Goal: Task Accomplishment & Management: Use online tool/utility

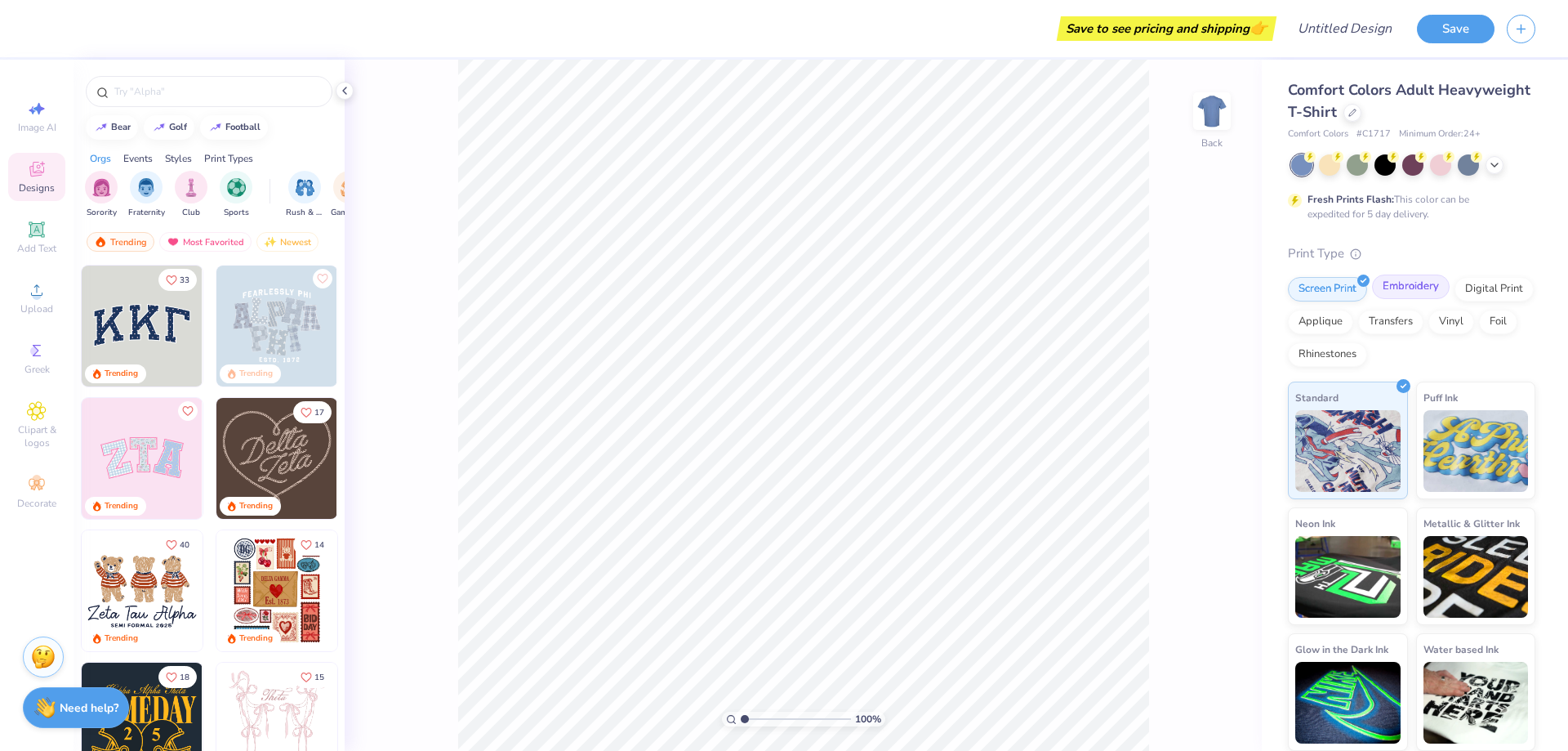
click at [1443, 289] on div "Embroidery" at bounding box center [1410, 286] width 78 height 24
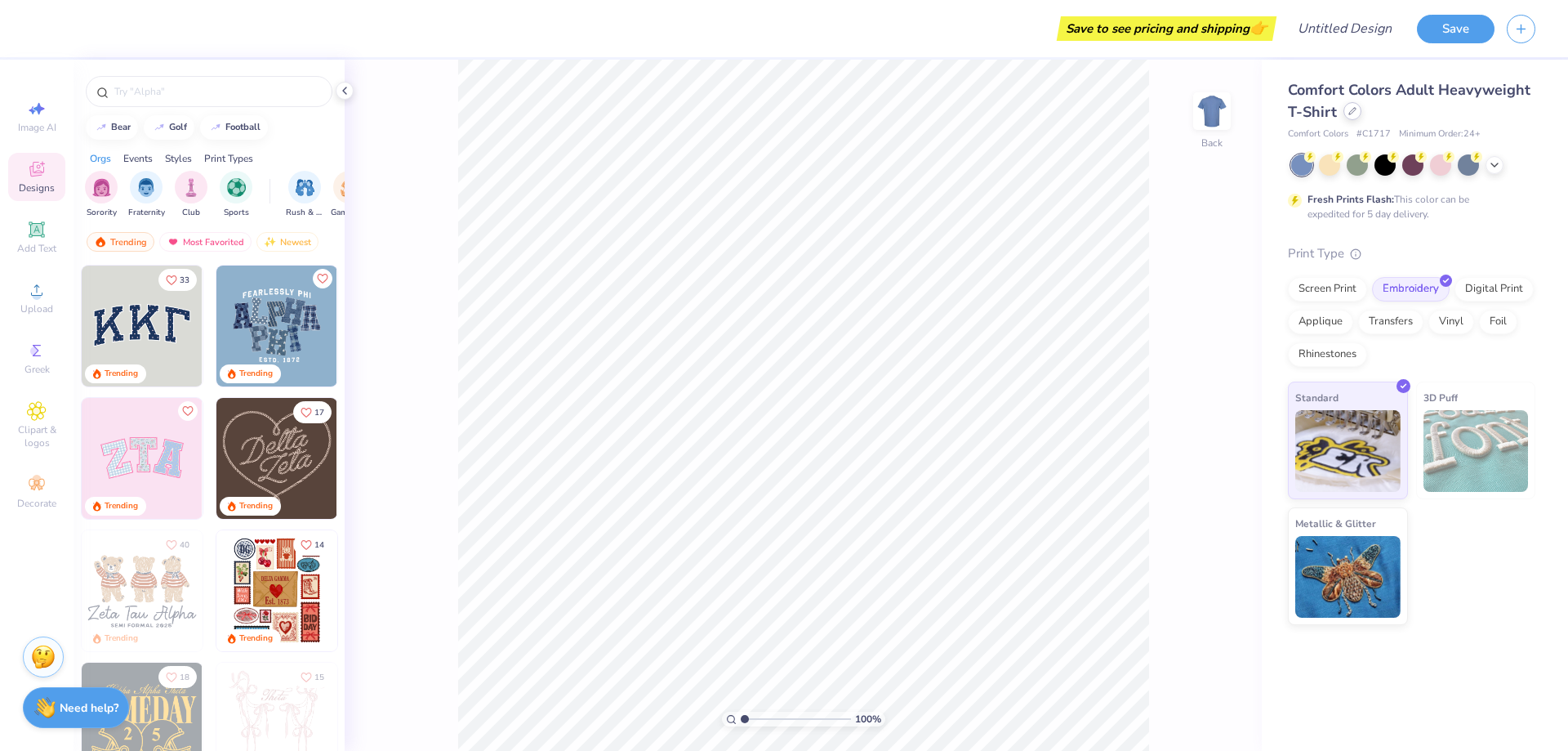
click at [1348, 114] on icon at bounding box center [1351, 111] width 8 height 8
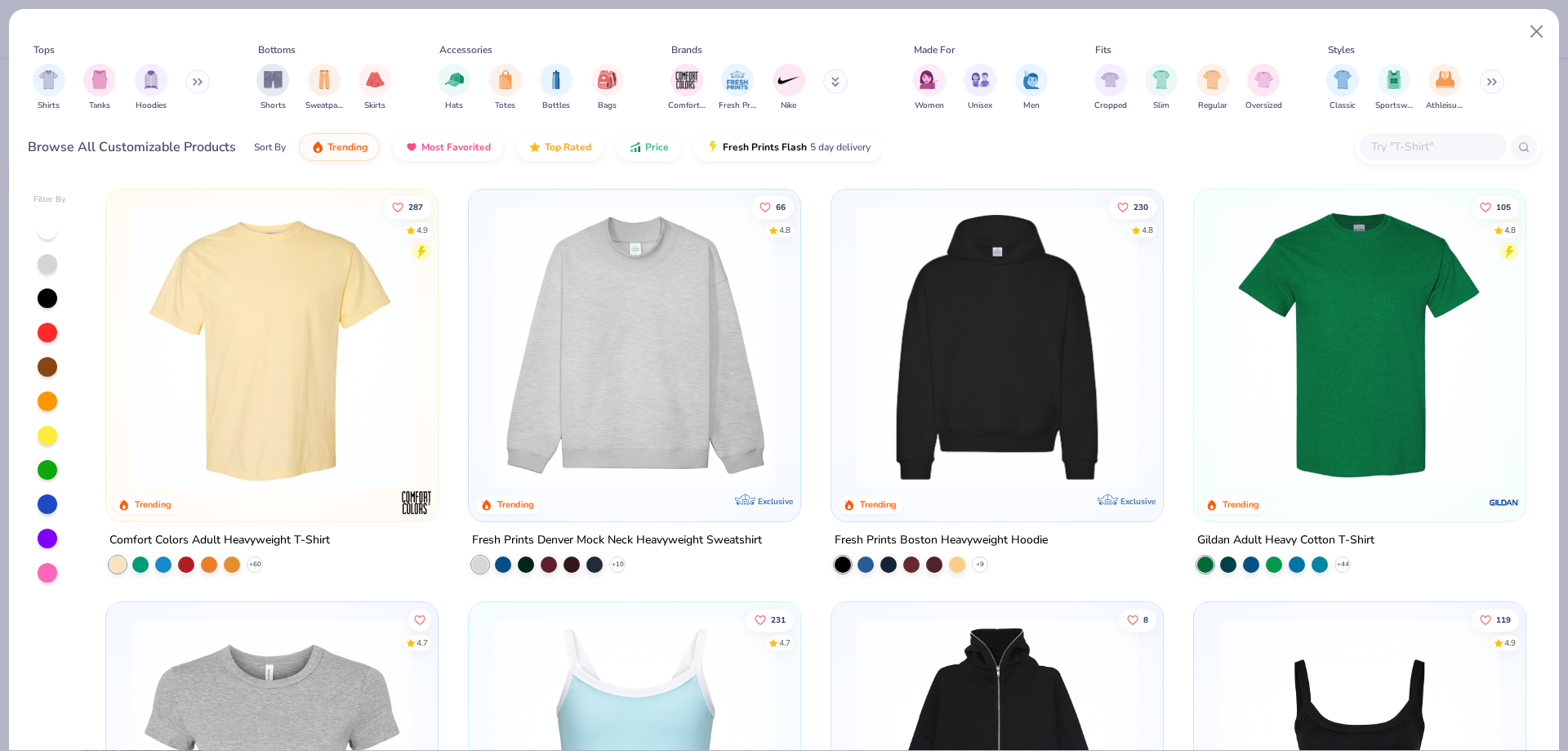
click at [203, 90] on button at bounding box center [197, 81] width 24 height 24
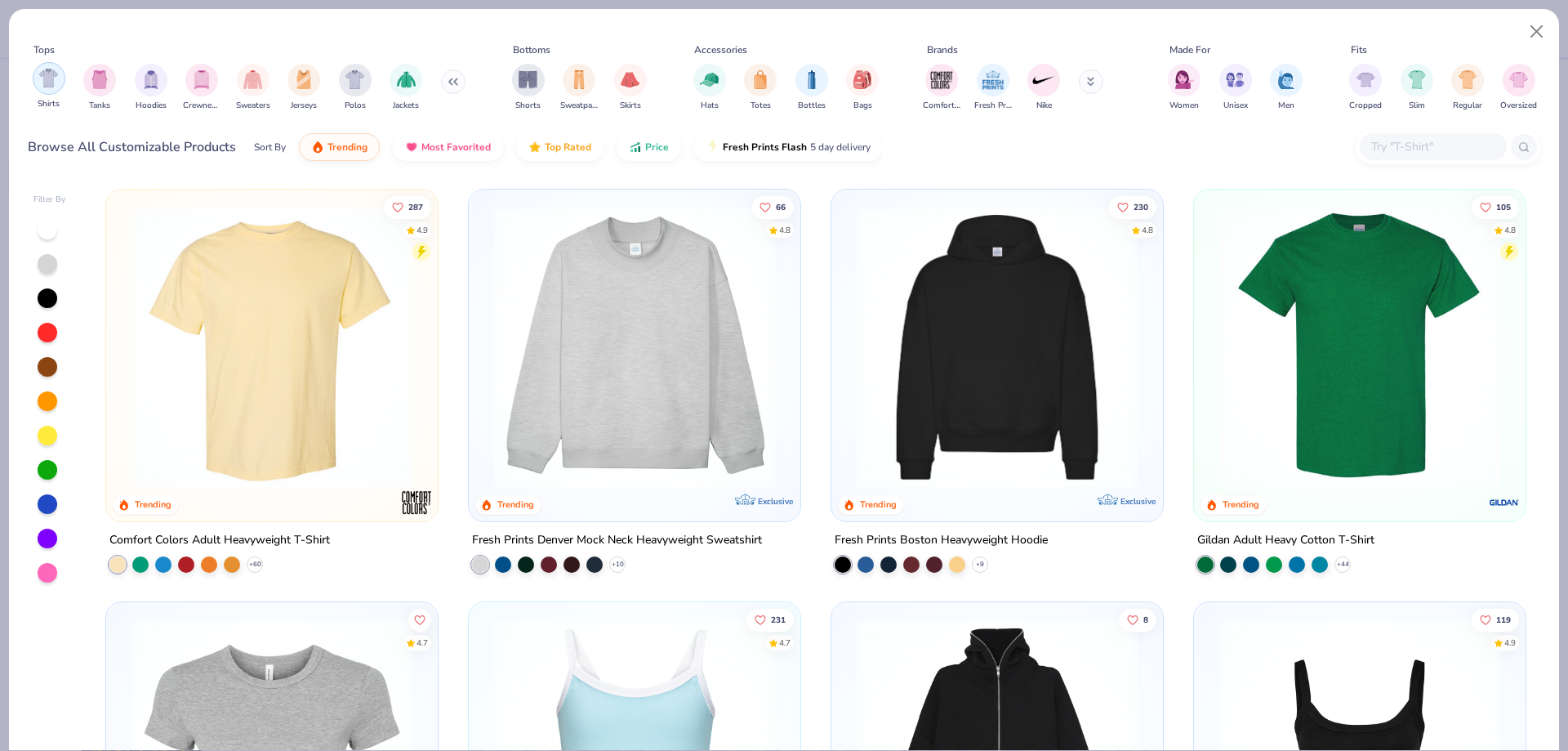
click at [53, 77] on img "filter for Shirts" at bounding box center [48, 78] width 19 height 19
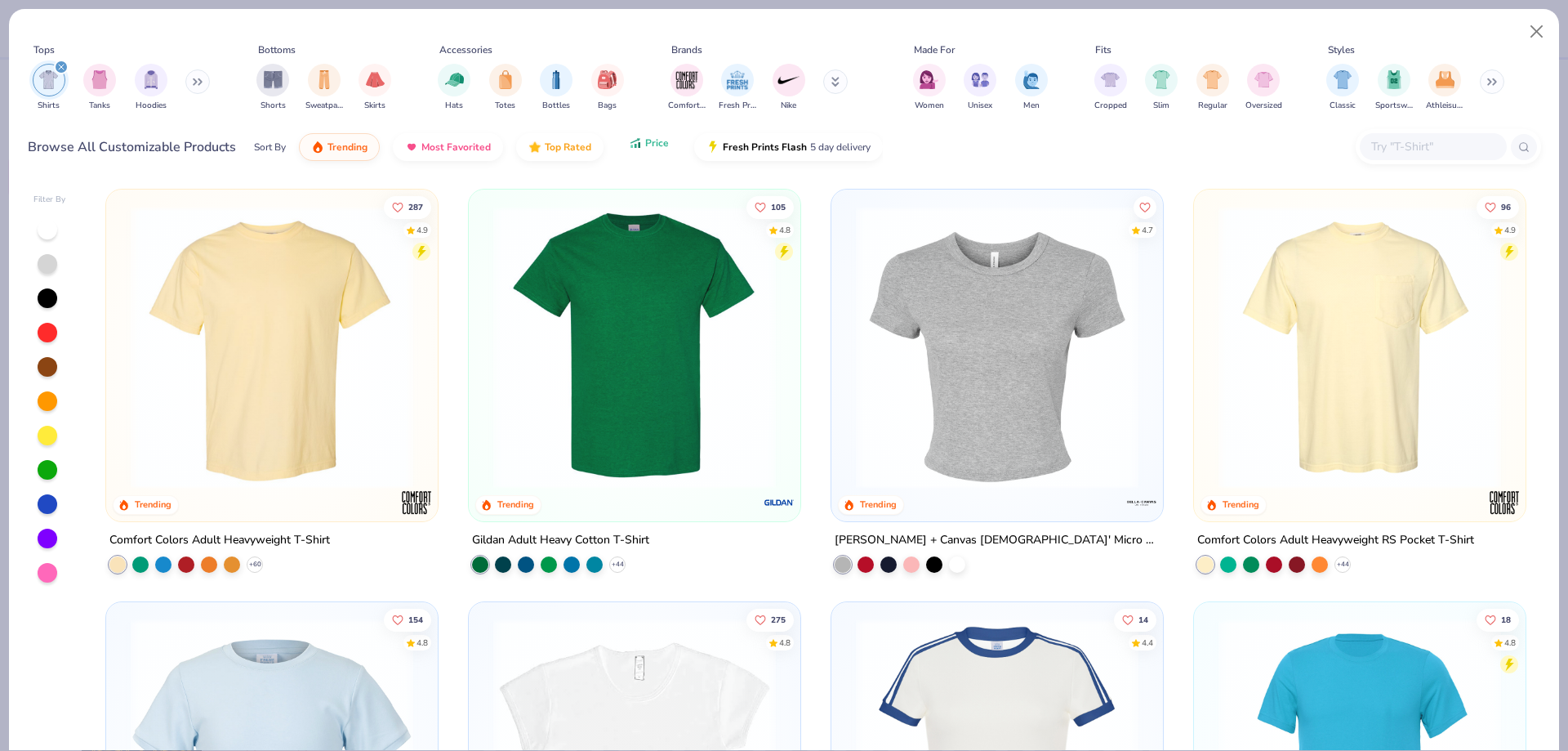
click at [650, 144] on span "Price" at bounding box center [657, 143] width 23 height 13
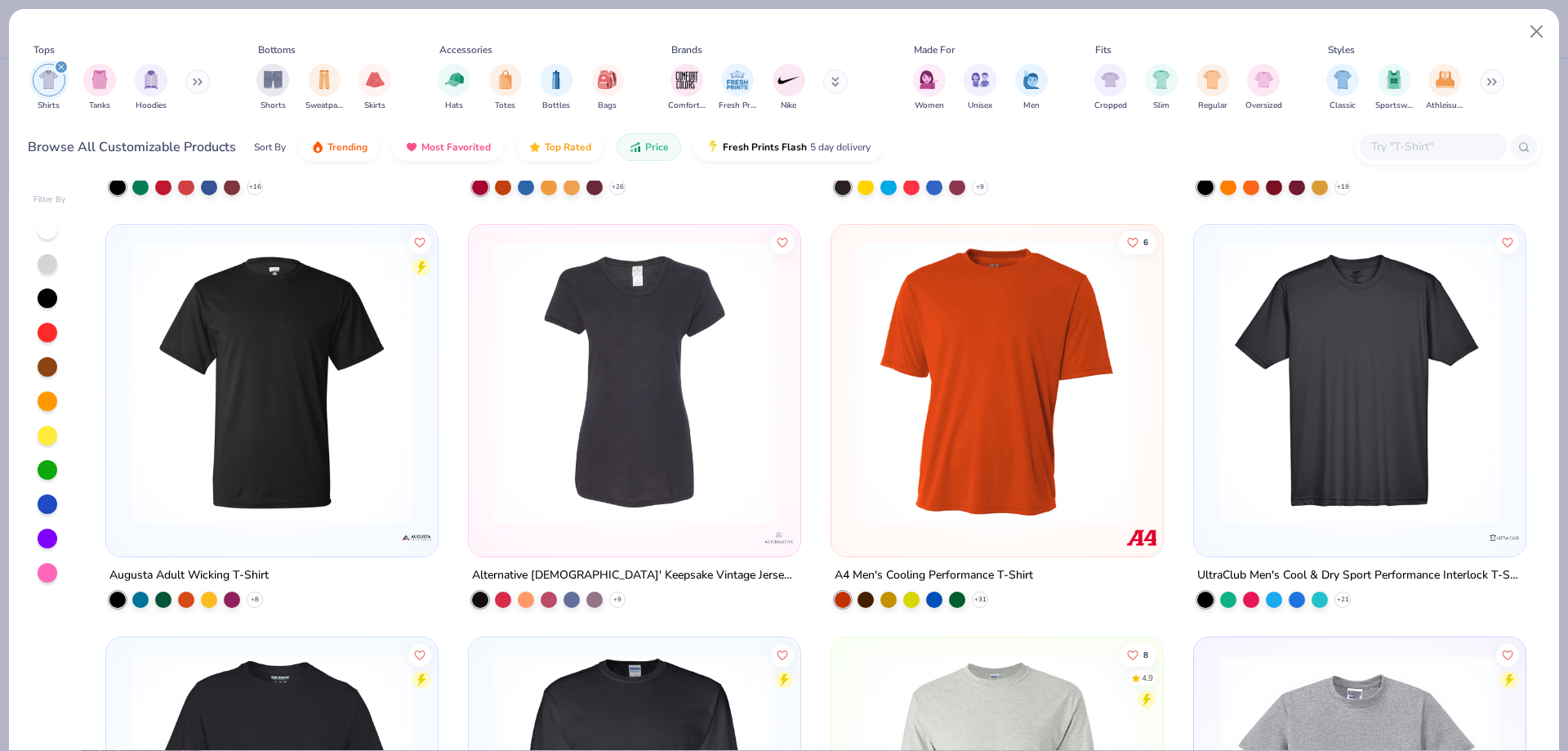
scroll to position [4167, 0]
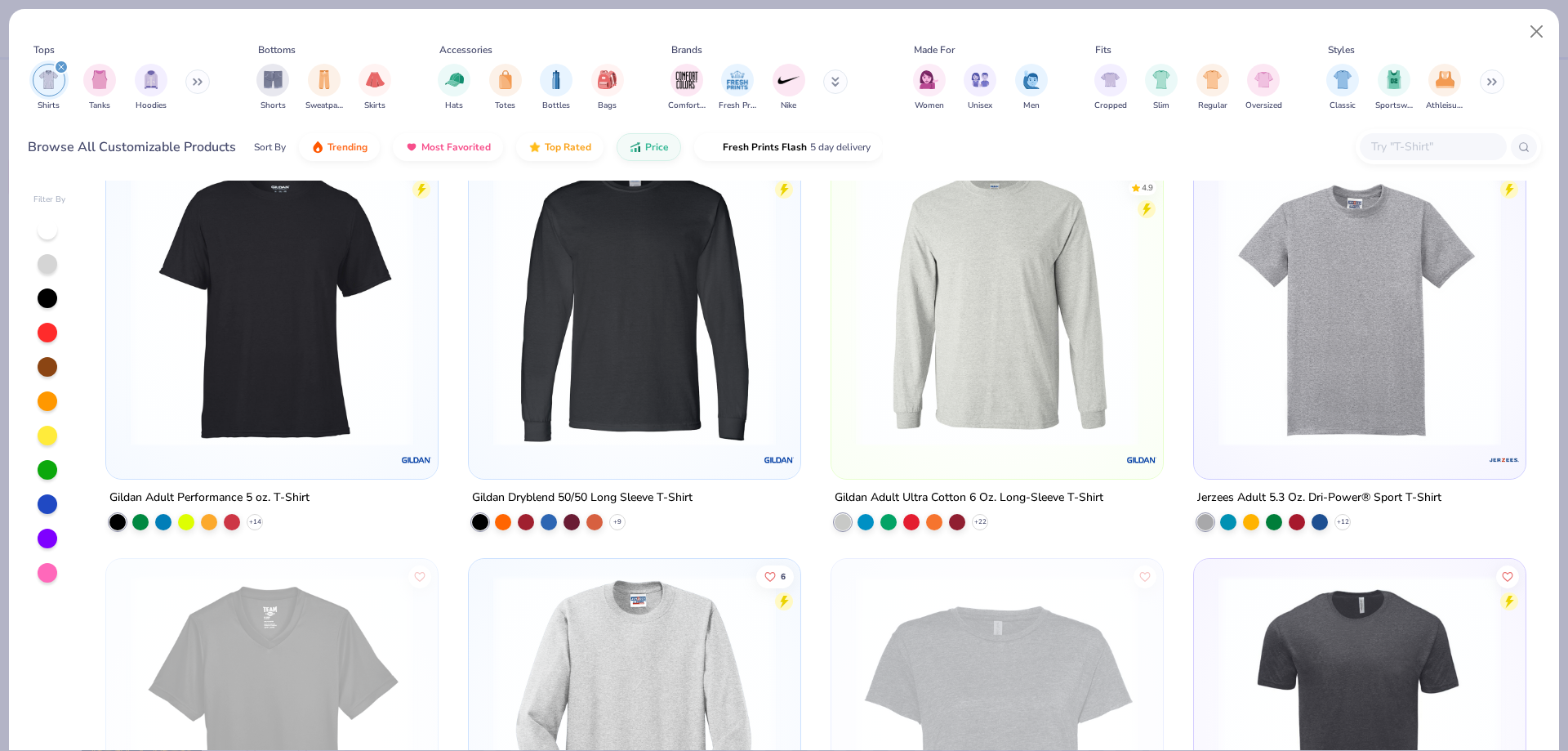
click at [1043, 350] on img at bounding box center [996, 303] width 299 height 283
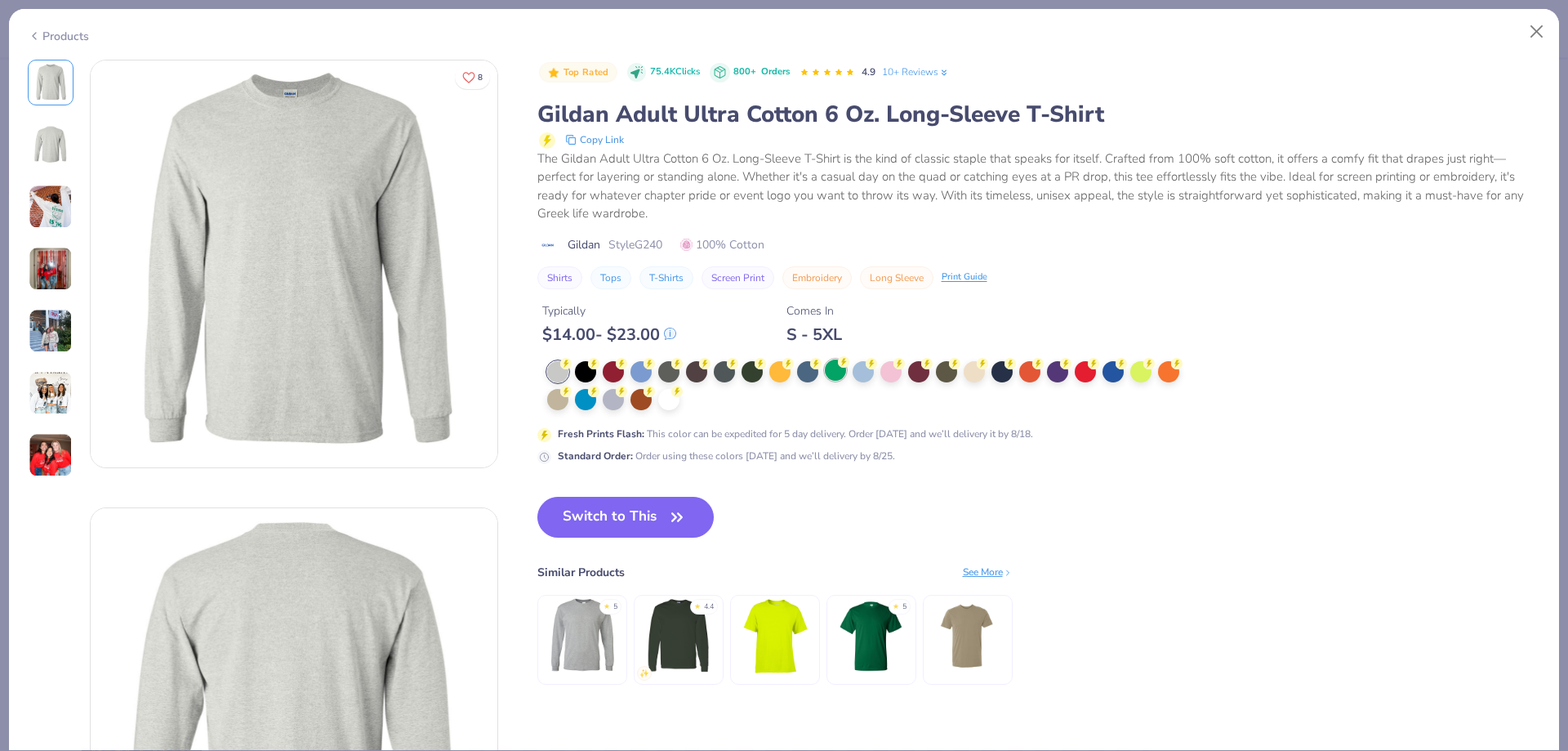
click at [839, 375] on div at bounding box center [835, 370] width 22 height 22
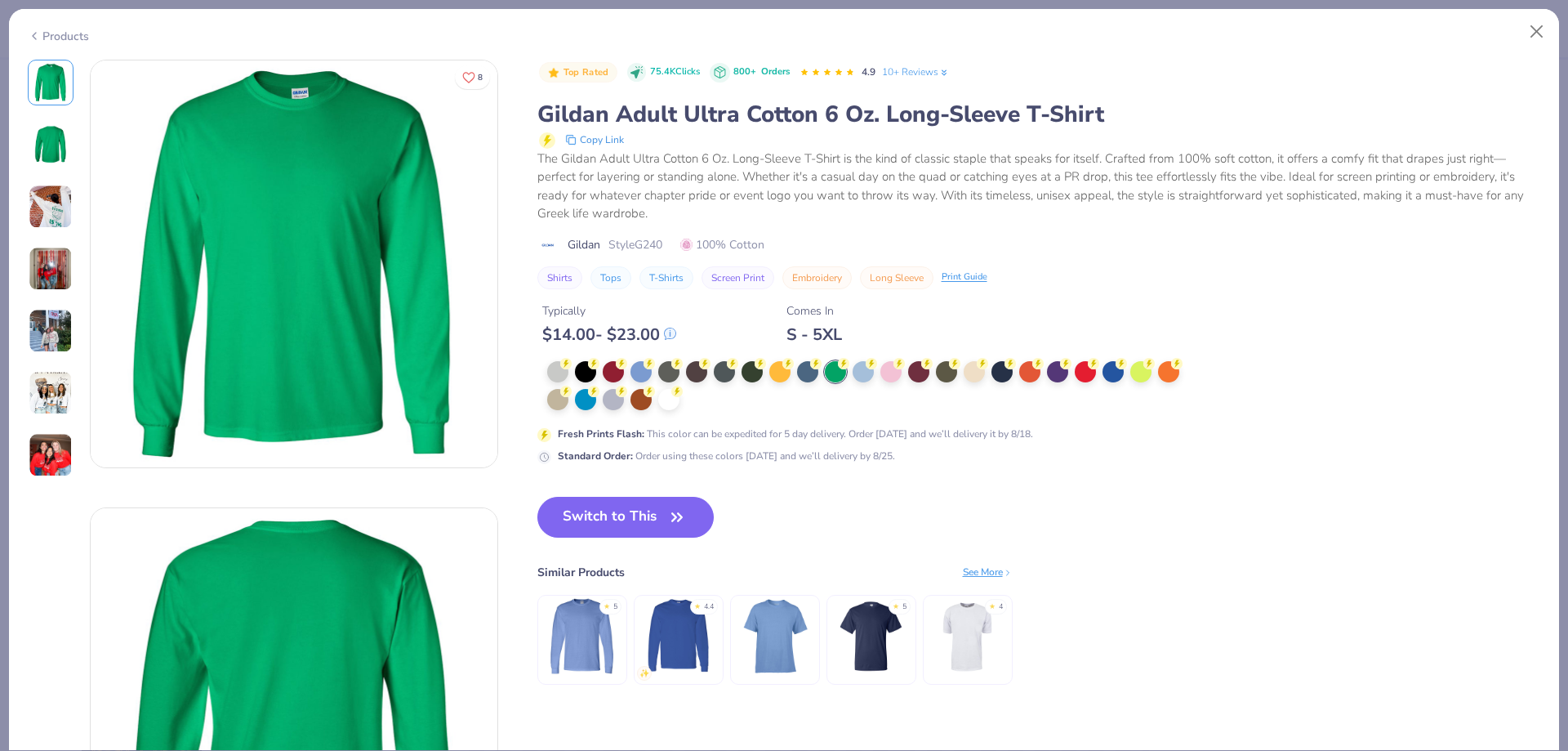
click at [53, 340] on img at bounding box center [51, 330] width 44 height 44
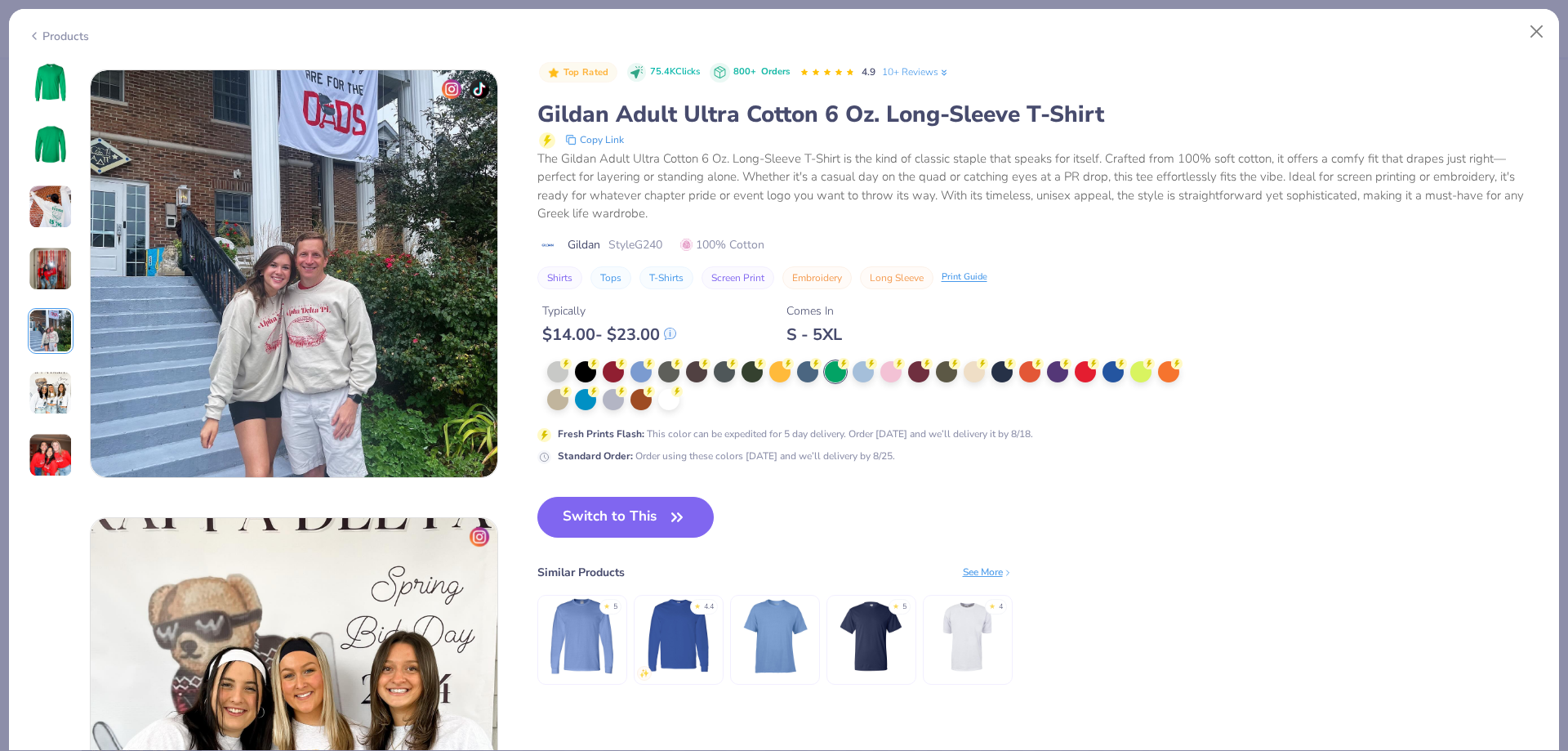
scroll to position [1792, 0]
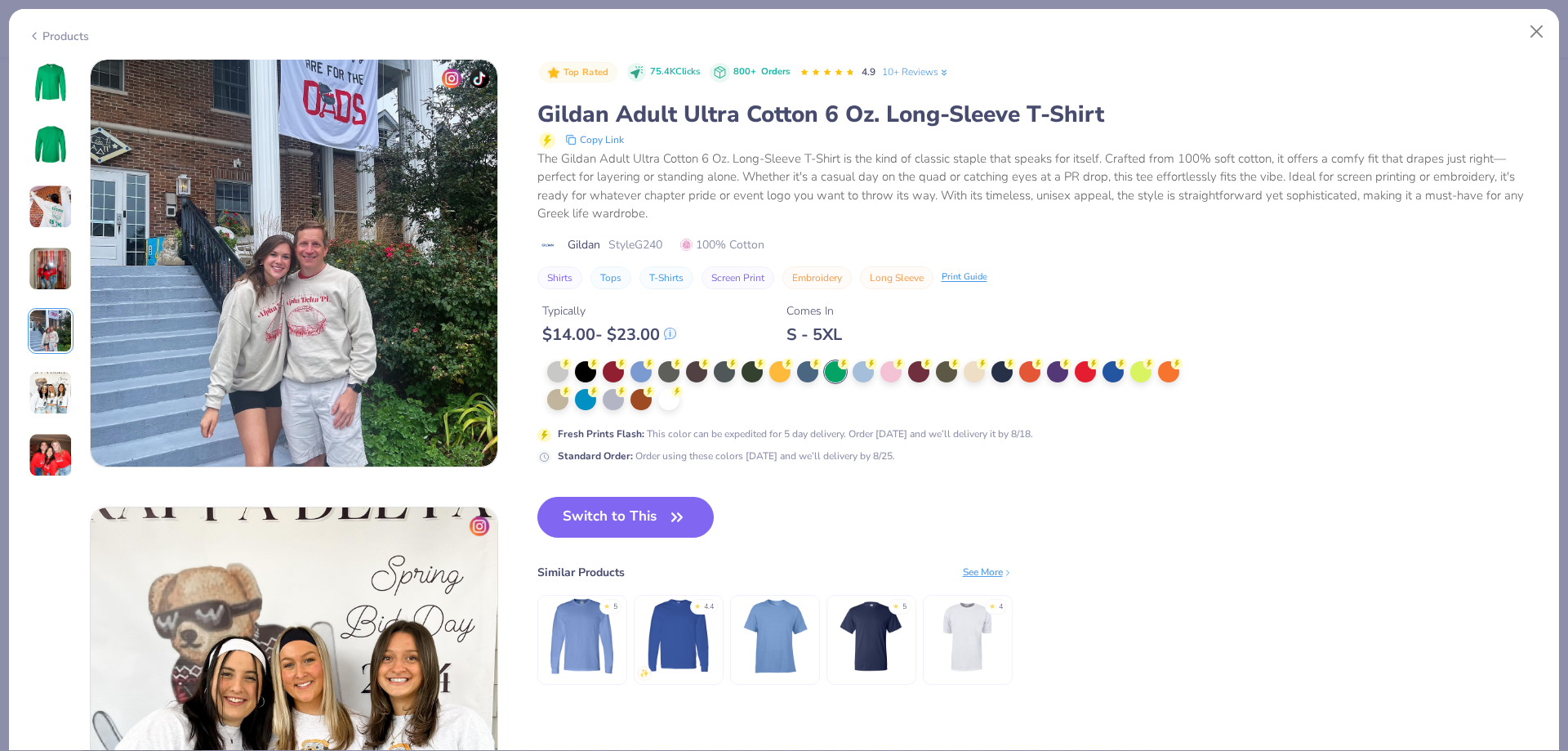
click at [77, 34] on div "Products" at bounding box center [59, 36] width 61 height 17
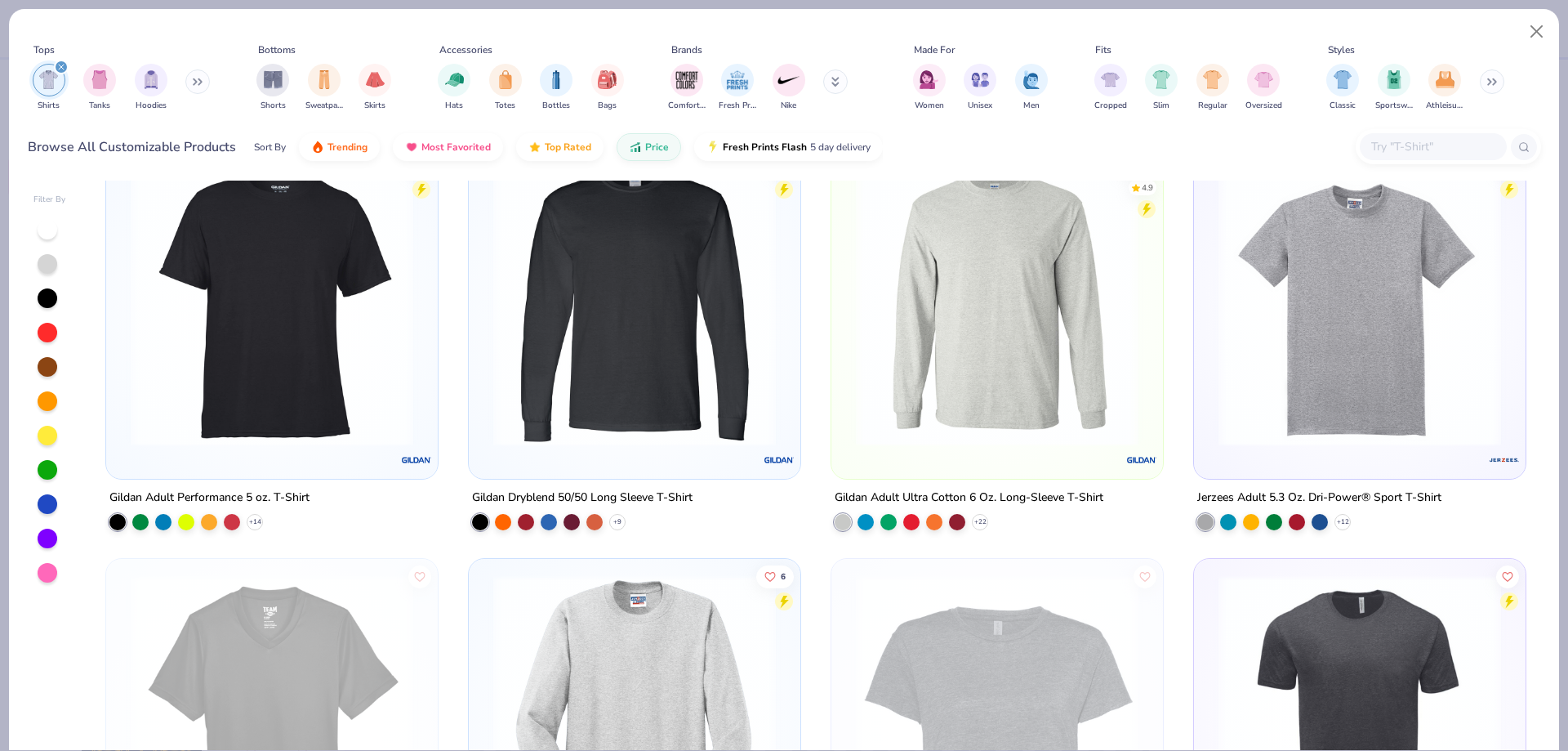
scroll to position [4003, 0]
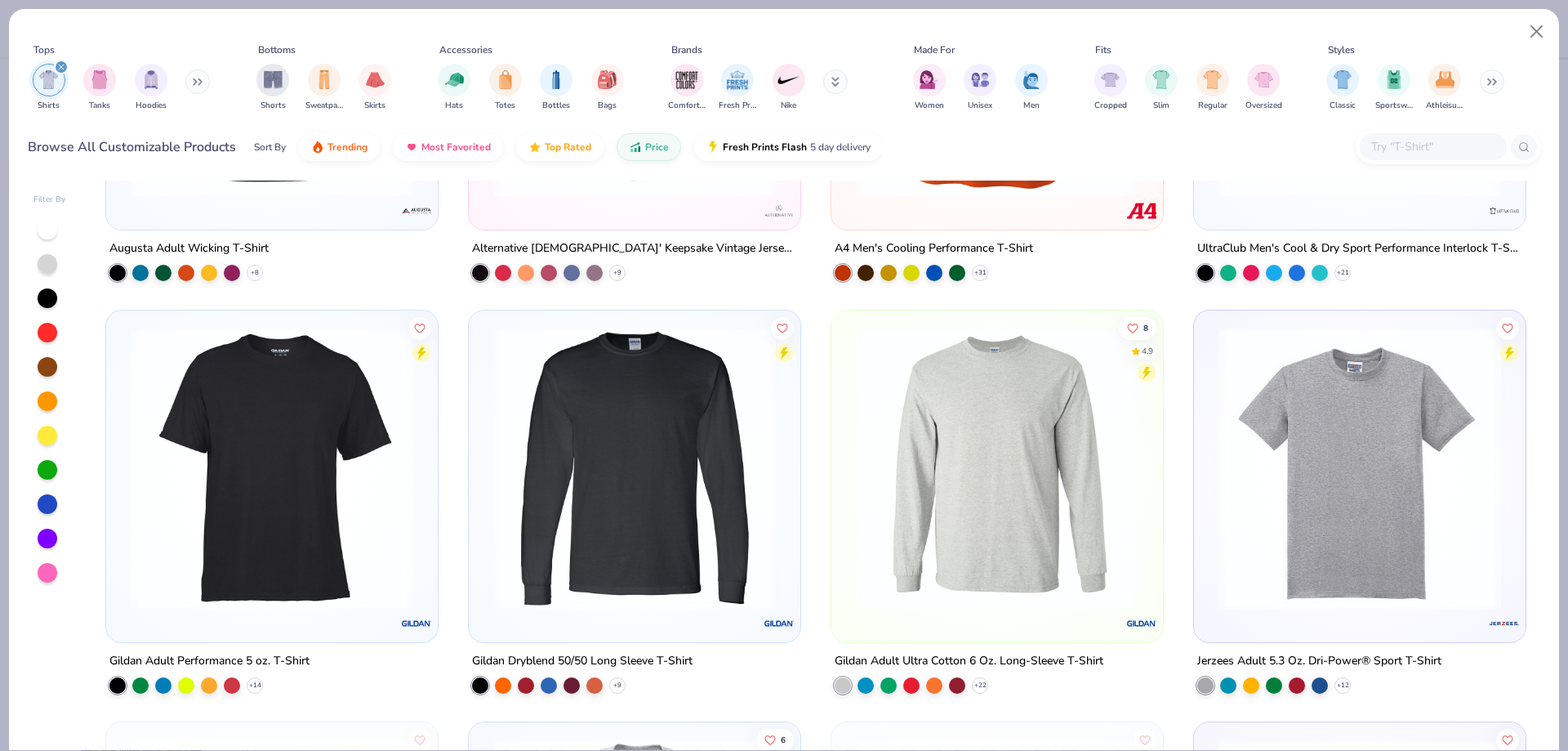
click at [703, 522] on img at bounding box center [634, 467] width 299 height 283
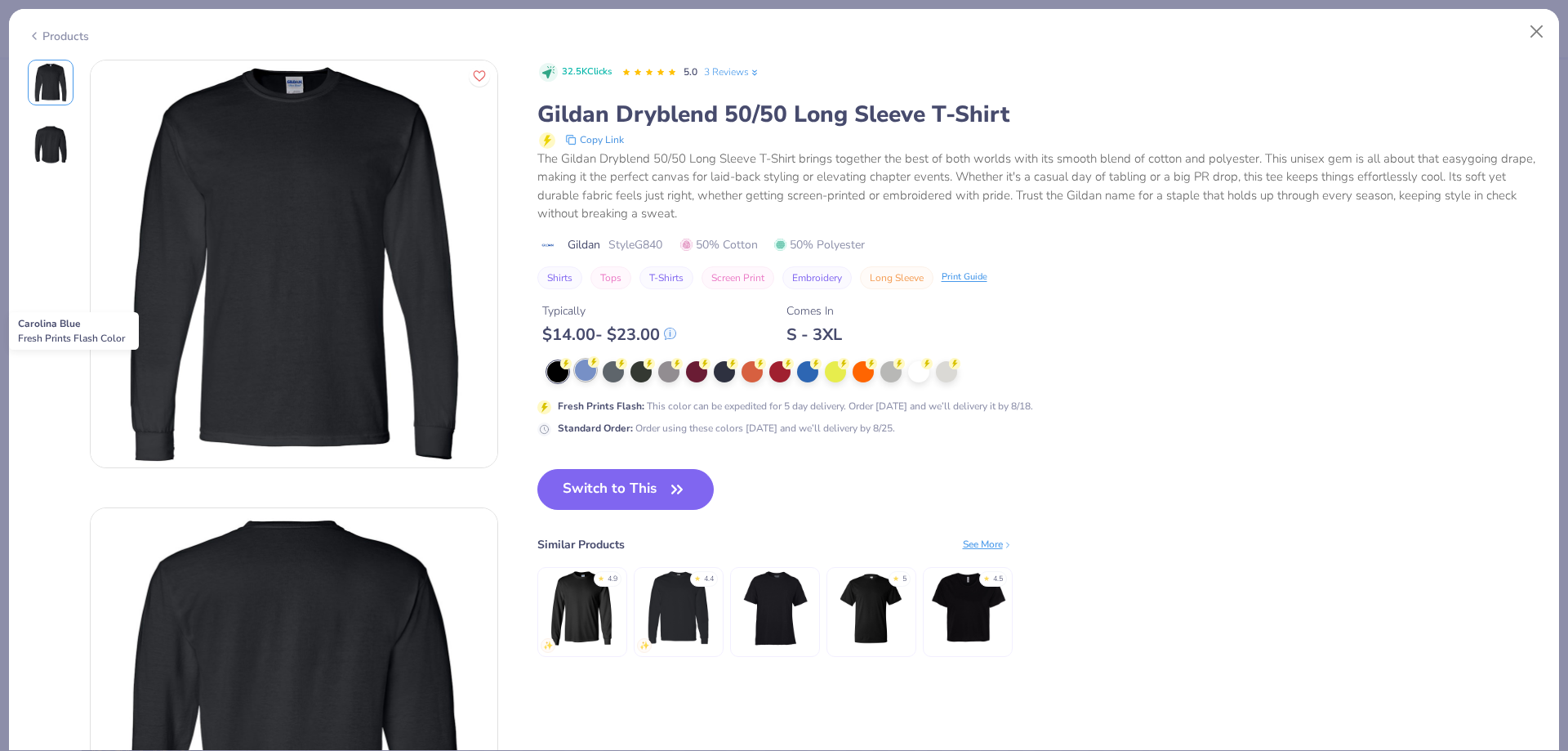
click at [579, 379] on div at bounding box center [586, 370] width 22 height 22
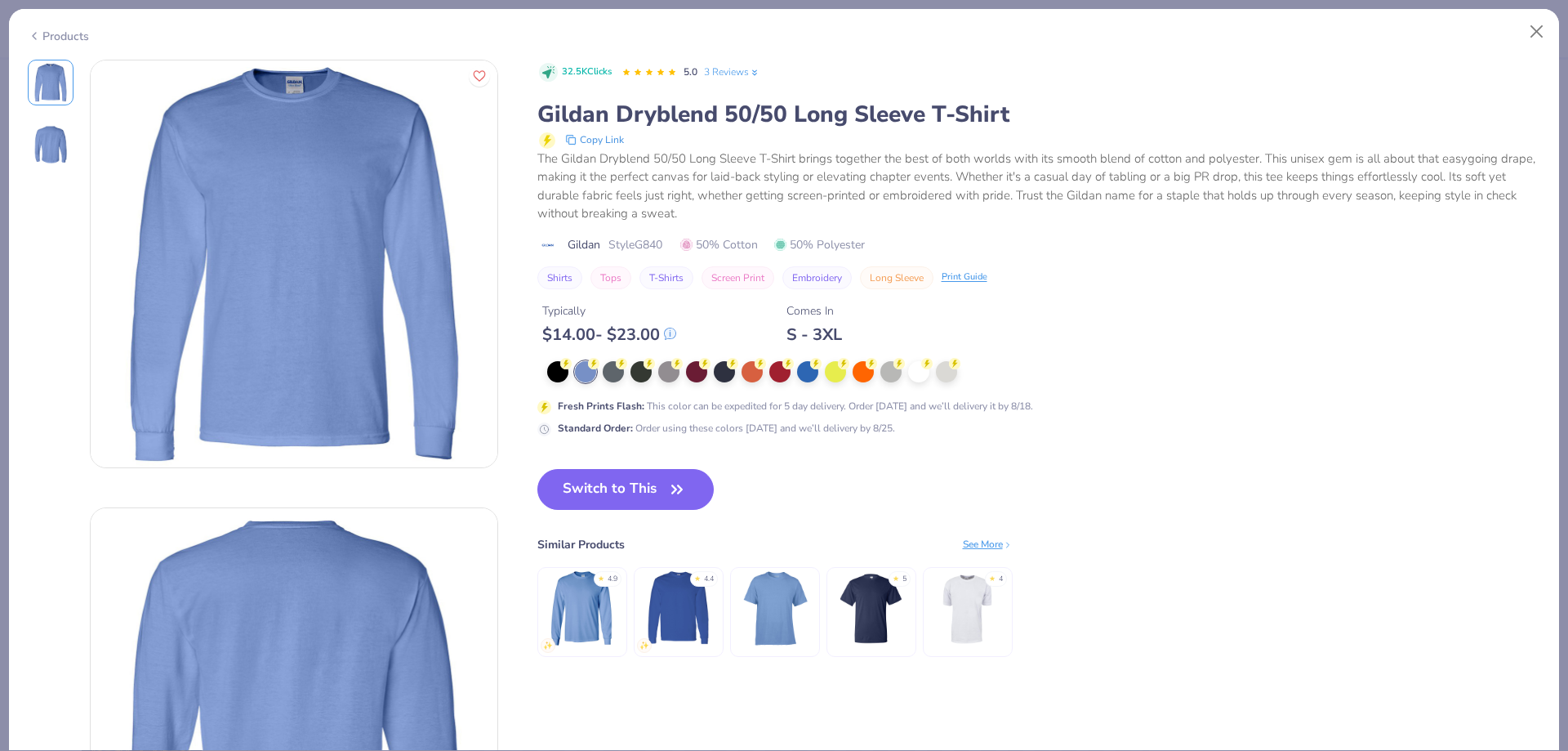
click at [60, 39] on div "Products" at bounding box center [59, 36] width 61 height 17
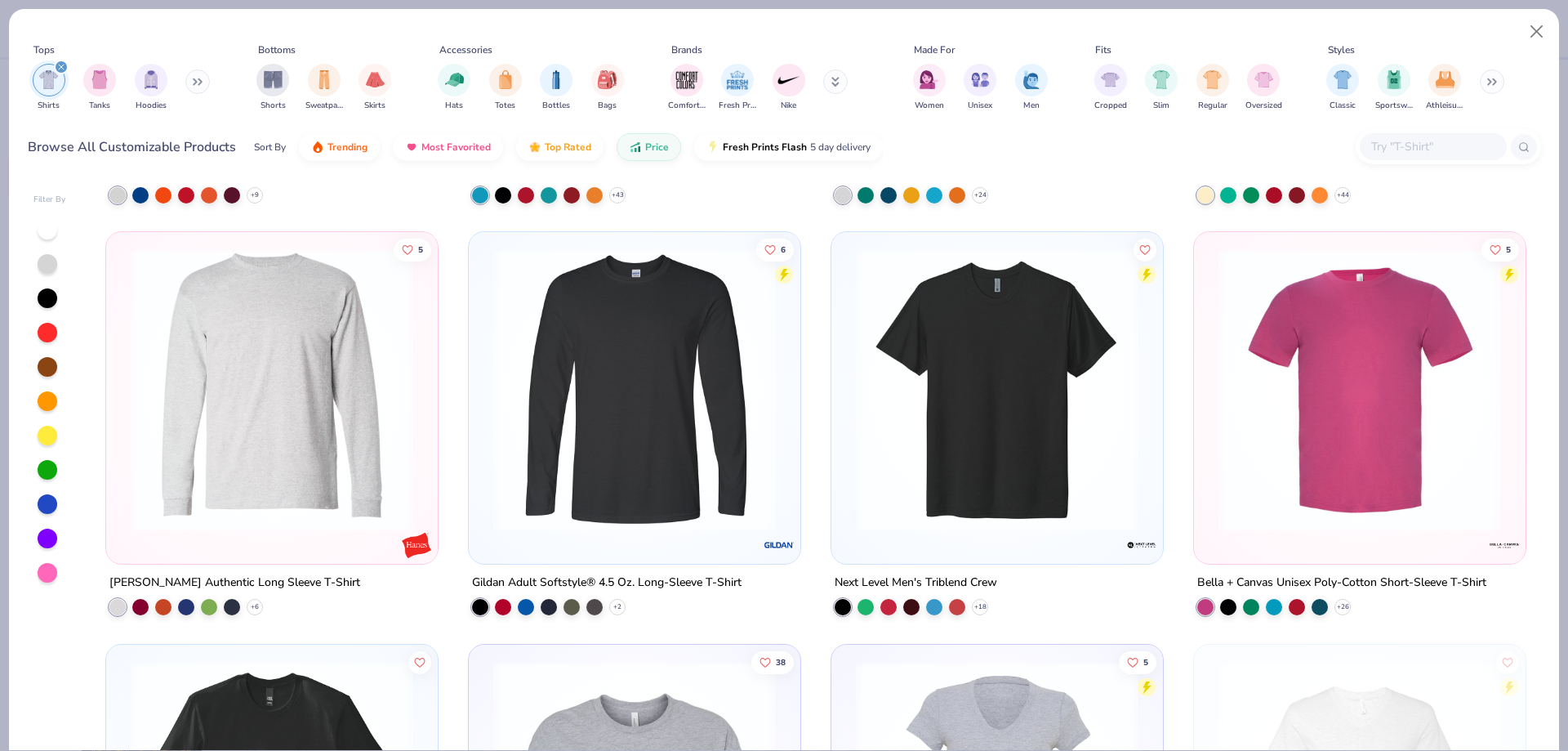
scroll to position [6208, 0]
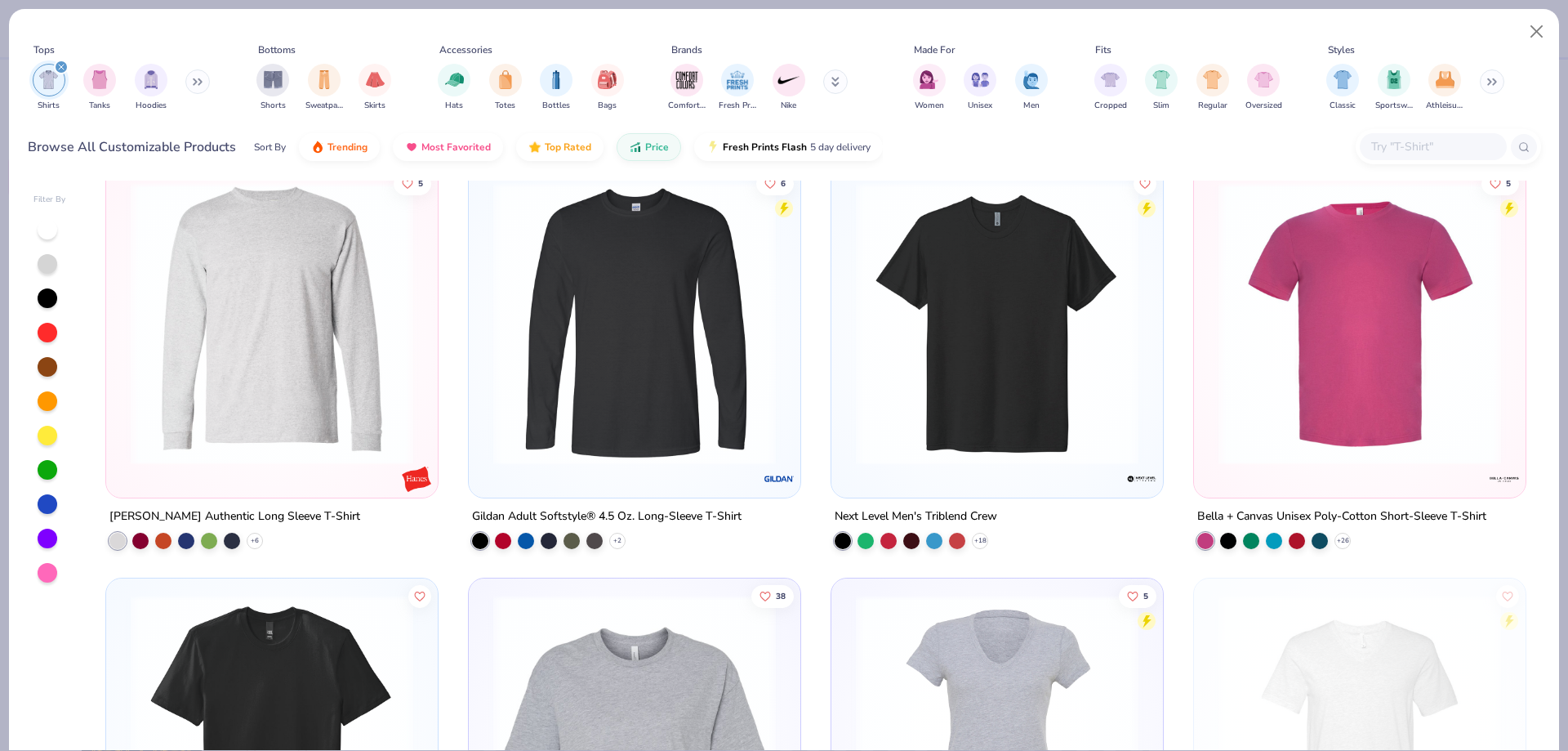
click at [662, 387] on img at bounding box center [634, 323] width 299 height 283
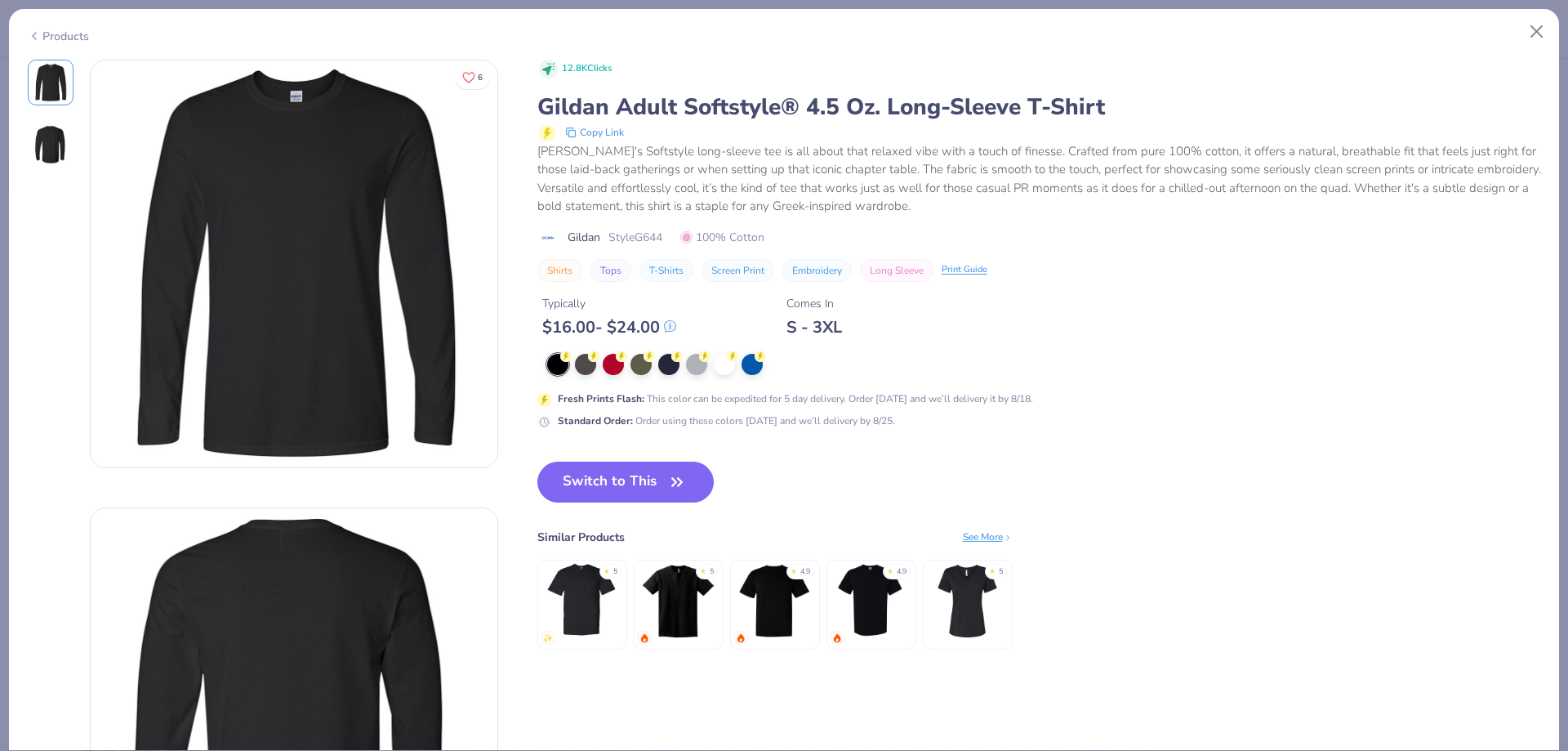
click at [56, 24] on div "Products" at bounding box center [784, 30] width 1550 height 42
click at [56, 36] on div "Products" at bounding box center [59, 36] width 61 height 17
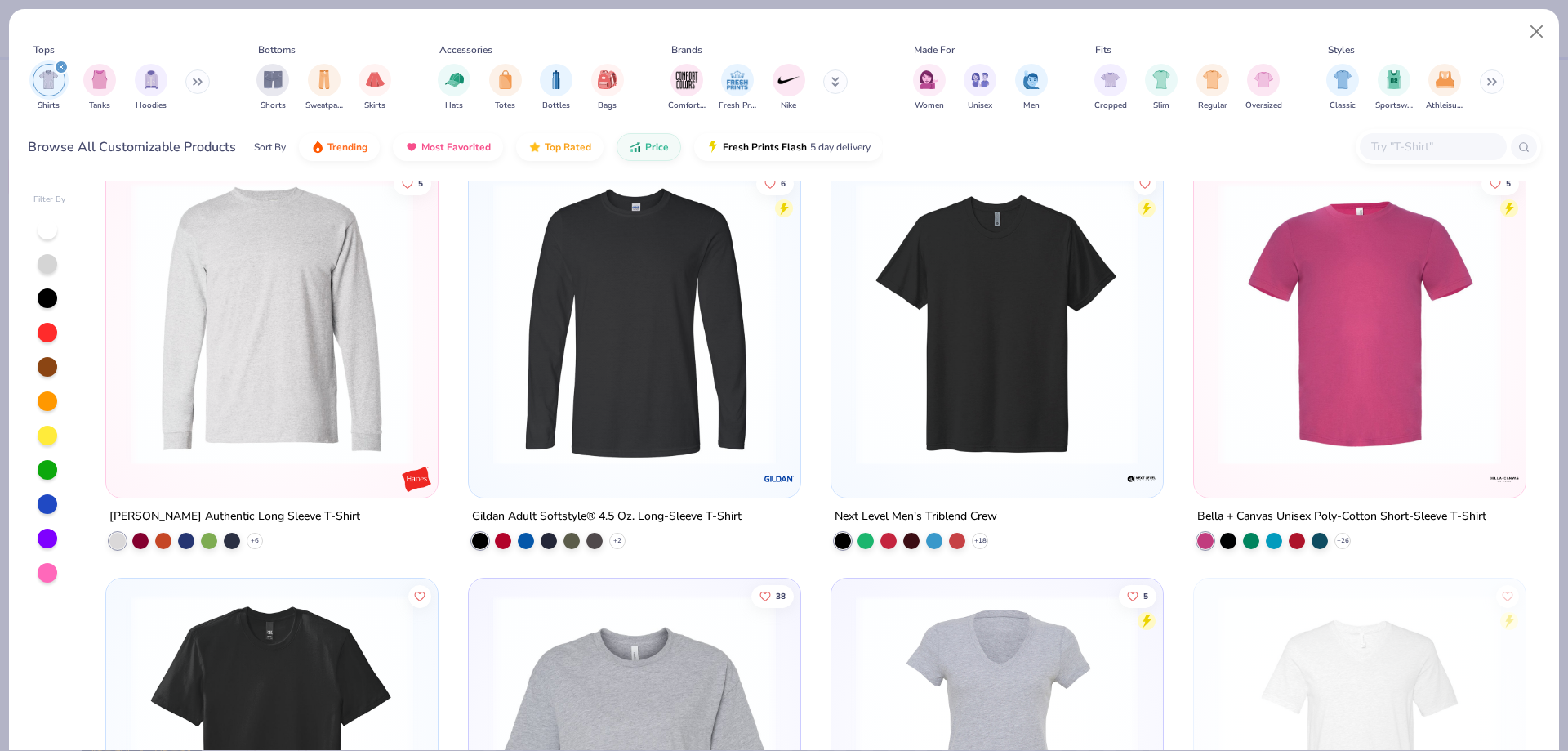
click at [229, 311] on img at bounding box center [272, 323] width 299 height 283
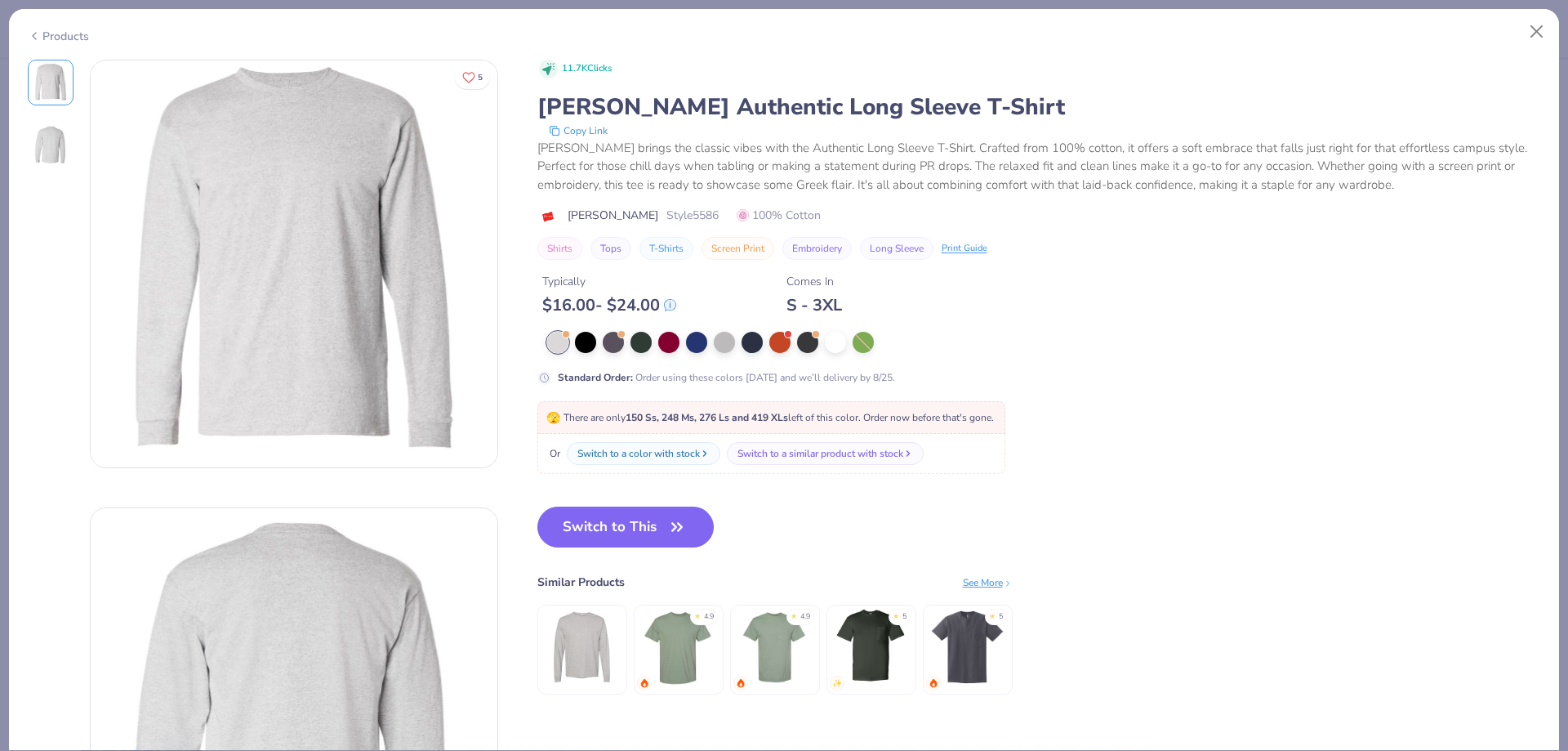
click at [69, 37] on div "Products" at bounding box center [59, 36] width 61 height 17
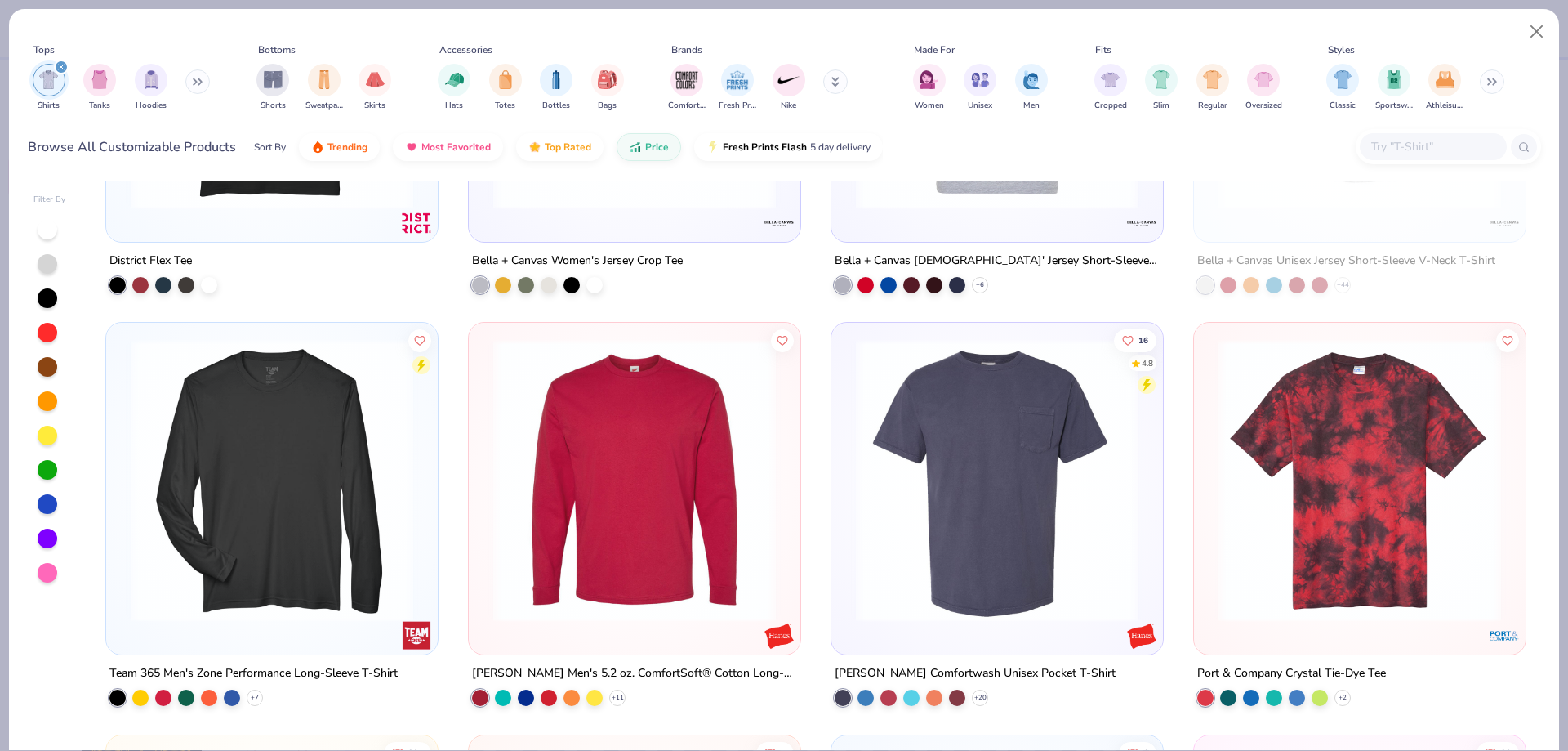
scroll to position [7025, 0]
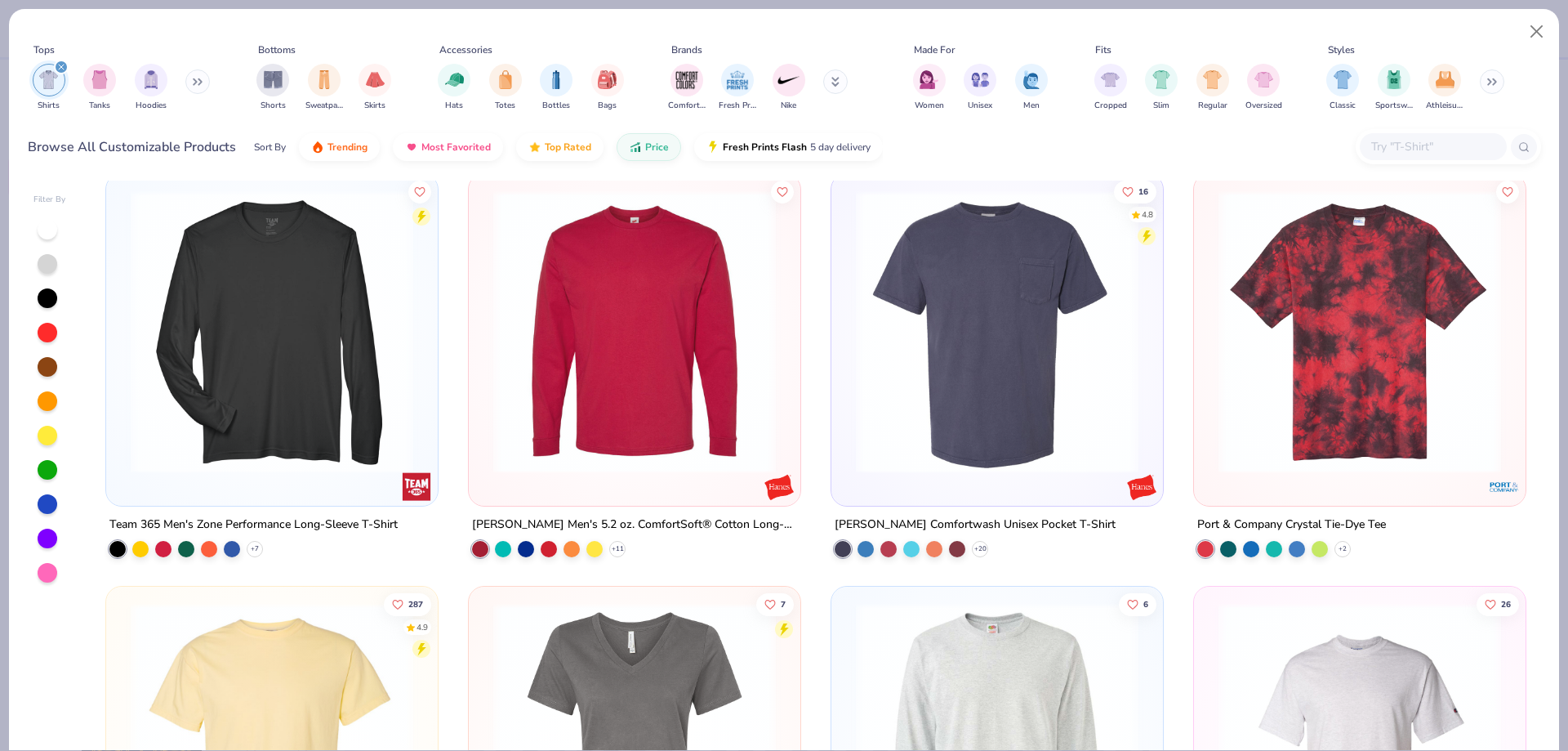
click at [599, 431] on img at bounding box center [634, 331] width 299 height 283
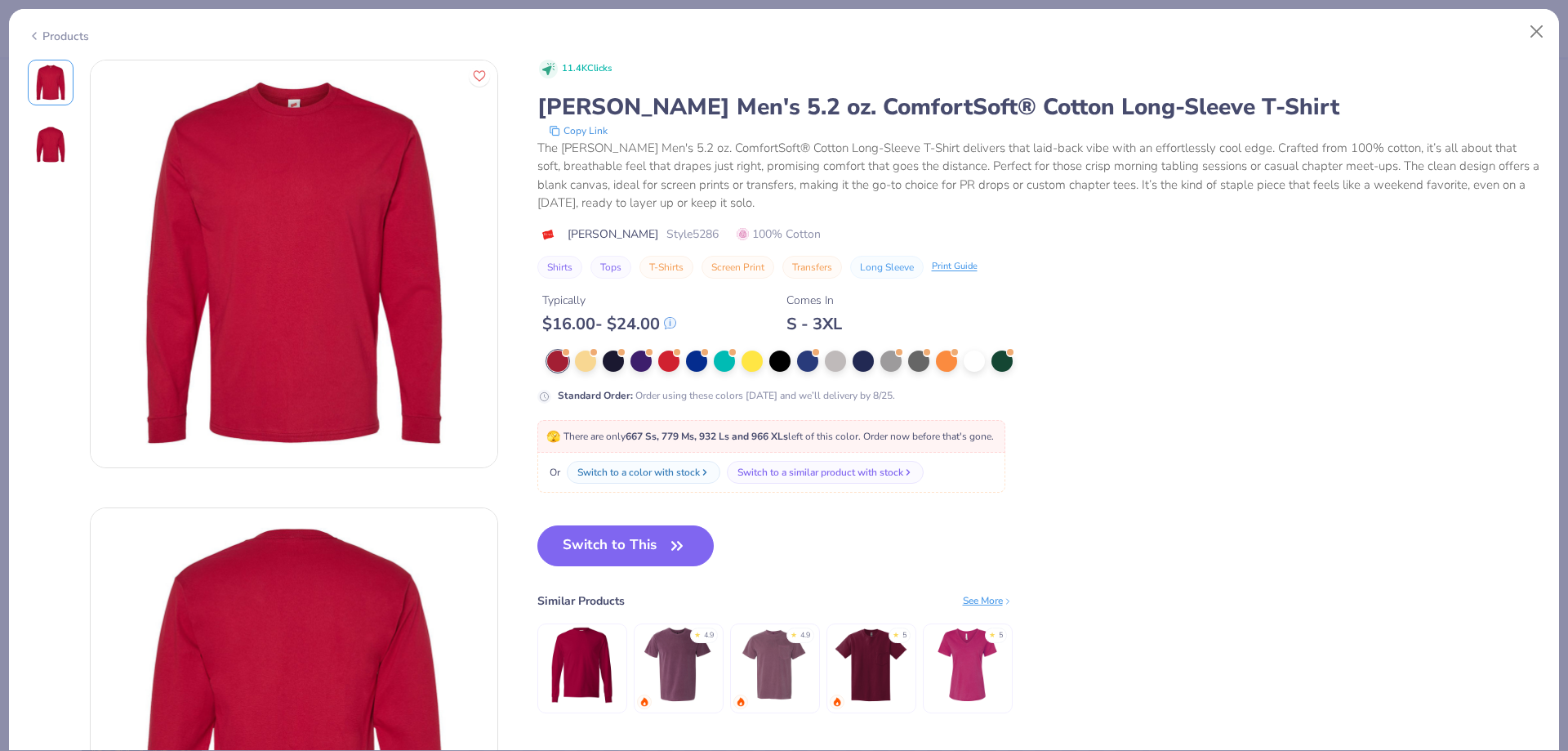
click at [48, 35] on div "Products" at bounding box center [59, 36] width 61 height 17
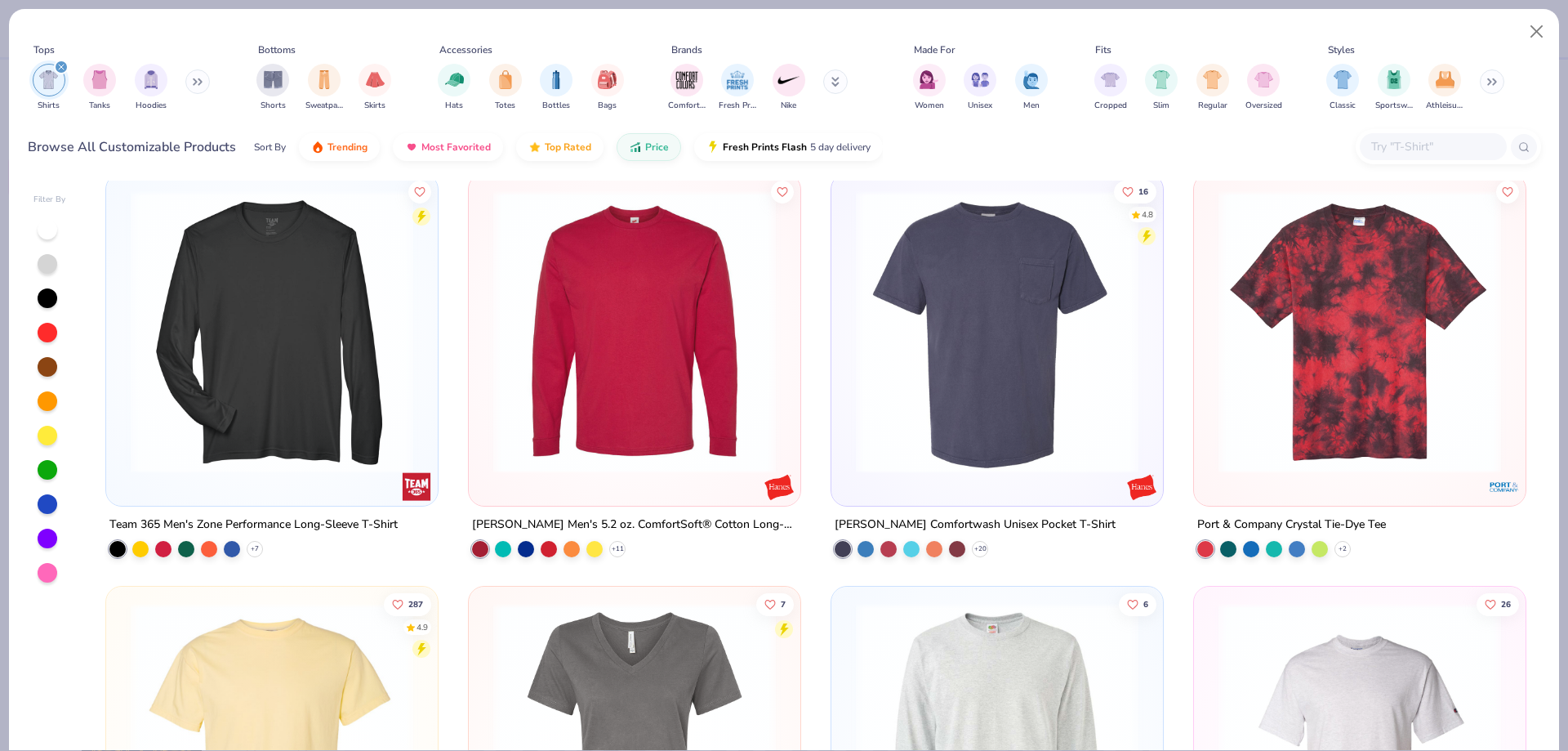
click at [386, 416] on img at bounding box center [272, 331] width 299 height 283
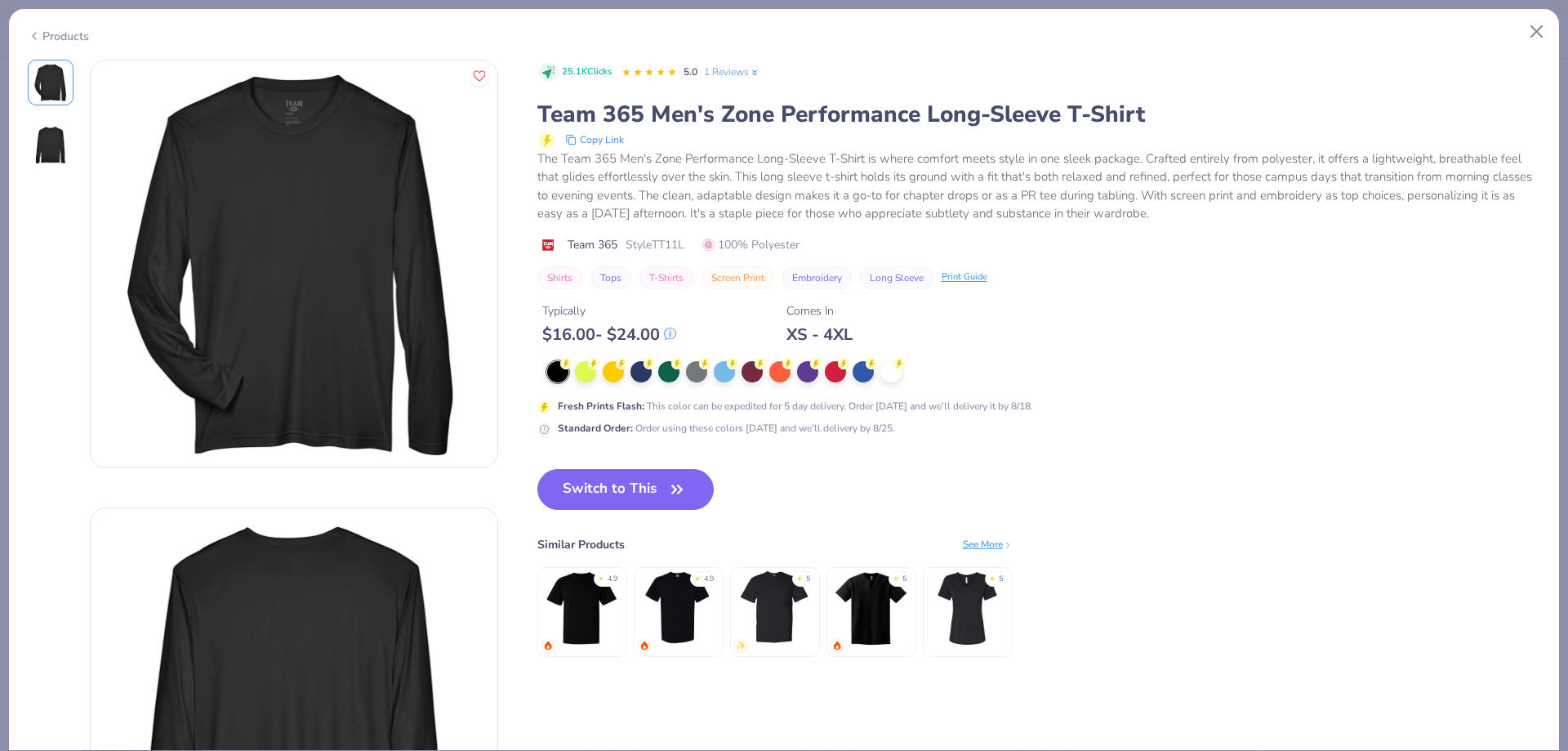
click at [41, 32] on div "Products" at bounding box center [59, 36] width 61 height 17
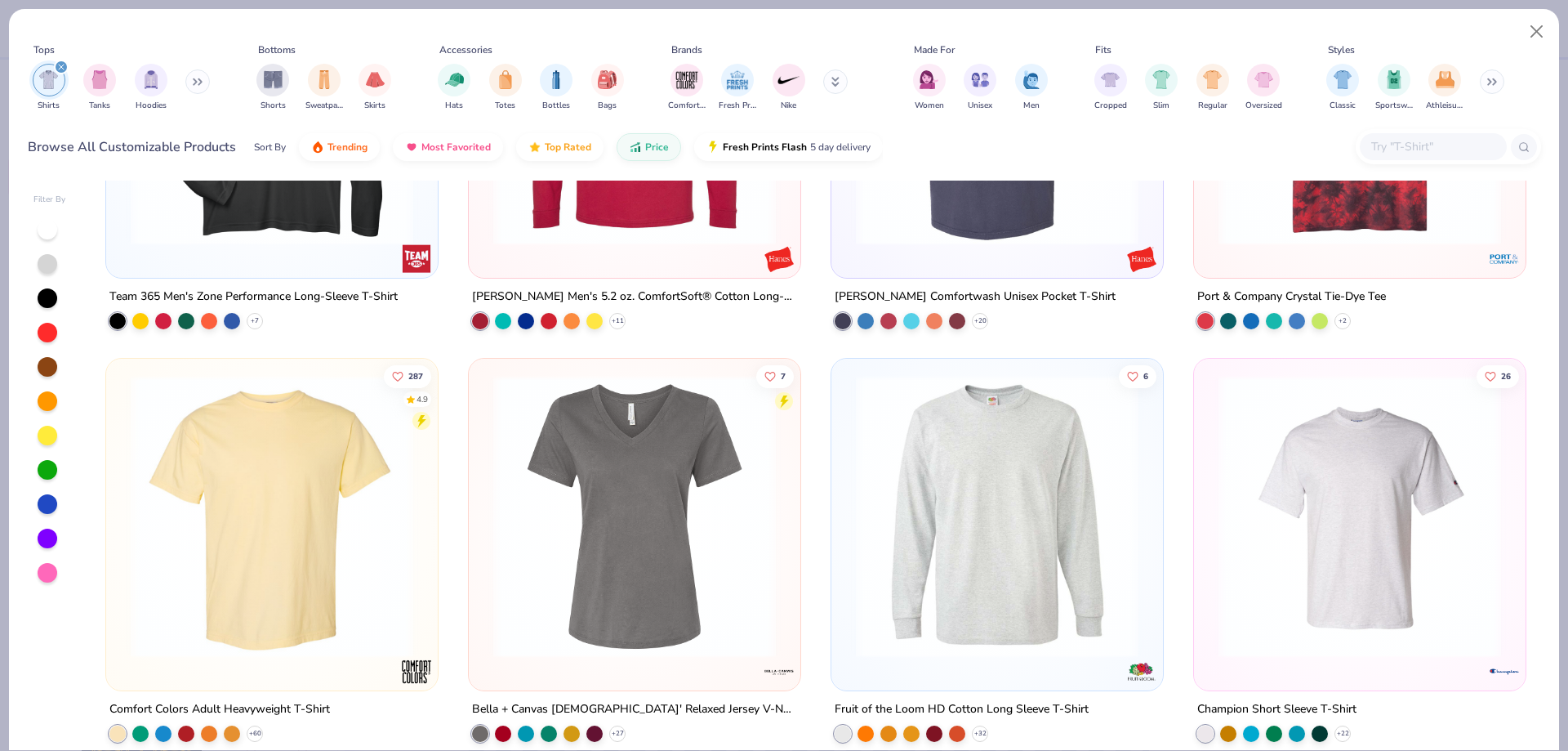
scroll to position [7352, 0]
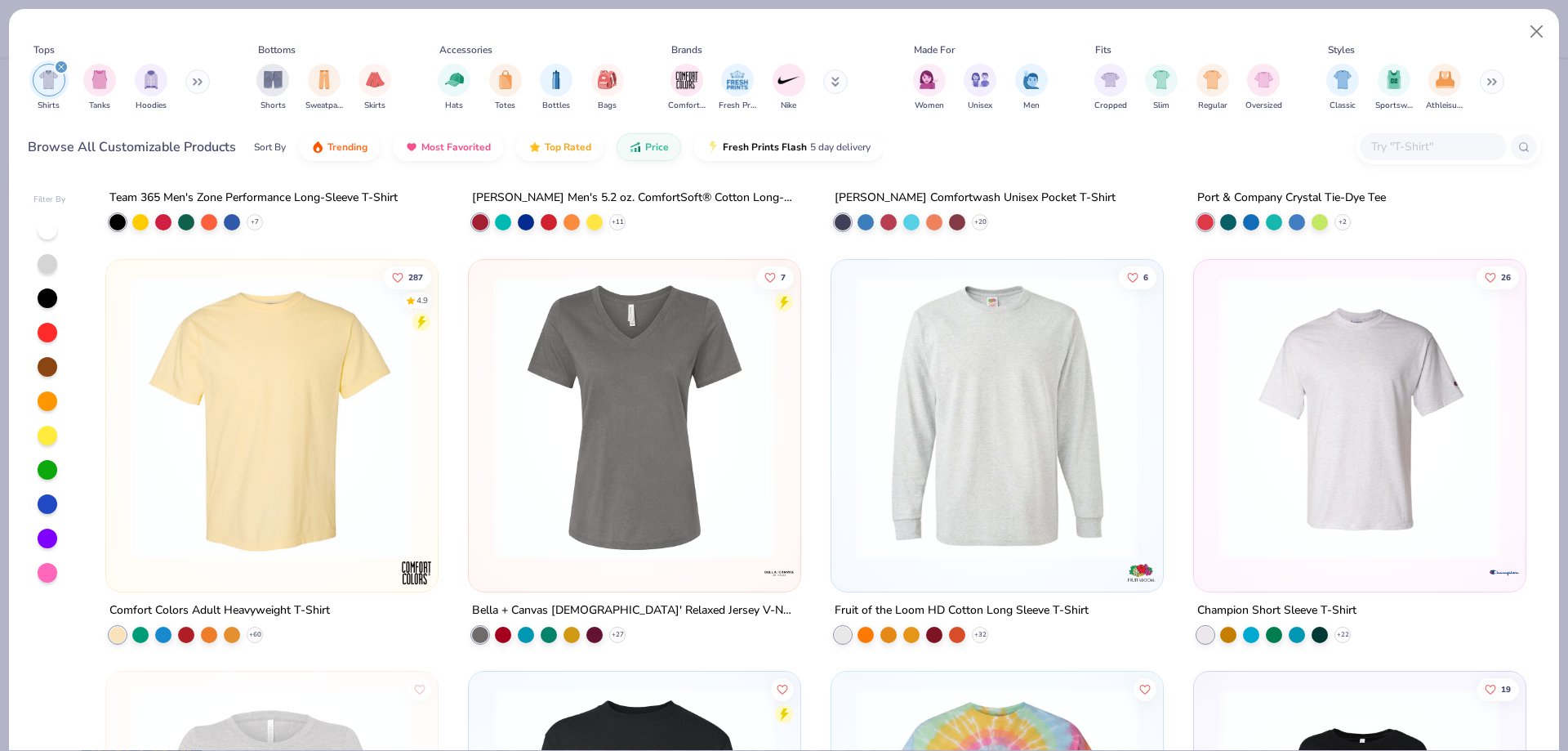
click at [1009, 451] on img at bounding box center [996, 416] width 299 height 283
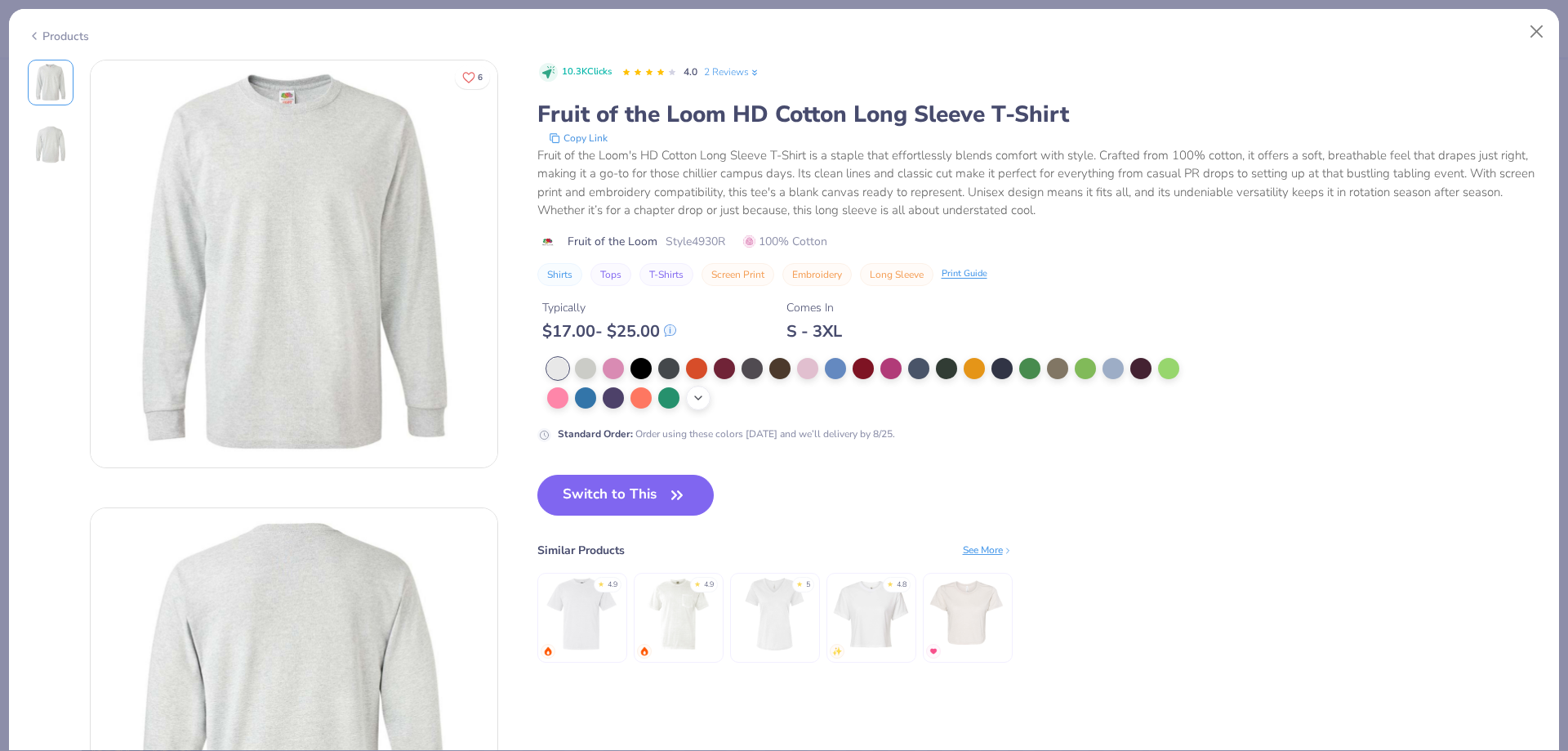
click at [694, 400] on icon at bounding box center [698, 398] width 13 height 13
click at [826, 366] on div at bounding box center [835, 367] width 22 height 22
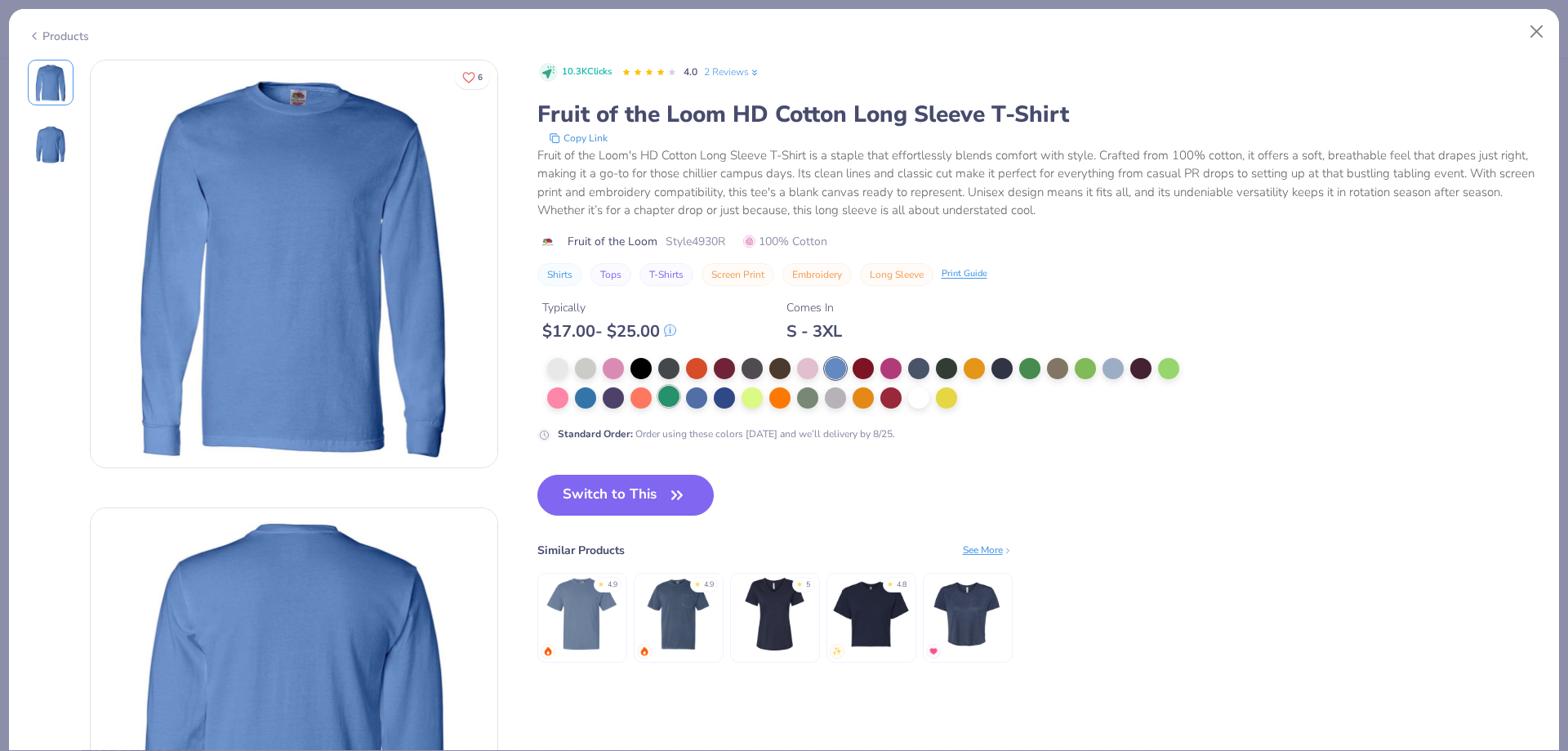
click at [660, 400] on div at bounding box center [669, 396] width 22 height 22
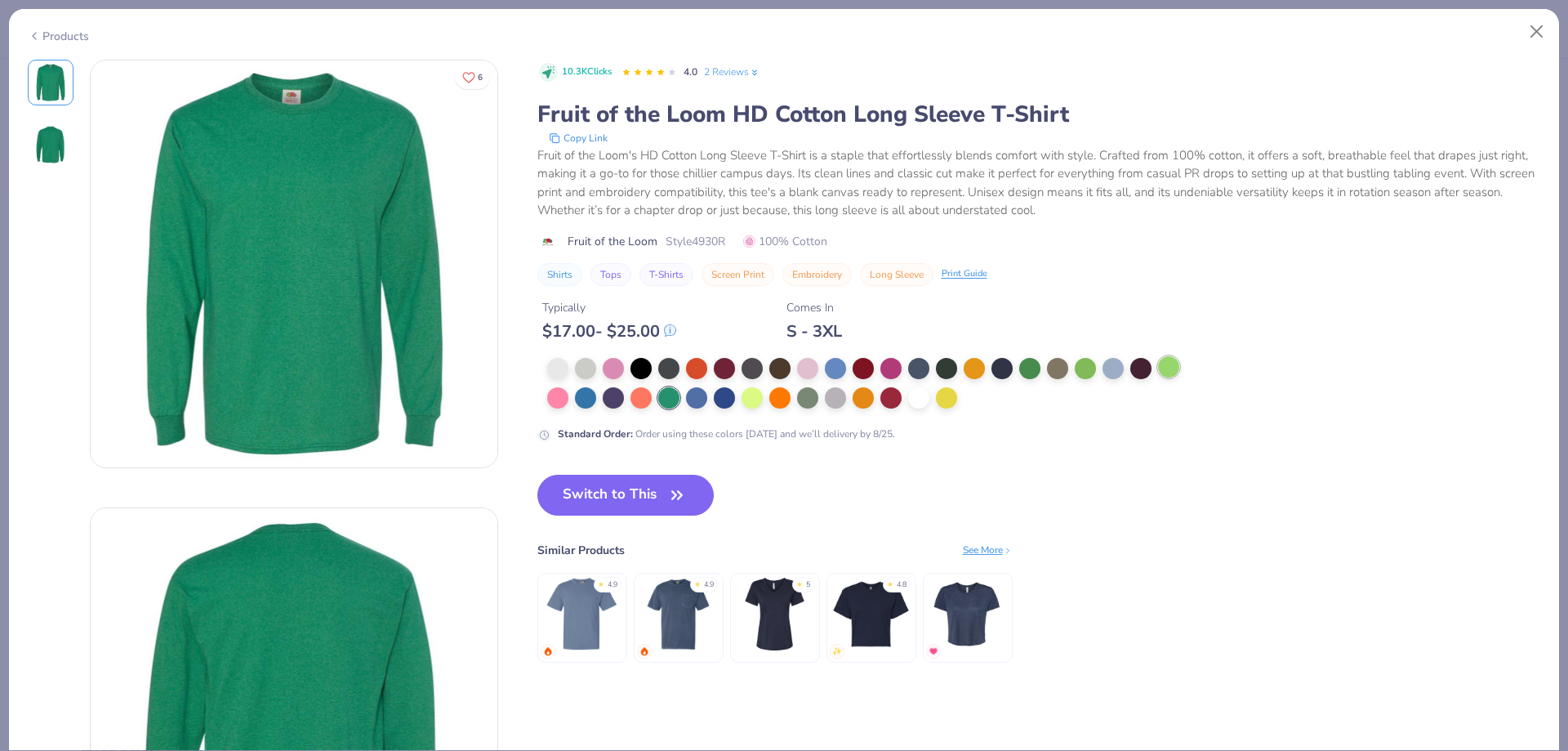
click at [1173, 367] on div at bounding box center [1168, 367] width 22 height 22
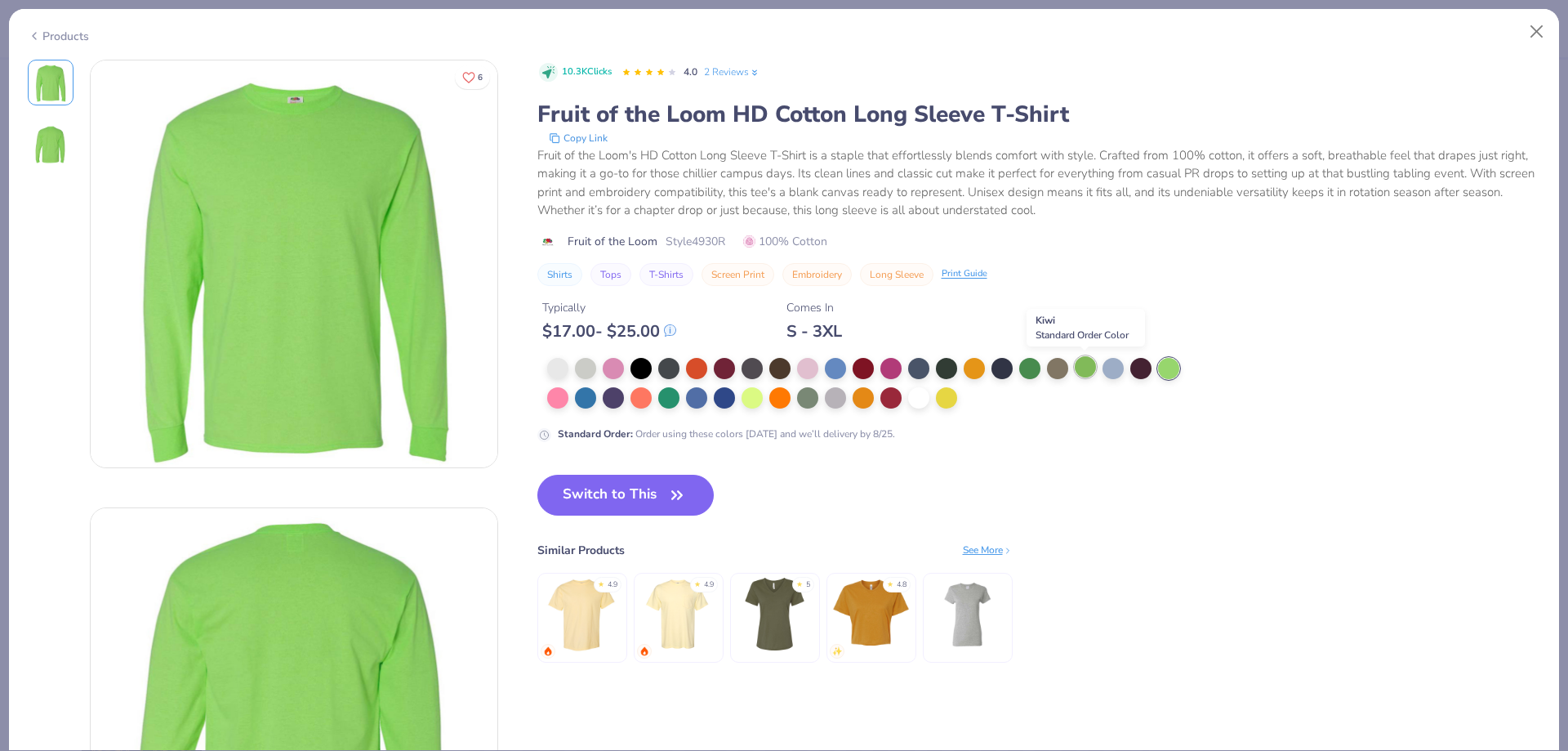
click at [1076, 373] on div at bounding box center [1085, 367] width 22 height 22
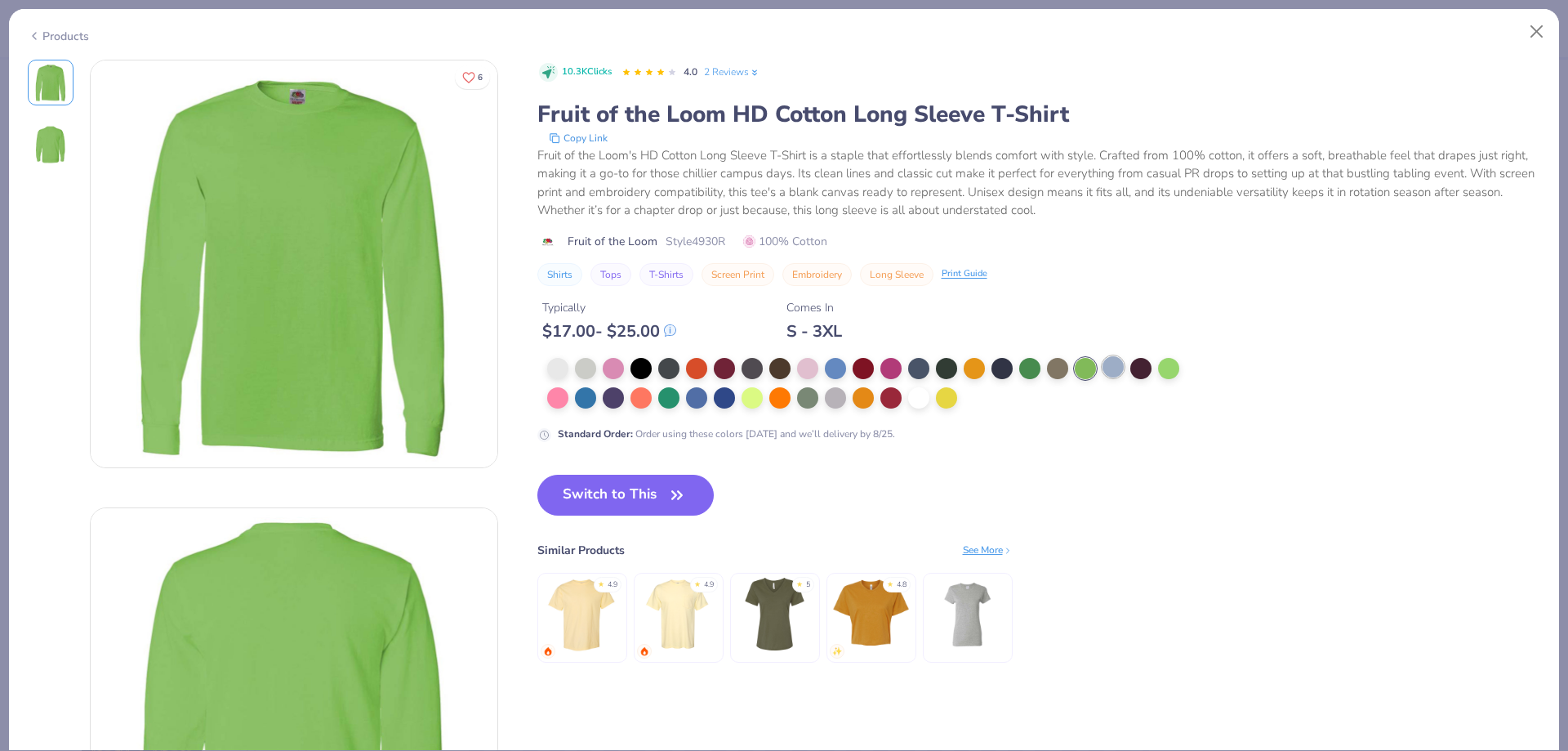
click at [1107, 373] on div at bounding box center [1113, 367] width 22 height 22
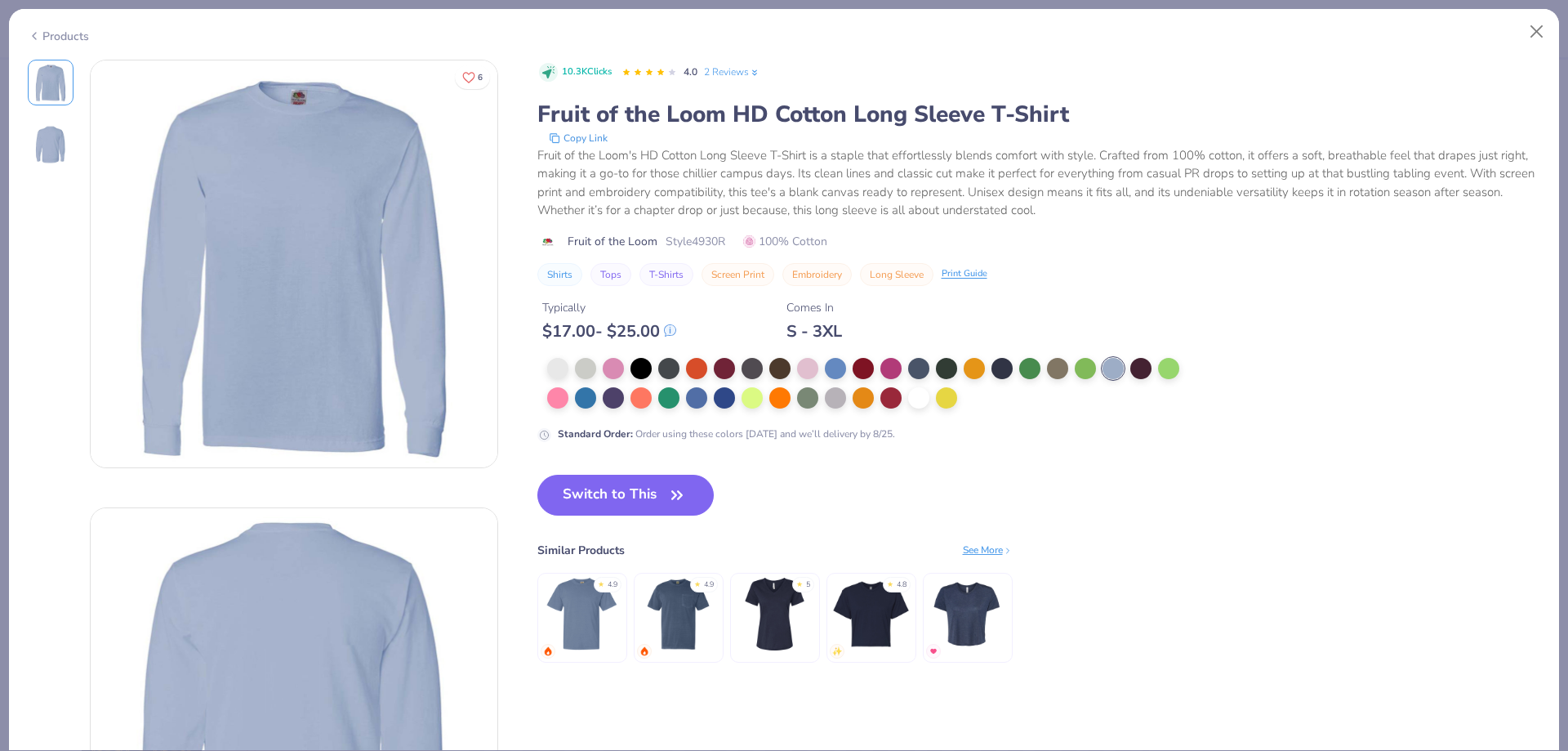
click at [67, 30] on div "Products" at bounding box center [59, 36] width 61 height 17
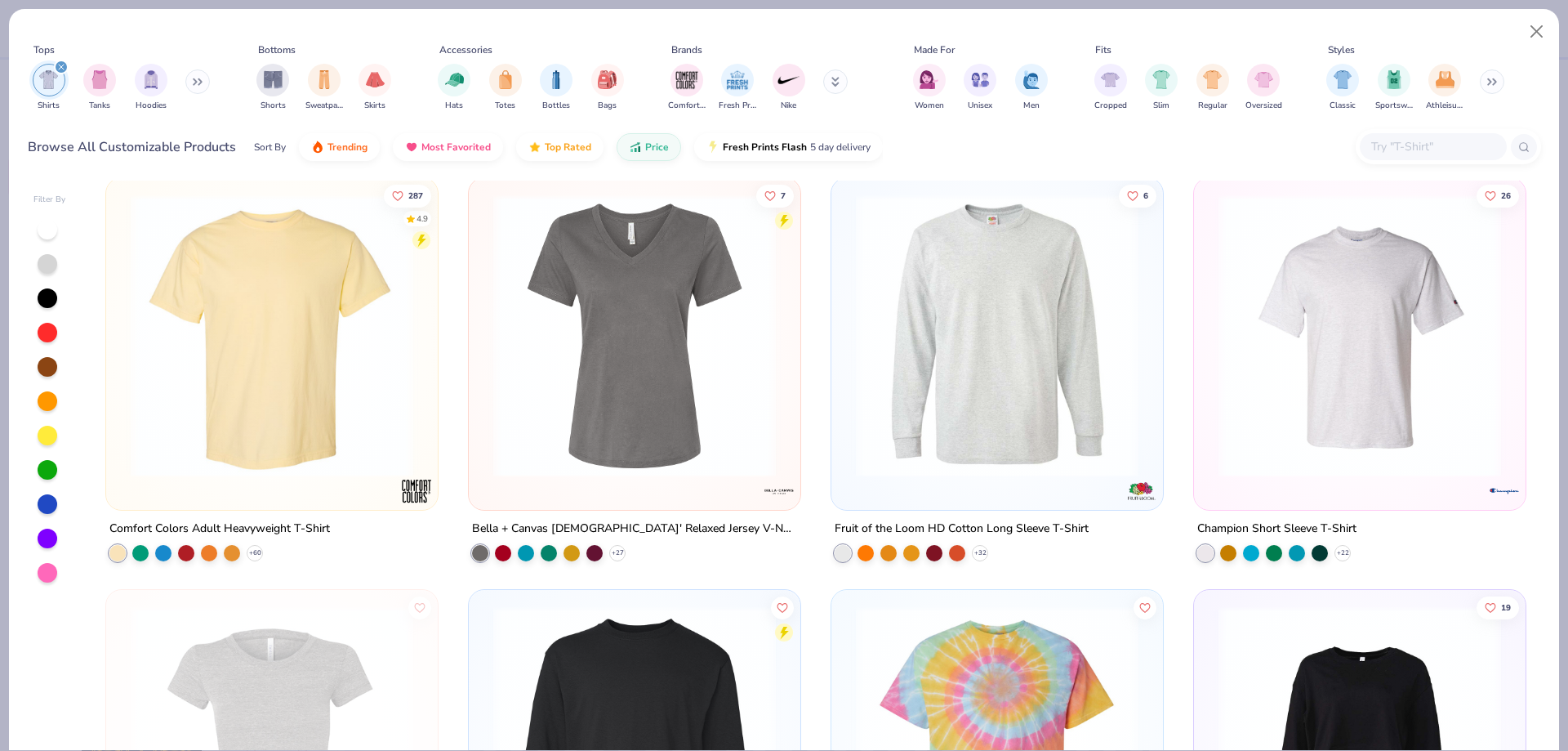
scroll to position [7761, 0]
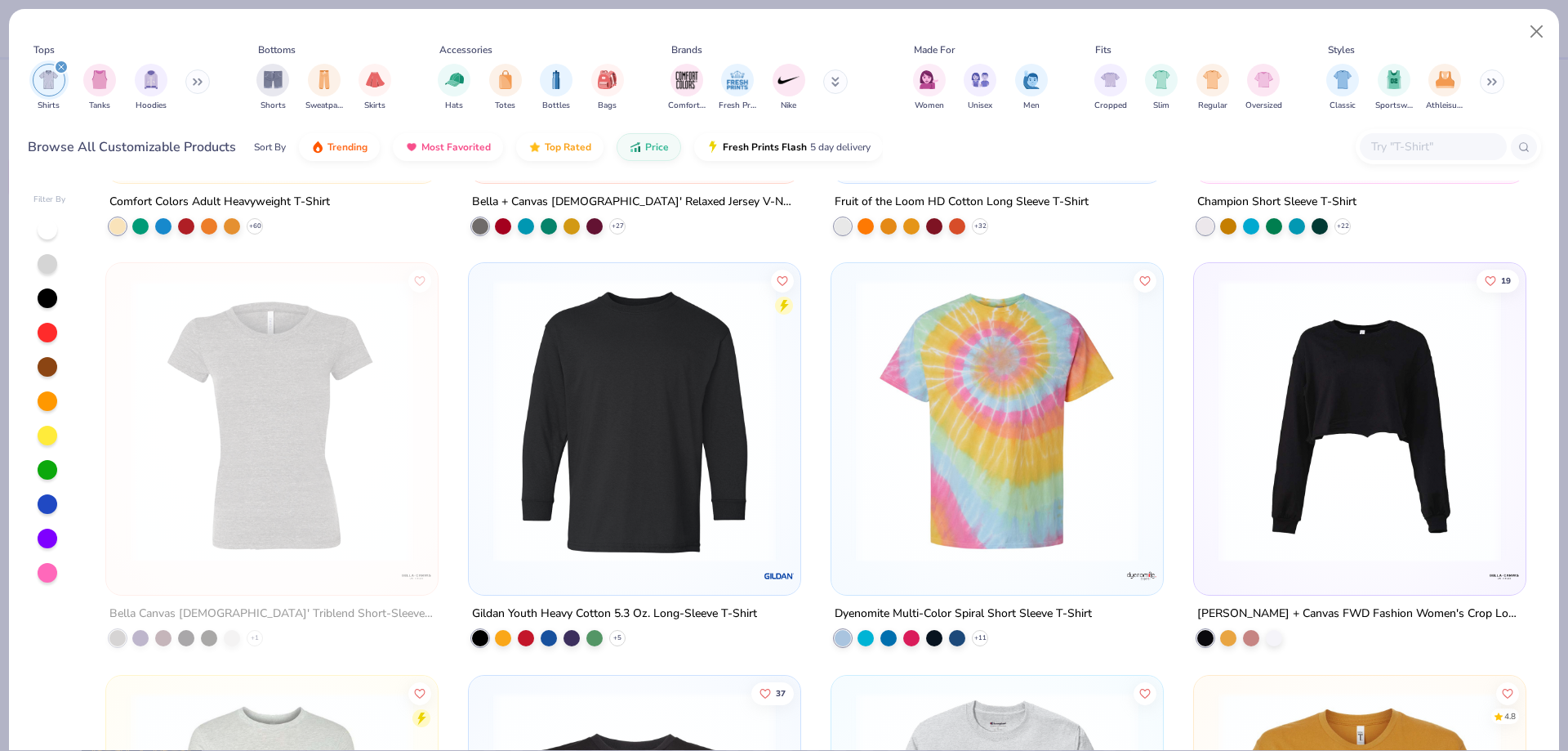
click at [537, 468] on img at bounding box center [634, 421] width 299 height 283
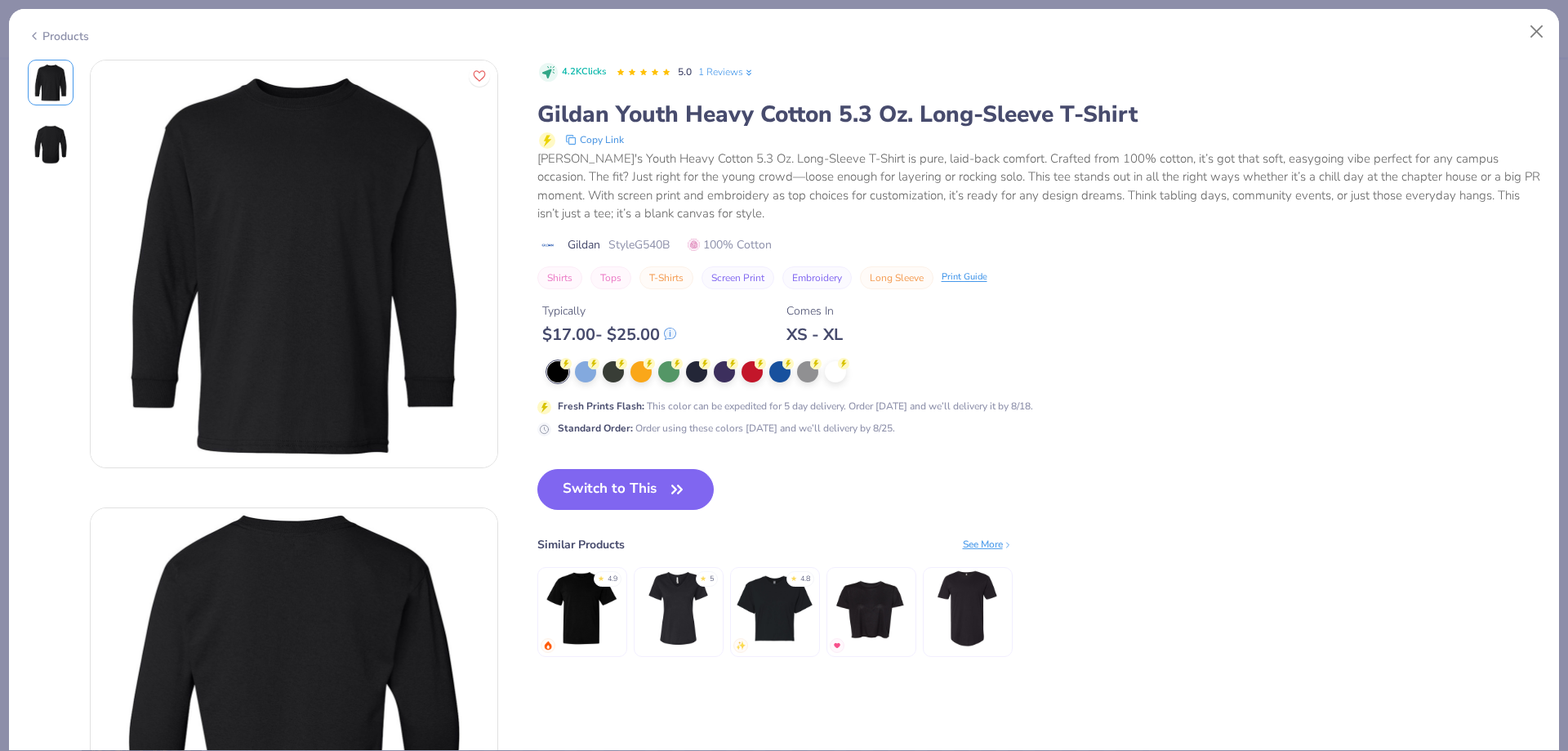
click at [49, 39] on div "Products" at bounding box center [59, 36] width 61 height 17
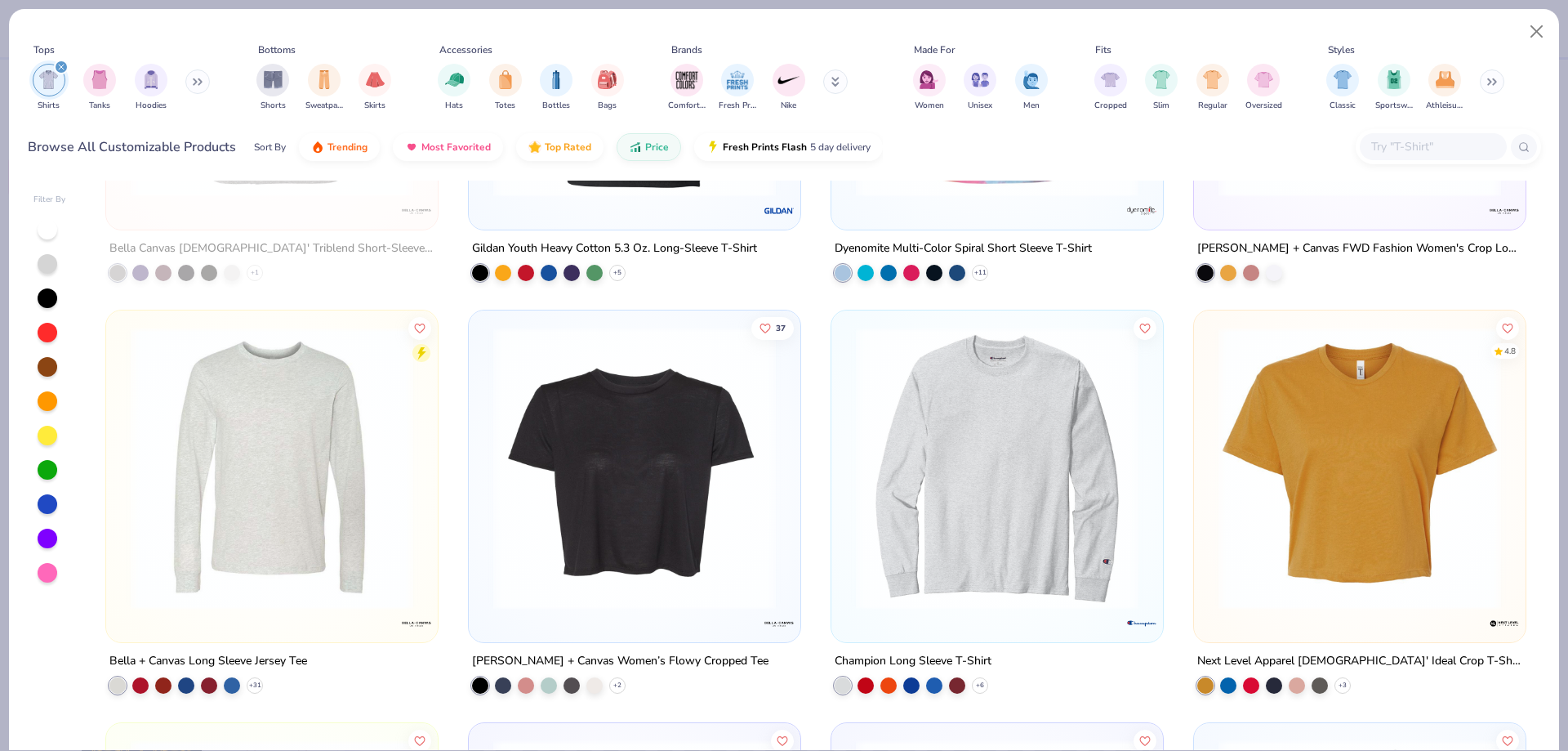
scroll to position [8332, 0]
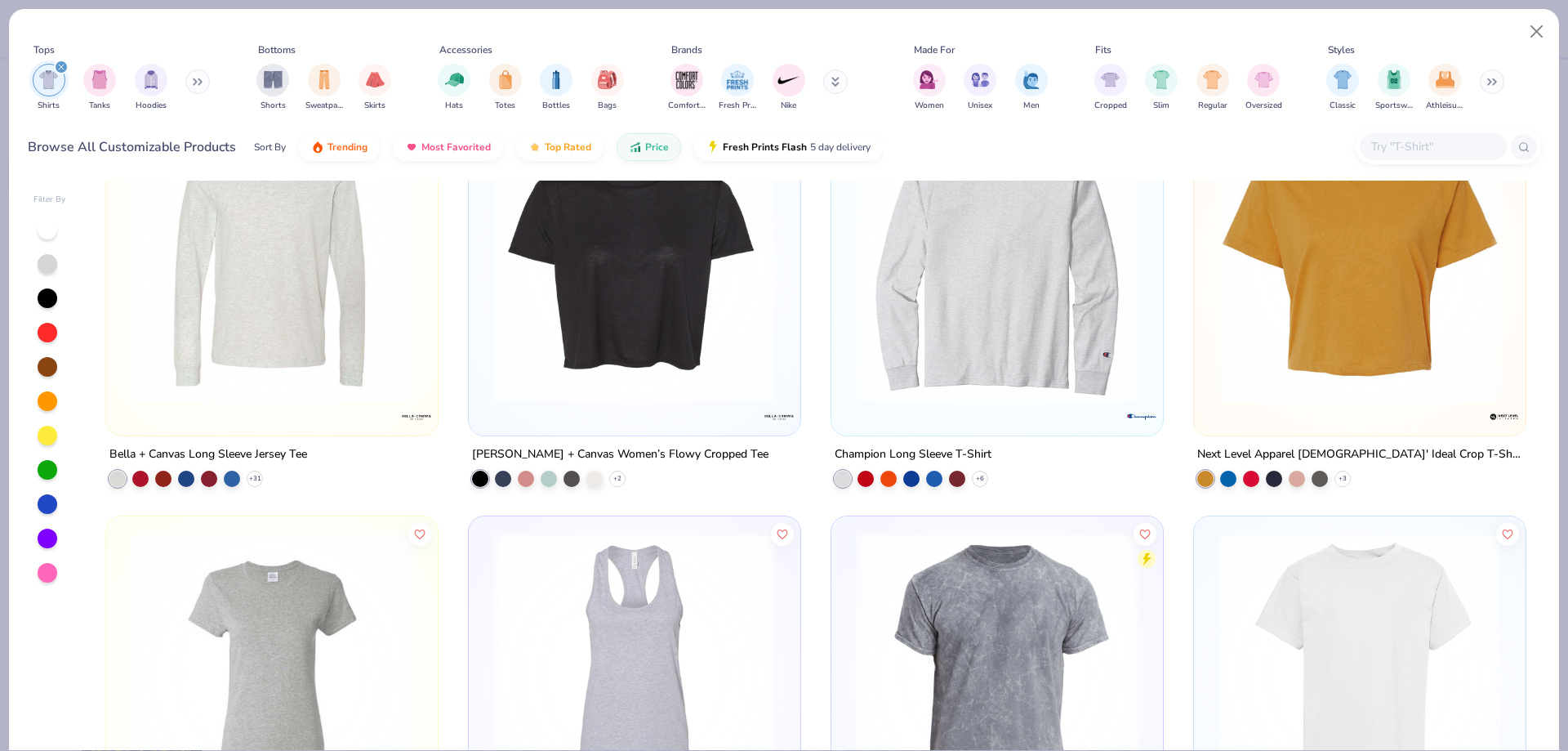
click at [263, 305] on img at bounding box center [272, 261] width 299 height 283
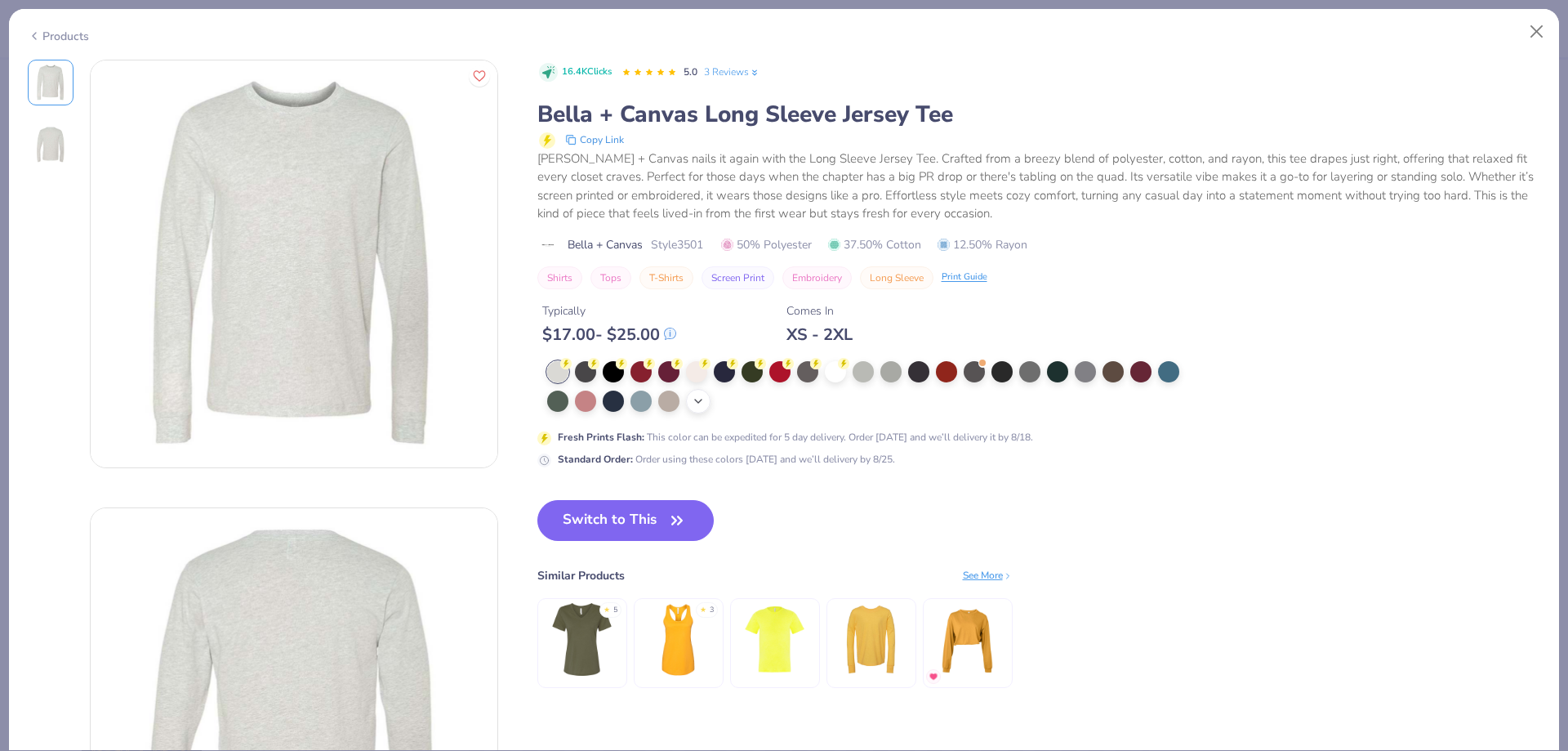
click at [696, 401] on polyline at bounding box center [697, 402] width 6 height 4
click at [639, 403] on div at bounding box center [641, 400] width 22 height 22
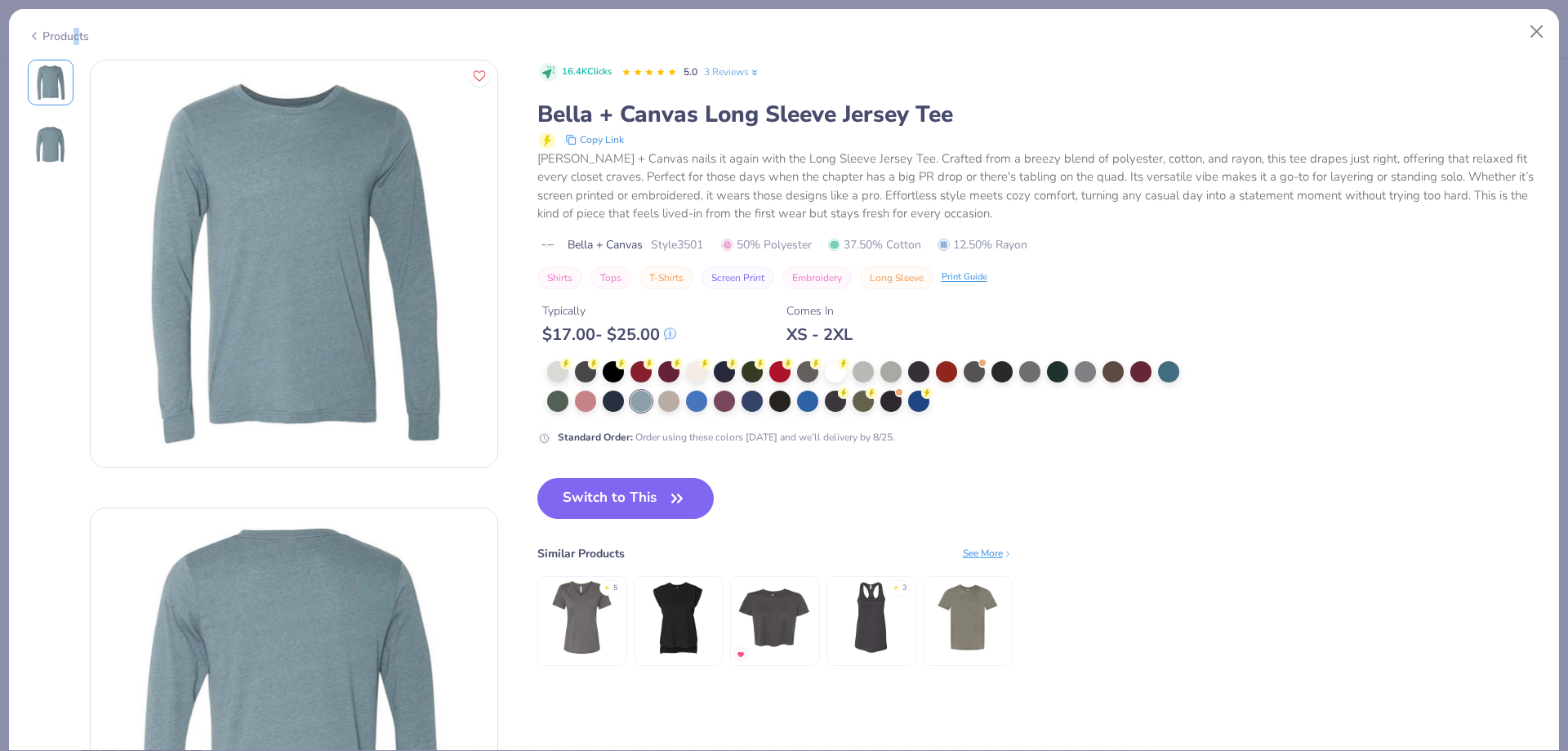
click at [77, 39] on div "Products" at bounding box center [59, 36] width 61 height 17
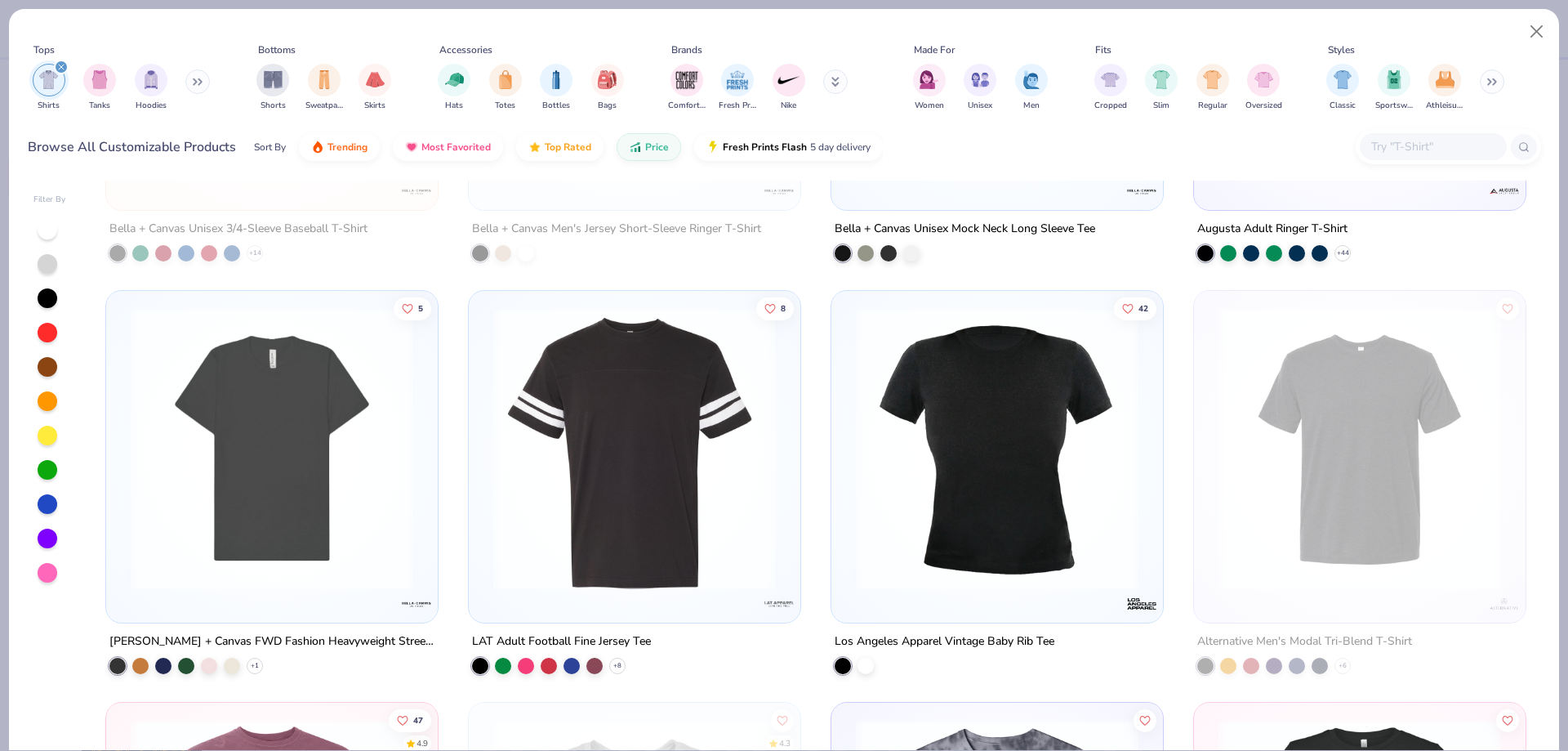
scroll to position [11110, 0]
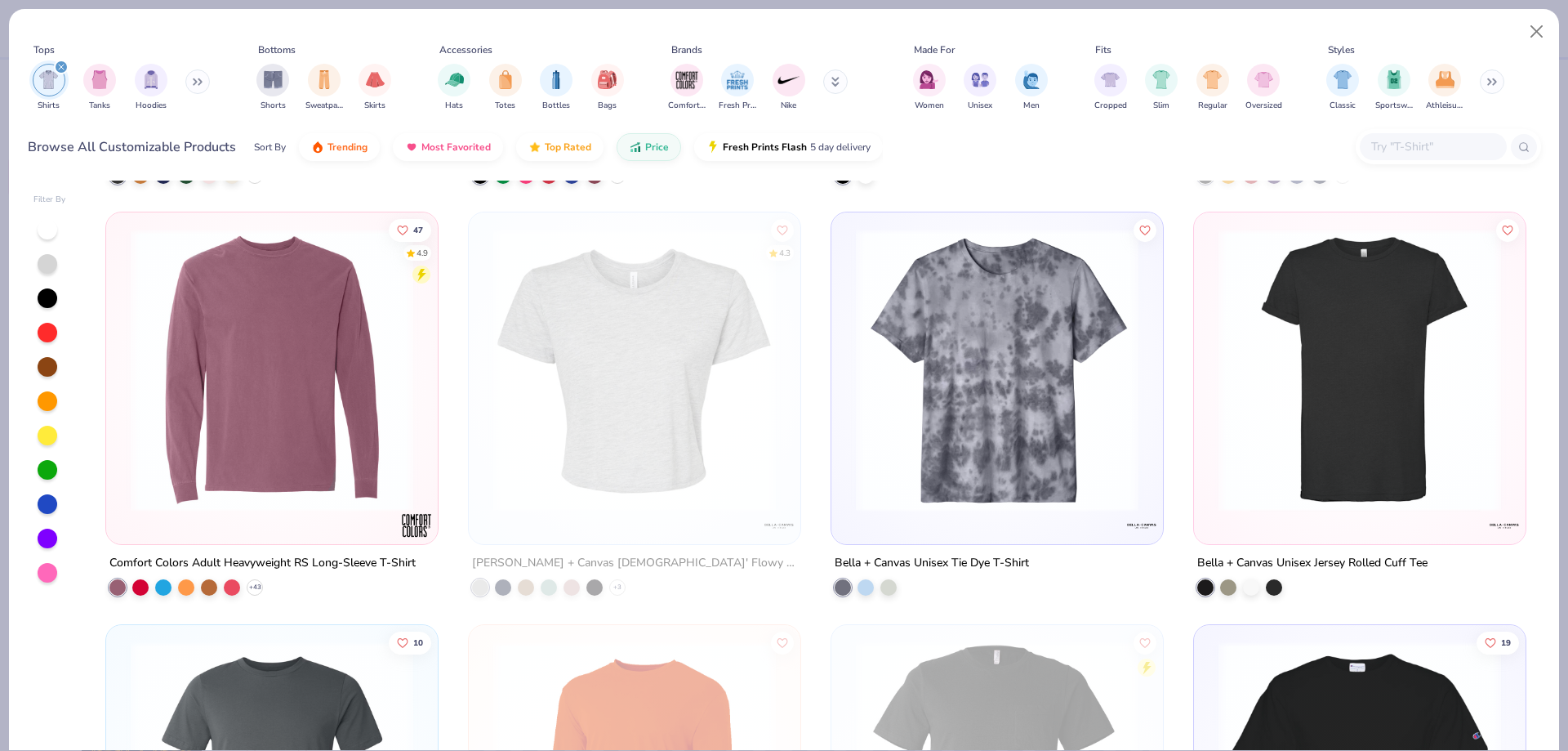
click at [233, 451] on img at bounding box center [272, 369] width 299 height 283
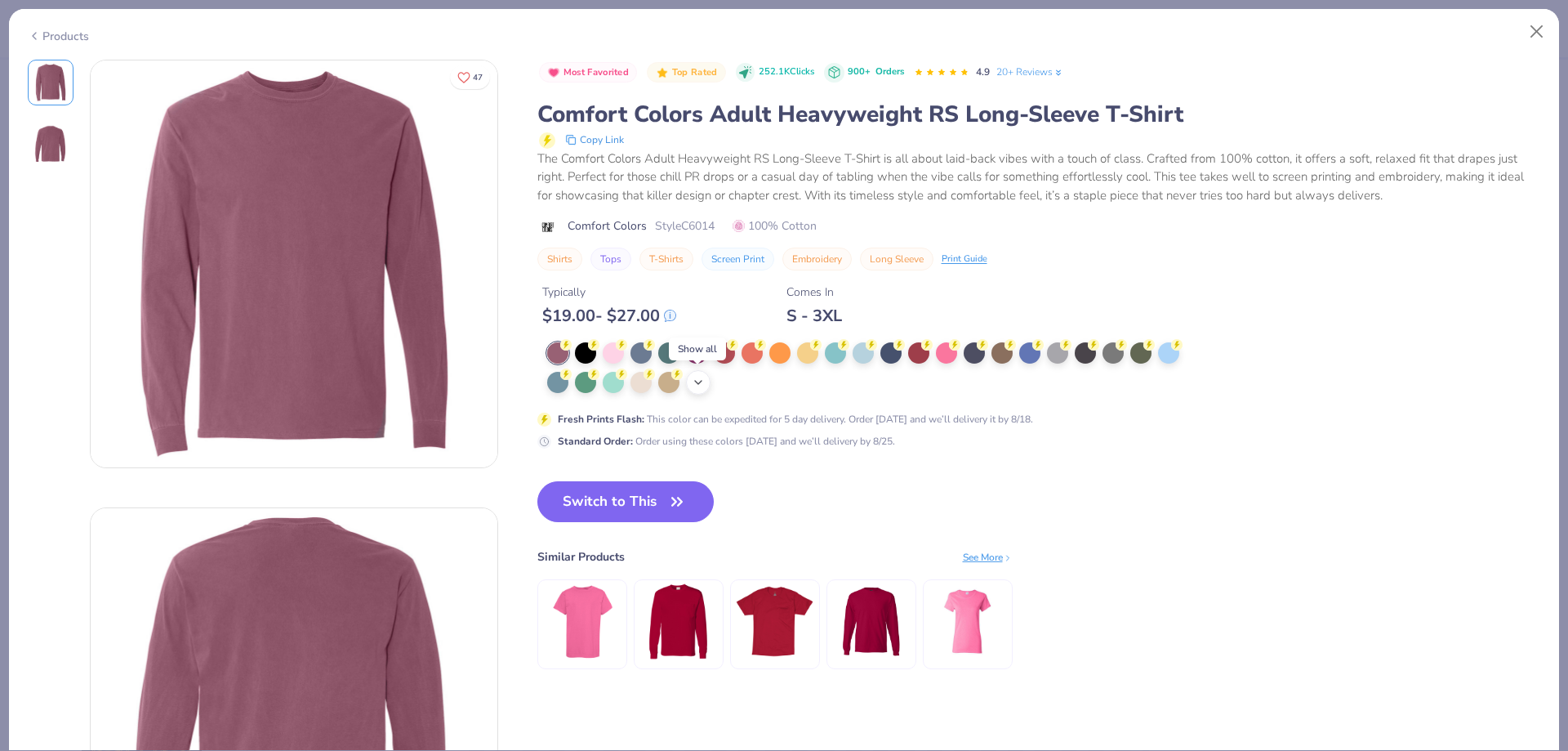
click at [696, 382] on polyline at bounding box center [697, 383] width 6 height 4
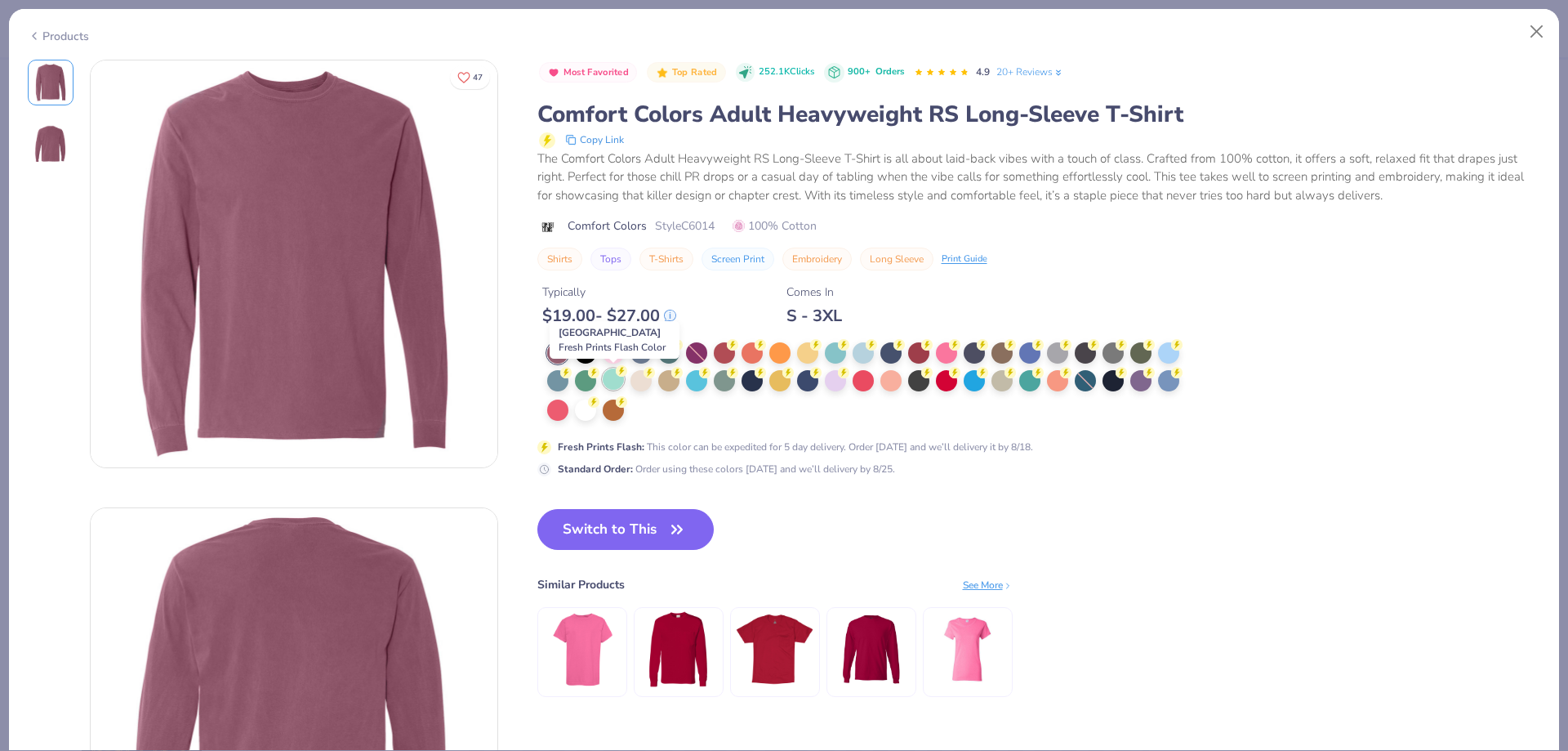
click at [621, 380] on div at bounding box center [613, 379] width 22 height 22
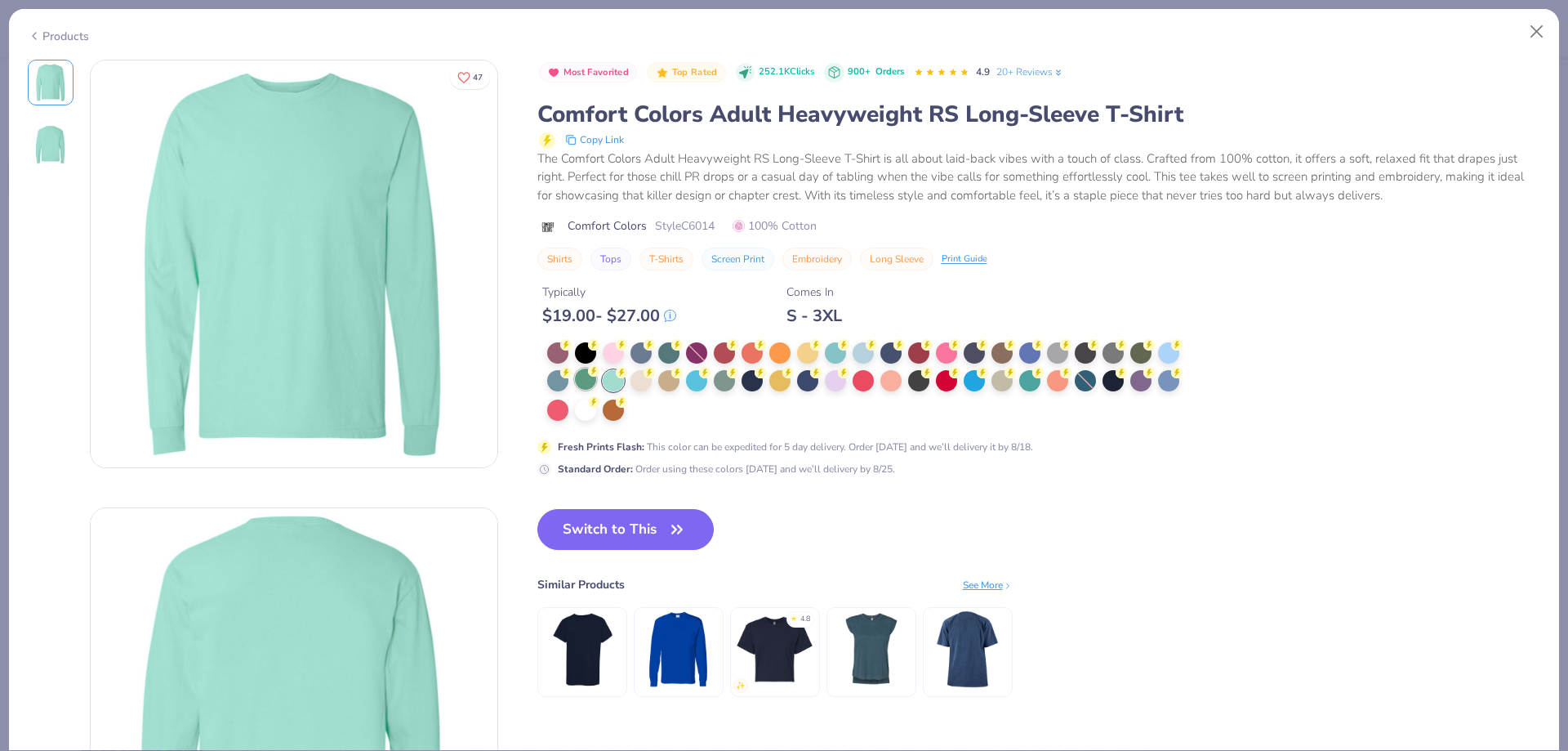
click at [580, 386] on div at bounding box center [586, 379] width 22 height 22
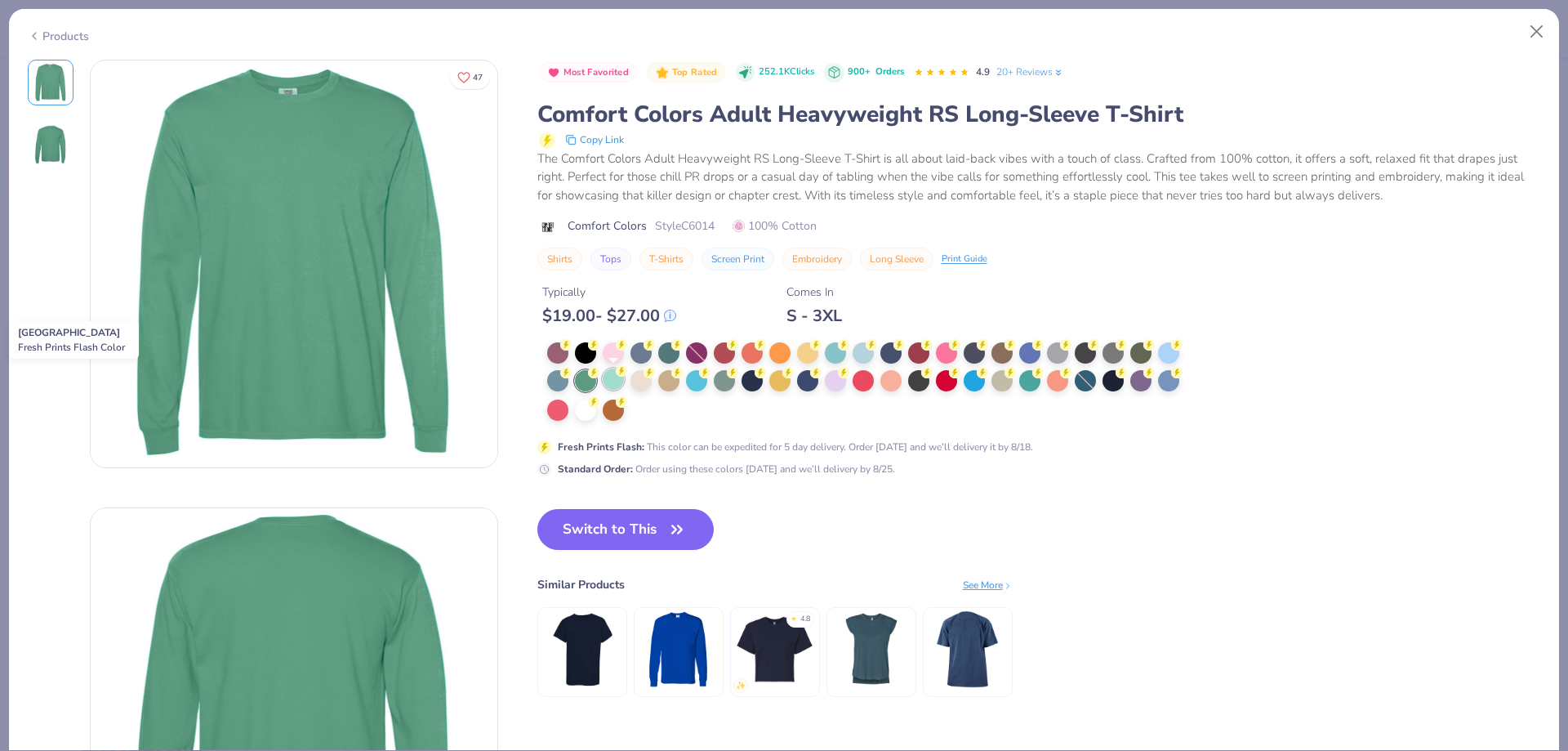
click at [608, 385] on div at bounding box center [613, 379] width 22 height 22
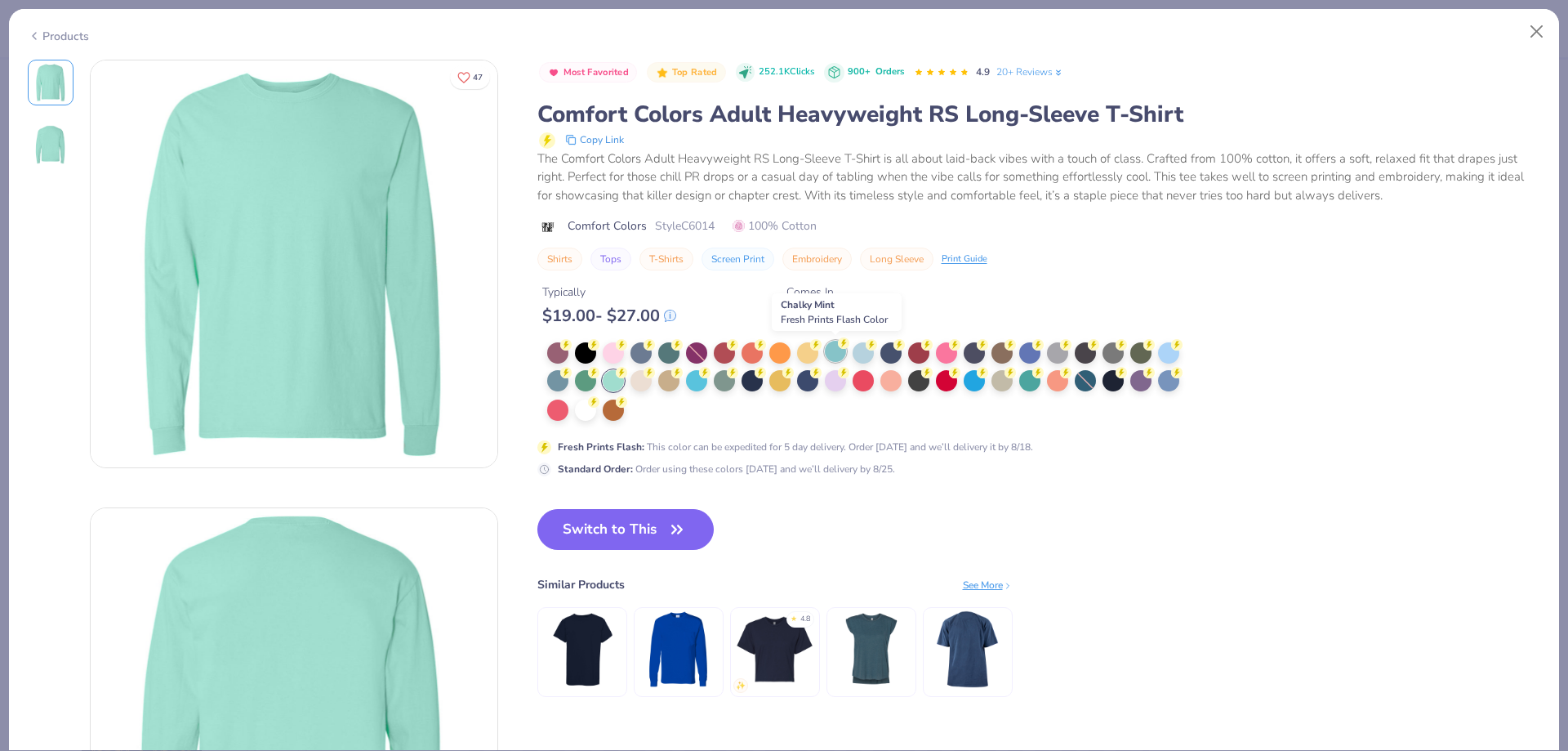
click at [838, 348] on div at bounding box center [835, 351] width 22 height 22
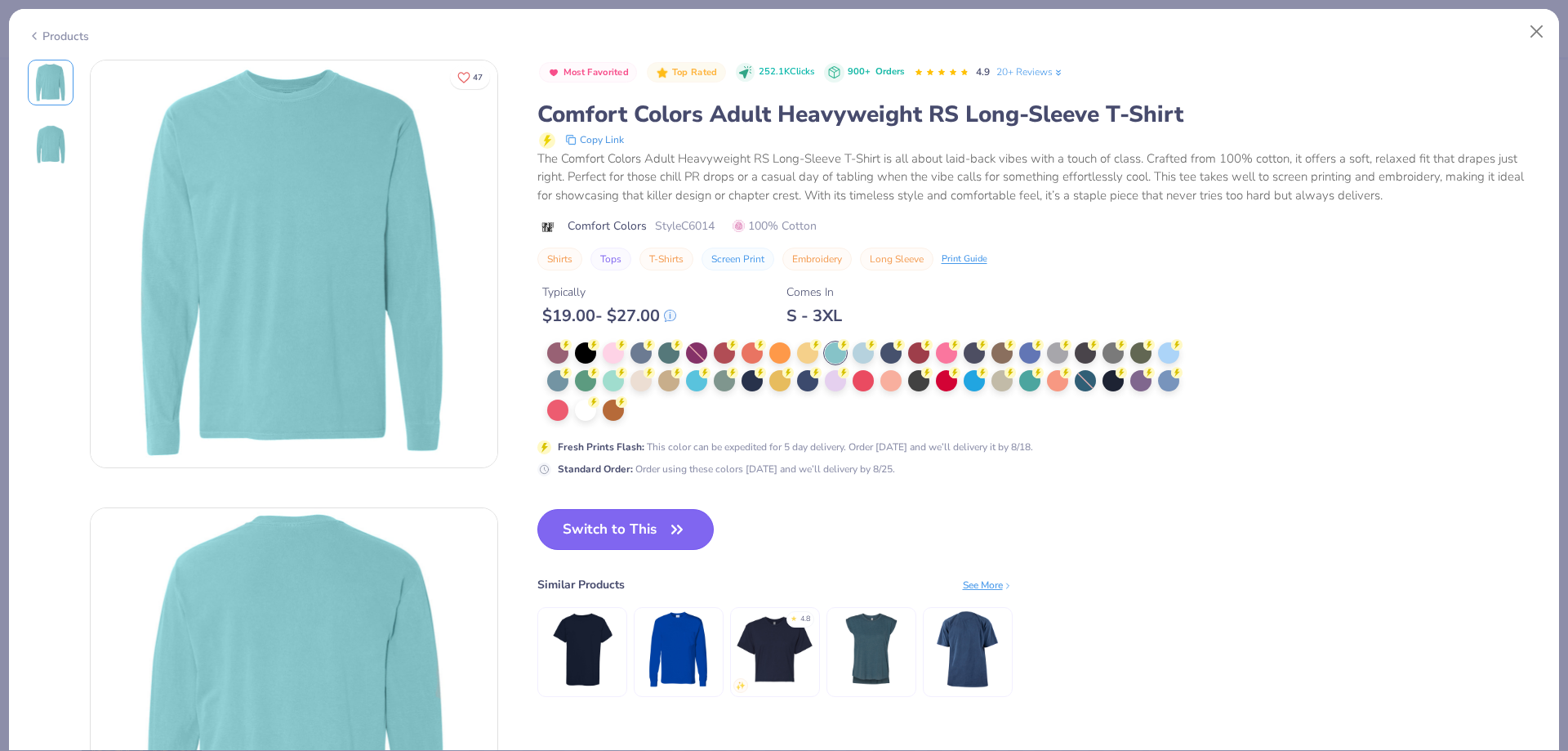
click at [683, 538] on icon "button" at bounding box center [677, 529] width 23 height 23
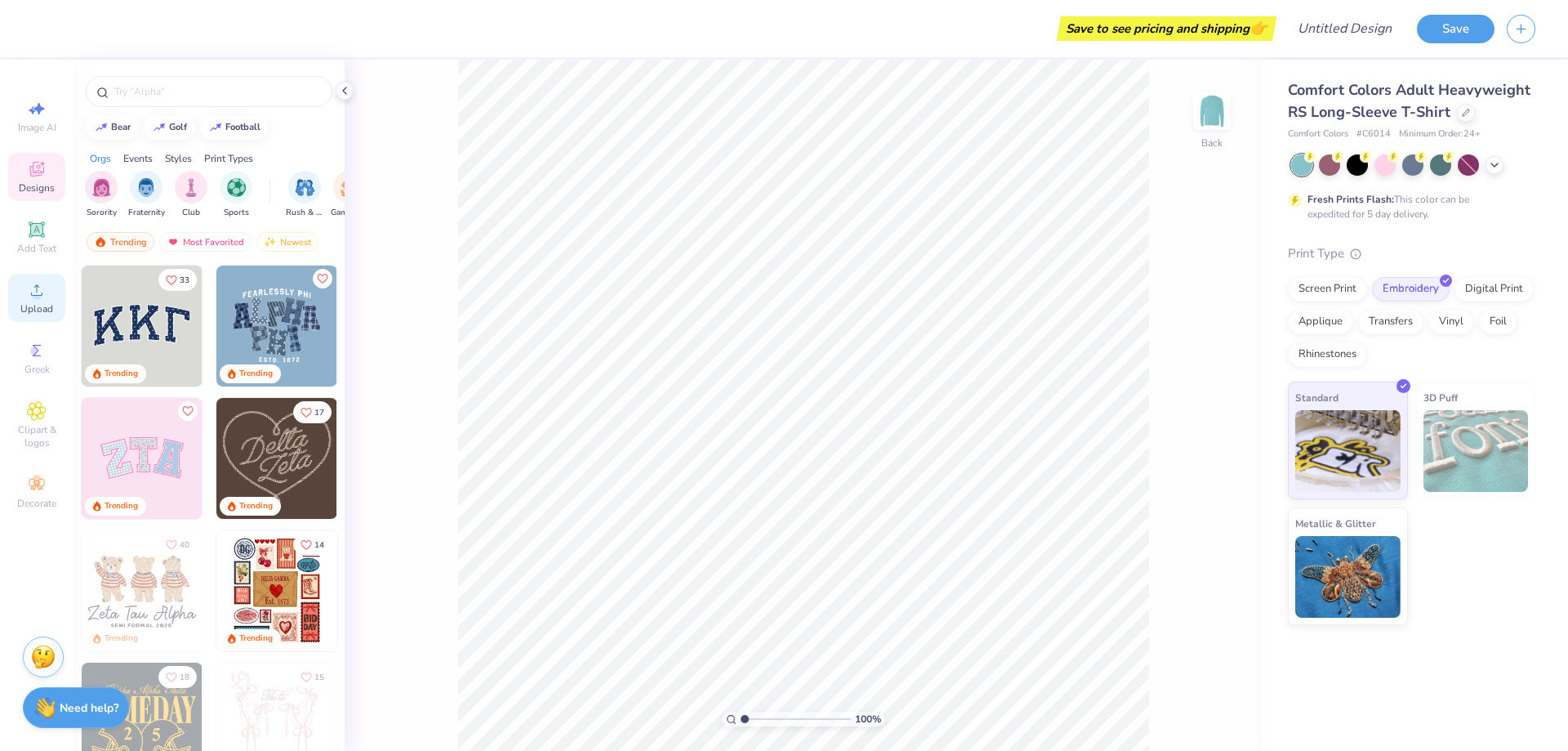
click at [38, 314] on span "Upload" at bounding box center [37, 309] width 32 height 13
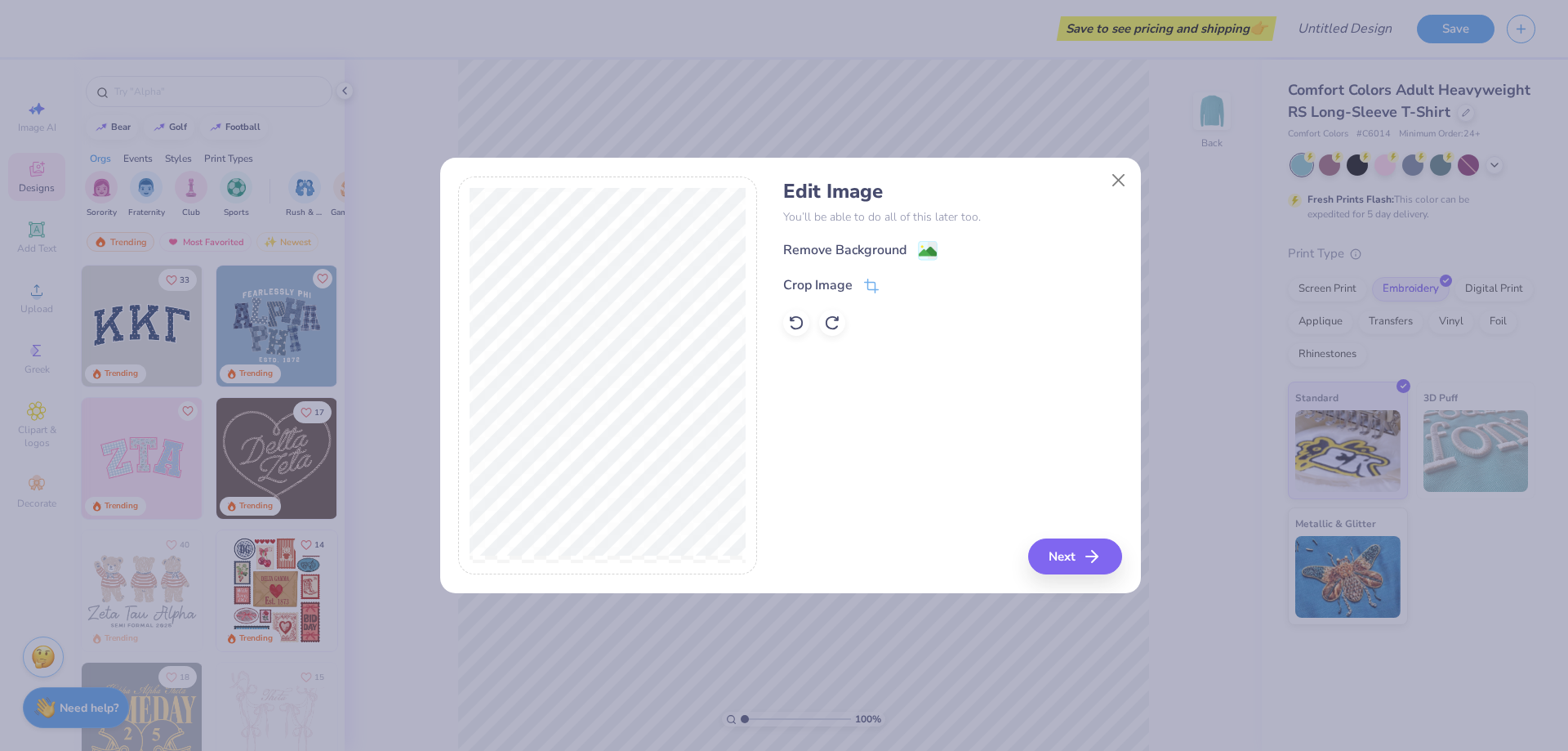
click at [916, 252] on div "Remove Background" at bounding box center [860, 250] width 154 height 21
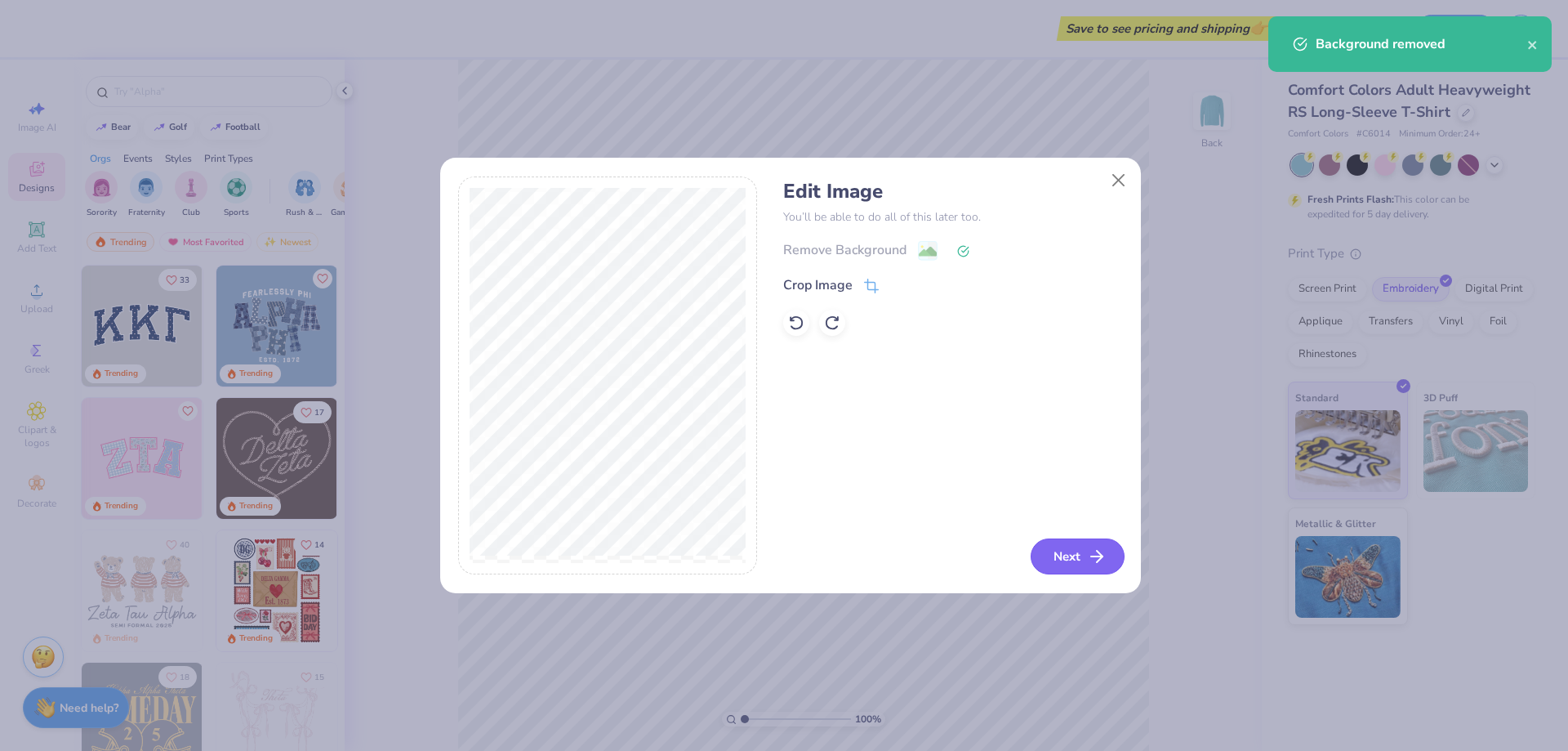
click at [1096, 561] on icon "button" at bounding box center [1097, 556] width 20 height 20
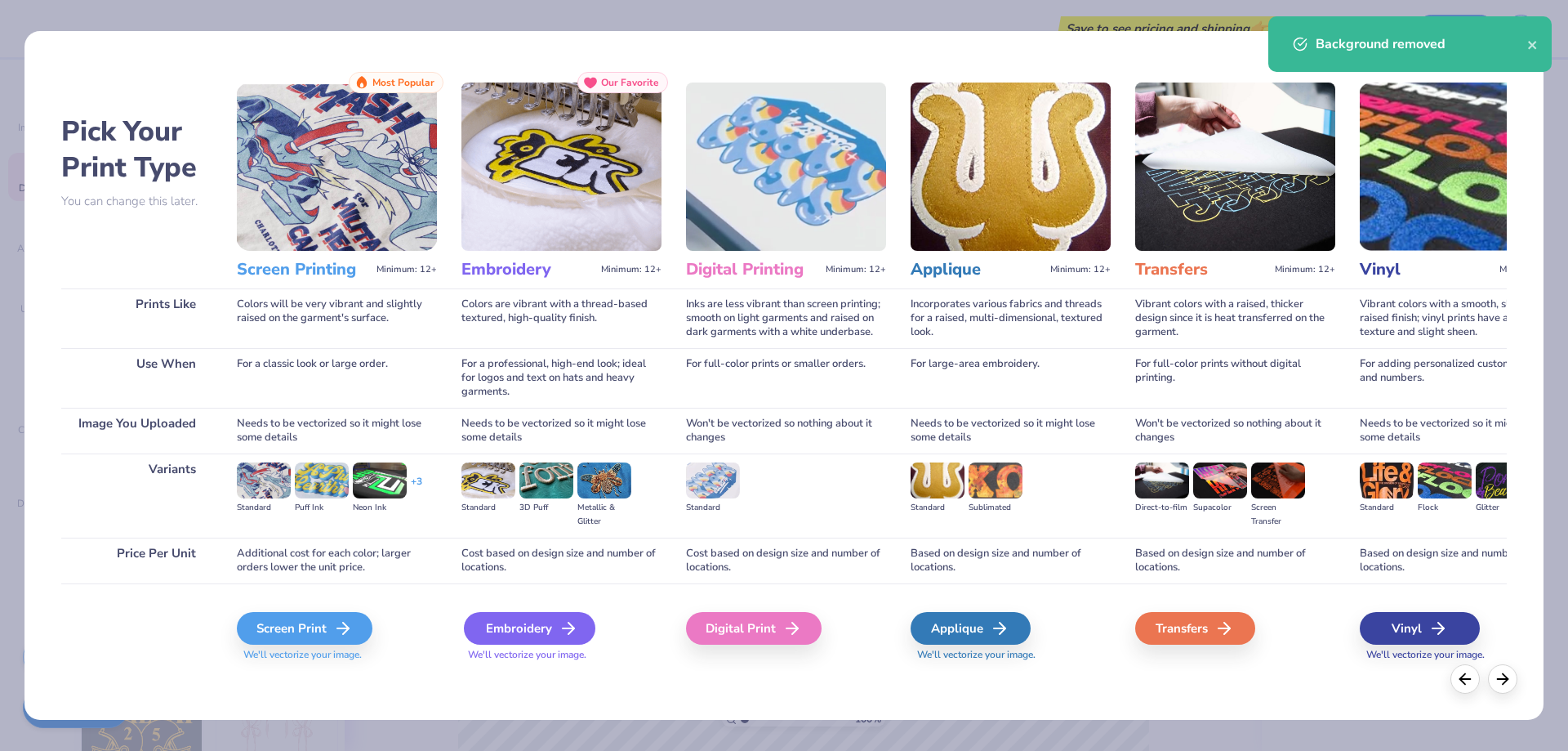
click at [540, 640] on div "Embroidery" at bounding box center [530, 628] width 132 height 32
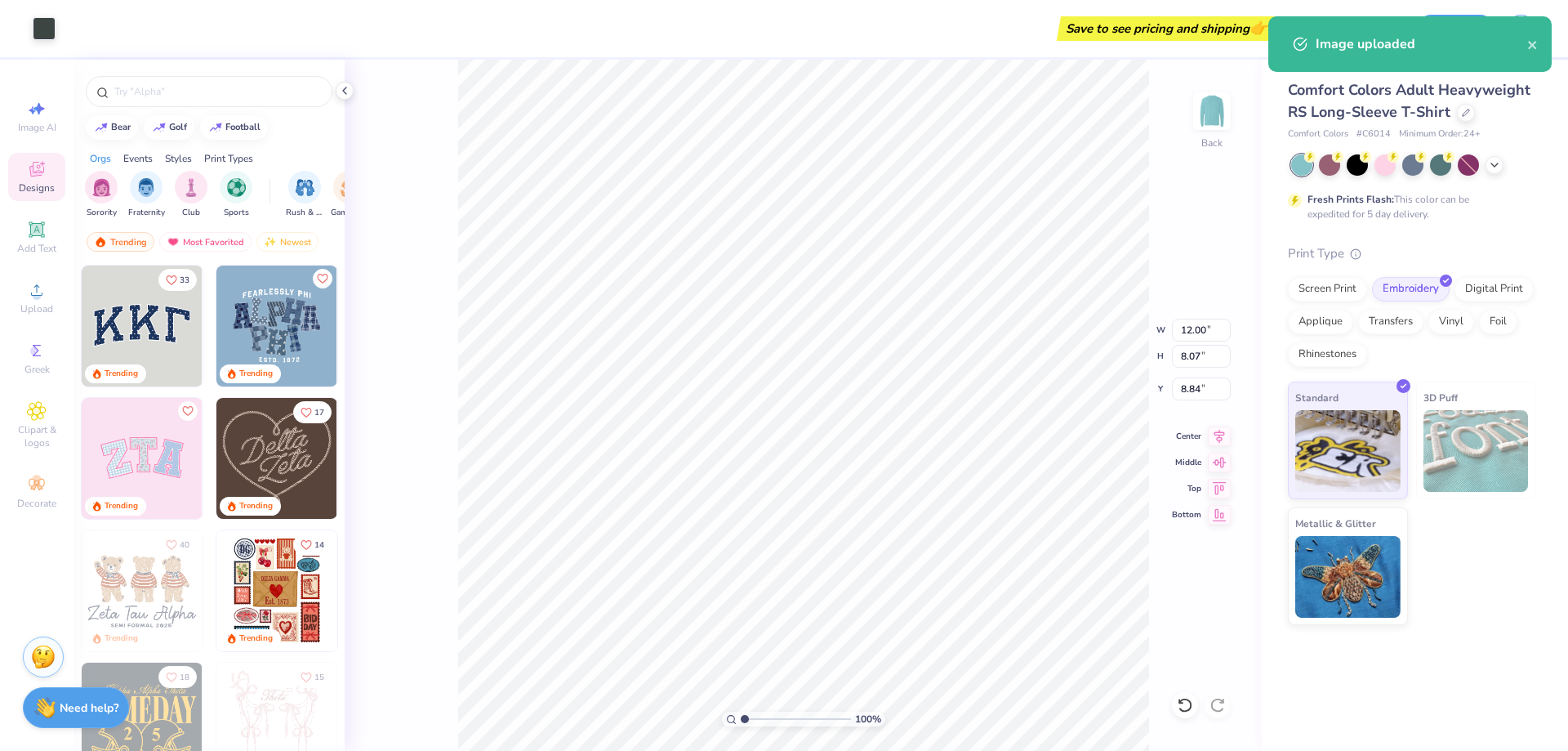
type input "2.68"
type input "5.86"
type input "3.94"
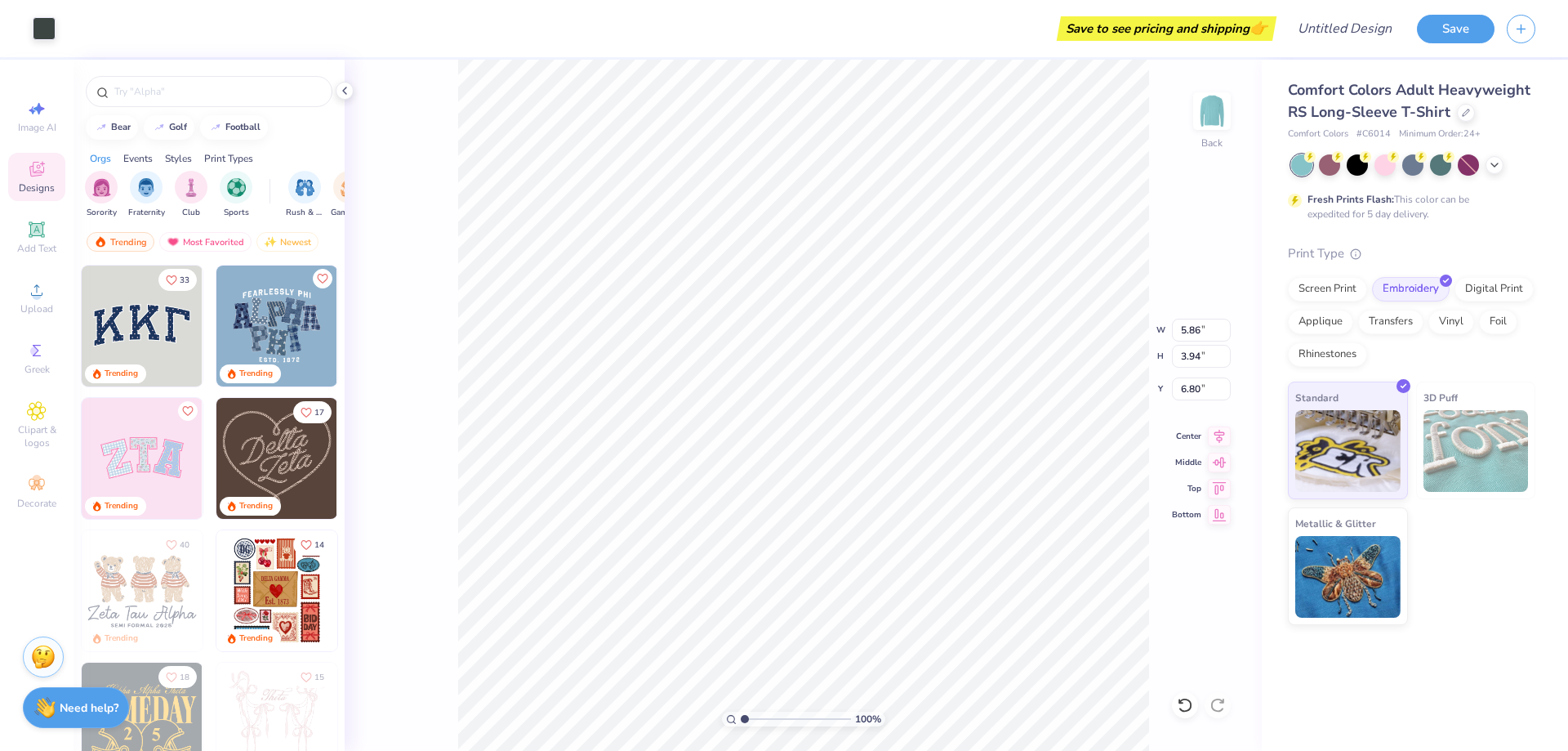
type input "3.36"
click at [1166, 293] on div "100 % Back W 5.86 5.86 " H 3.94 3.94 " Y 3.36 3.36 " Center Middle Top Bottom" at bounding box center [803, 405] width 917 height 691
click at [1201, 129] on img at bounding box center [1212, 111] width 65 height 65
click at [50, 223] on div "Add Text" at bounding box center [36, 236] width 57 height 48
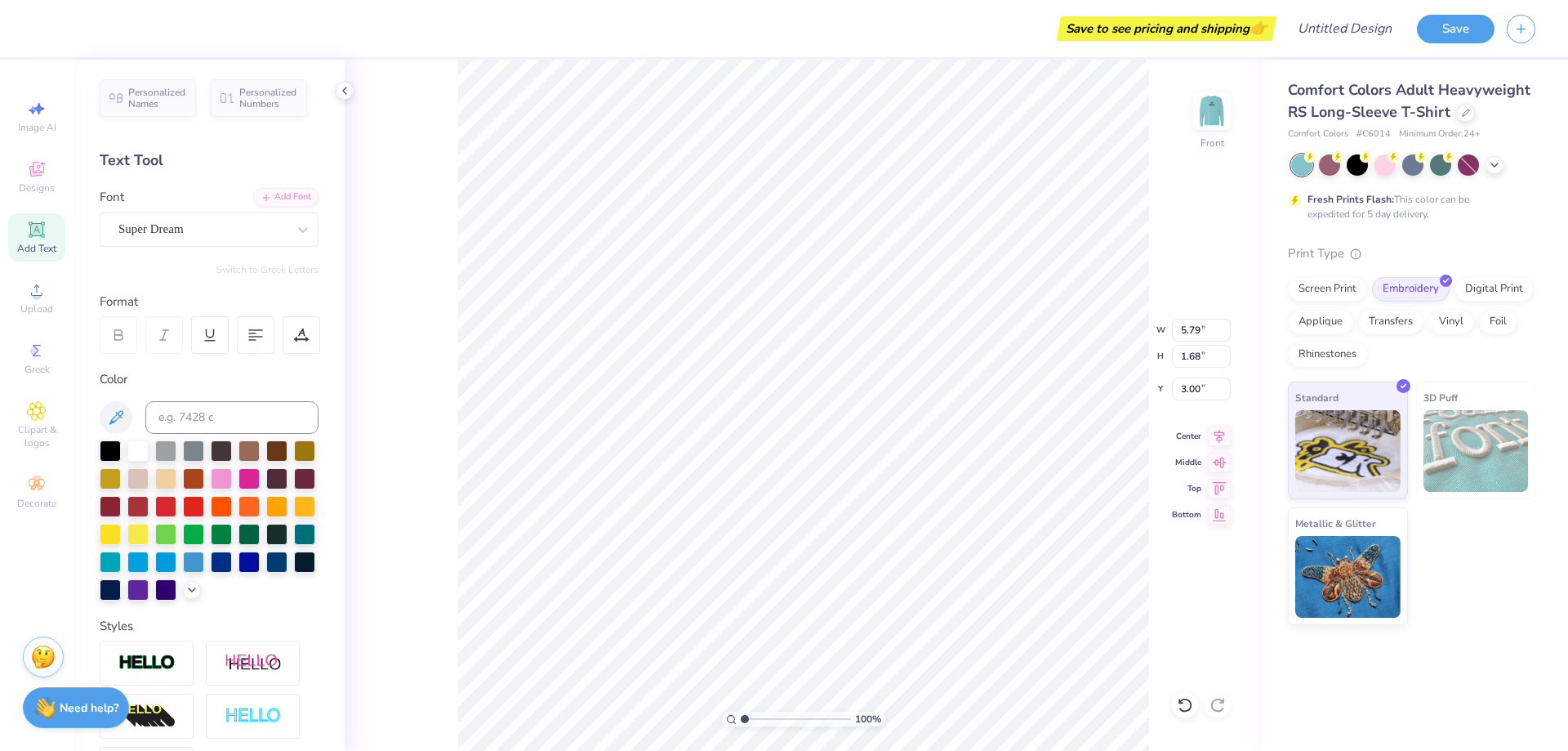
type input "3.00"
click at [159, 240] on div "Super Dream" at bounding box center [202, 229] width 171 height 25
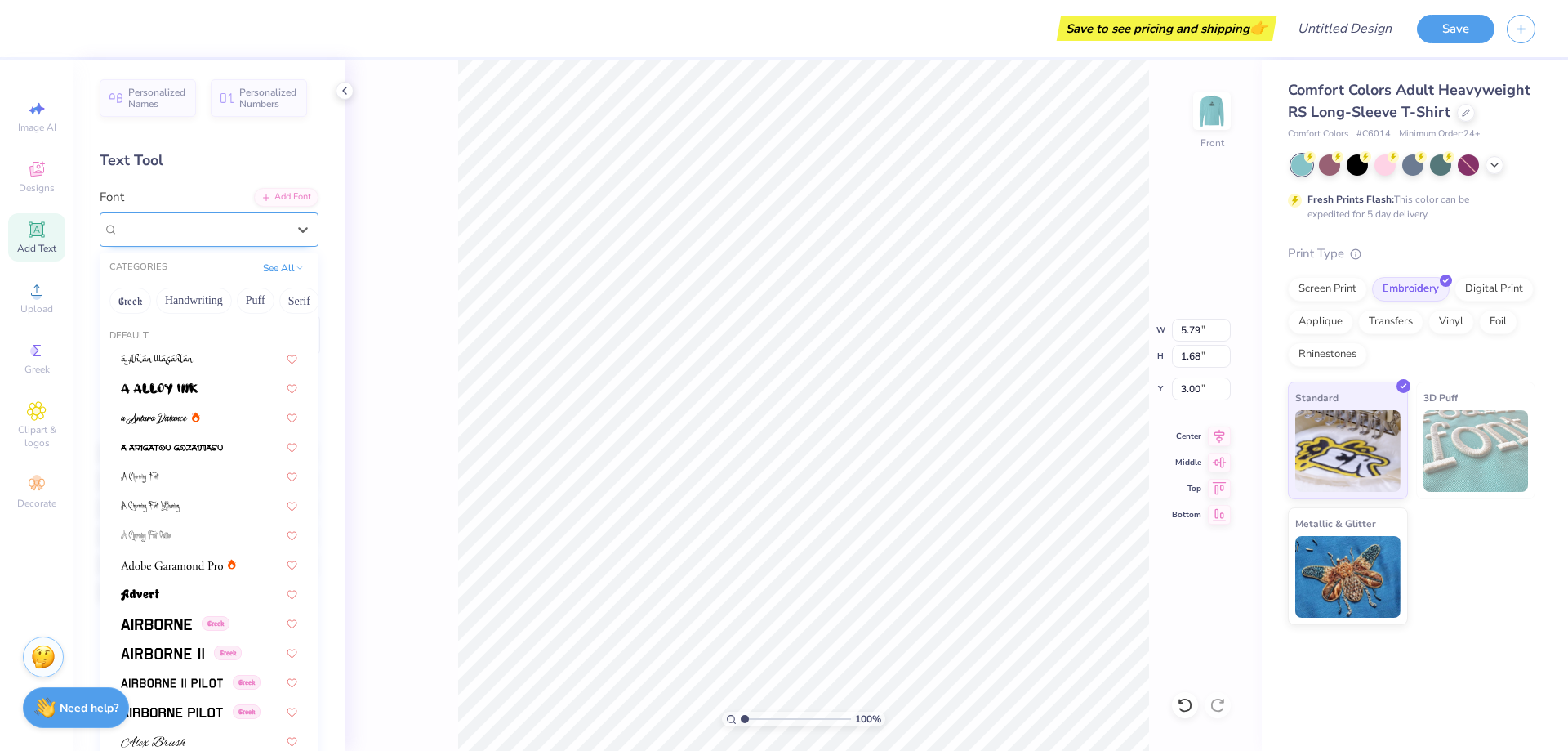
click at [159, 240] on div "Super Dream" at bounding box center [202, 229] width 171 height 25
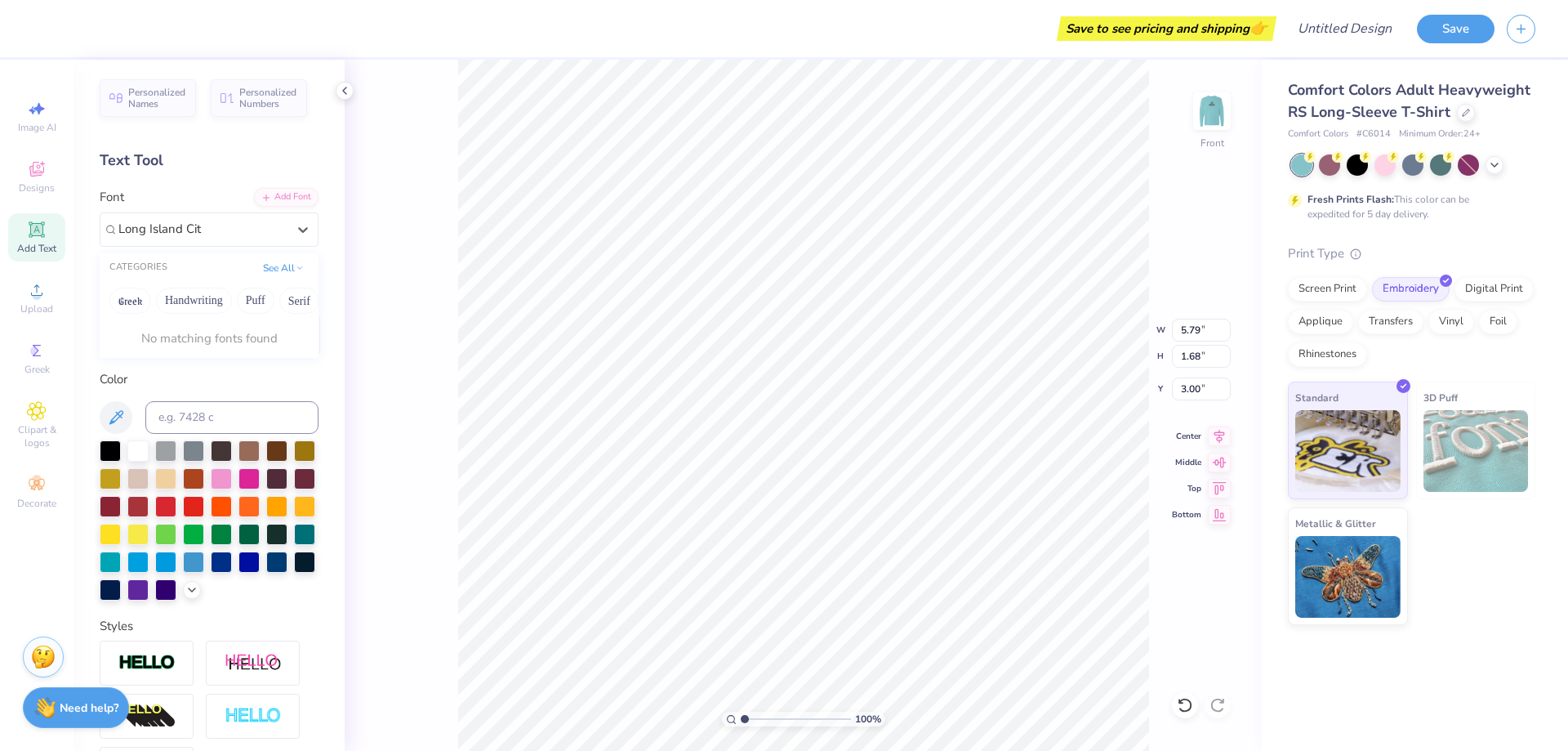
type input "[GEOGRAPHIC_DATA]"
click at [212, 301] on button "Handwriting" at bounding box center [194, 301] width 76 height 26
click at [253, 303] on button "Puff" at bounding box center [255, 301] width 38 height 26
click at [248, 233] on div at bounding box center [202, 229] width 171 height 25
type input "[GEOGRAPHIC_DATA]"
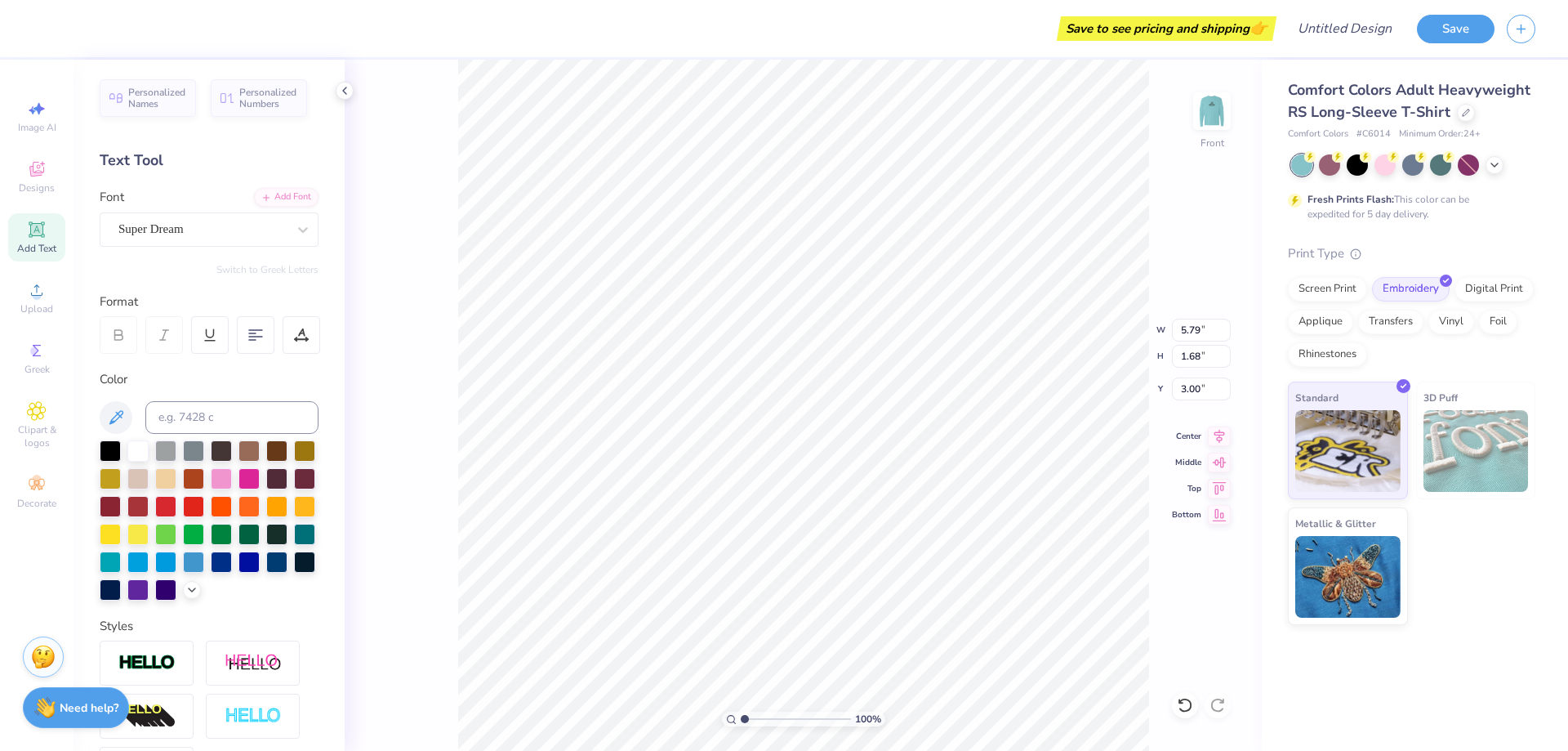
scroll to position [14, 3]
type textarea "T"
type textarea "[GEOGRAPHIC_DATA]"
click at [295, 222] on icon at bounding box center [303, 229] width 16 height 16
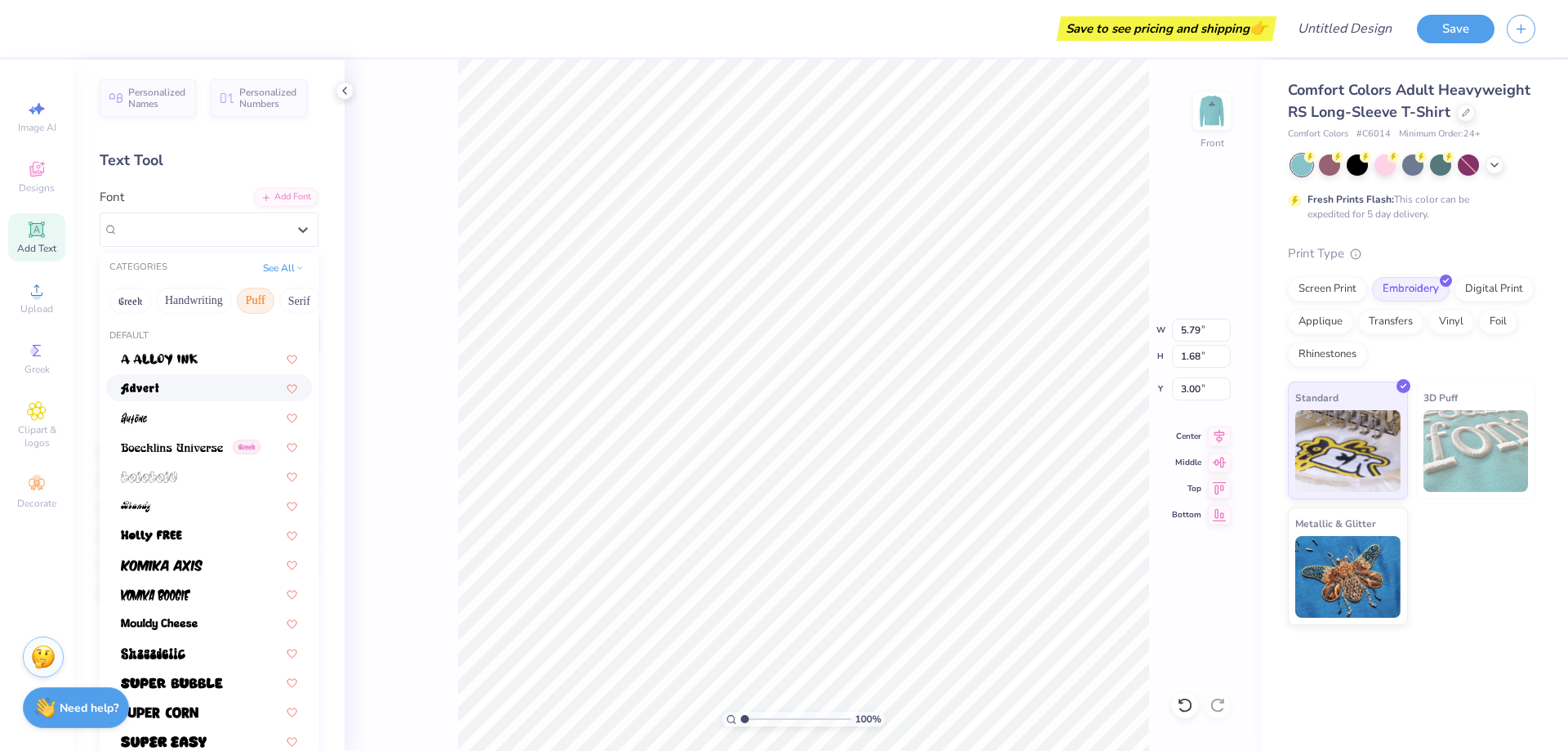
click at [202, 398] on div at bounding box center [209, 388] width 206 height 27
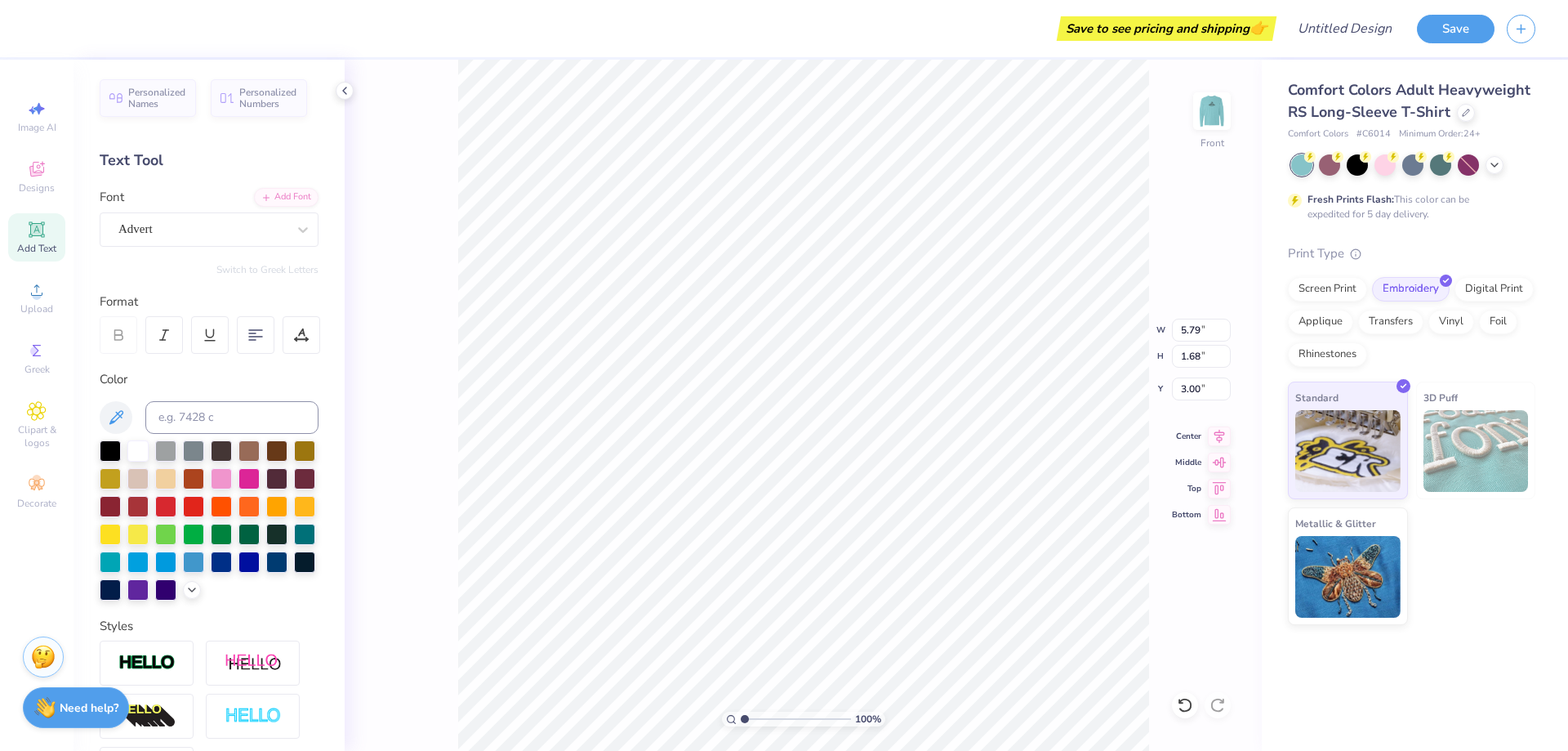
scroll to position [14, 6]
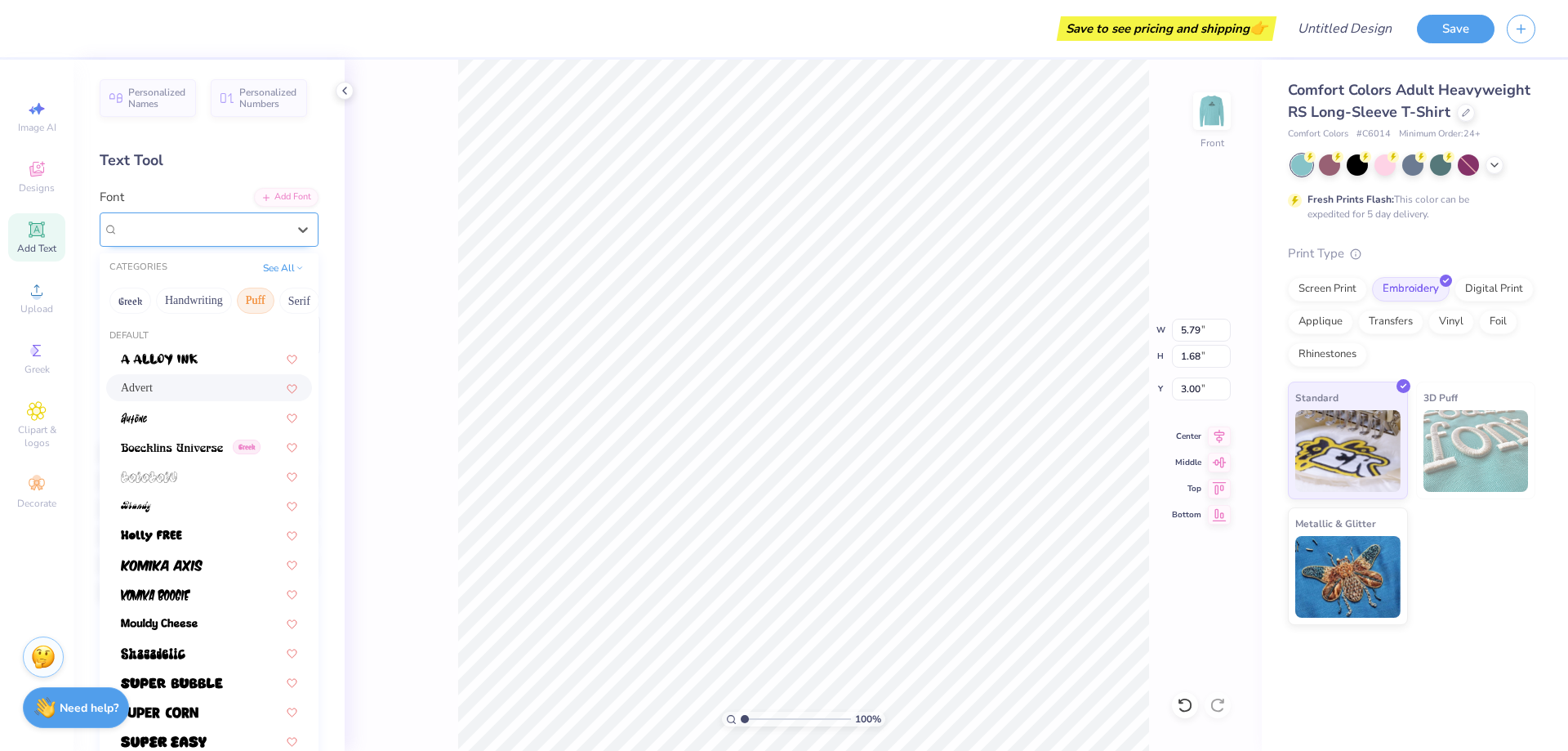
click at [243, 219] on div at bounding box center [202, 229] width 168 height 22
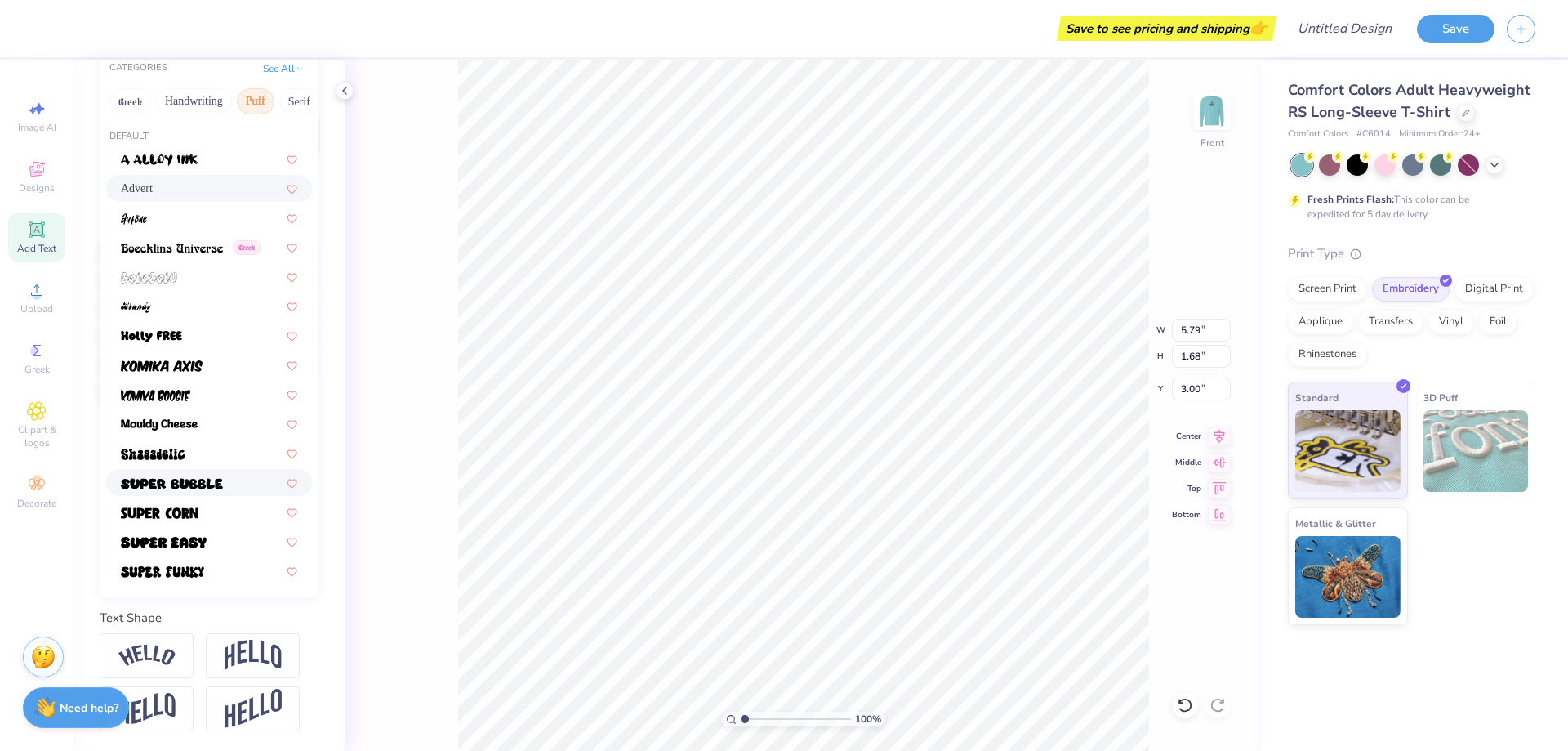
scroll to position [0, 0]
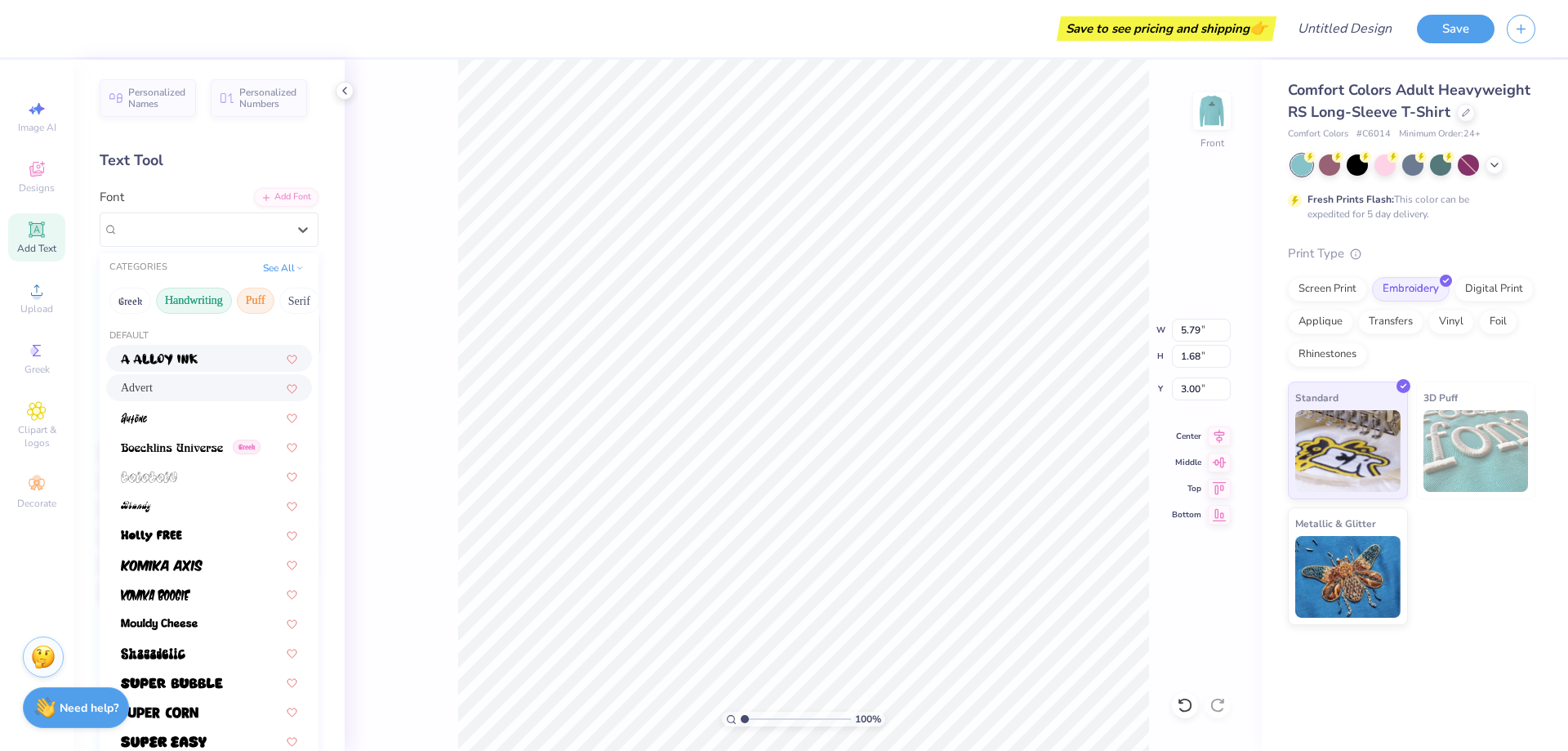
click at [207, 297] on button "Handwriting" at bounding box center [194, 301] width 76 height 26
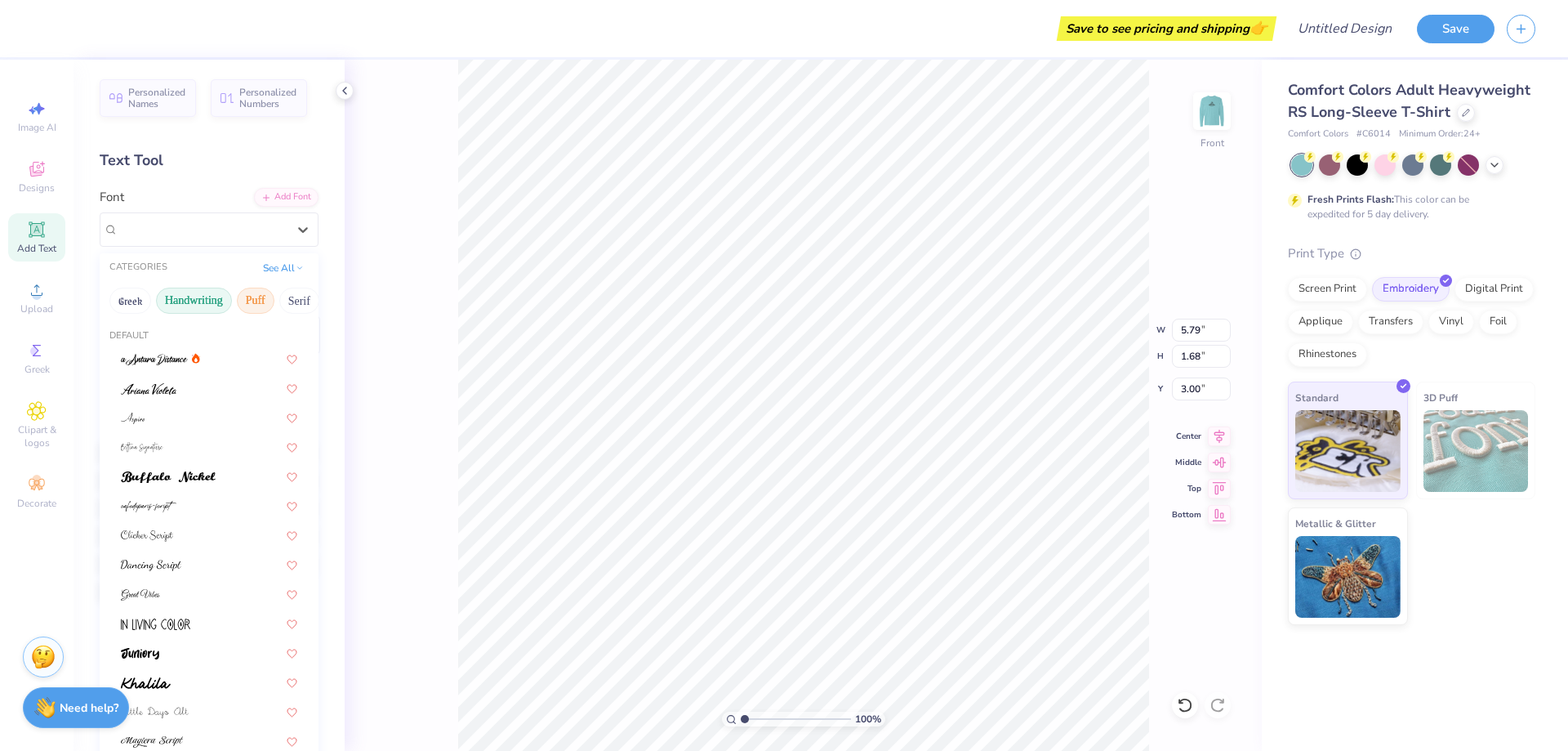
click at [266, 301] on button "Puff" at bounding box center [255, 301] width 38 height 26
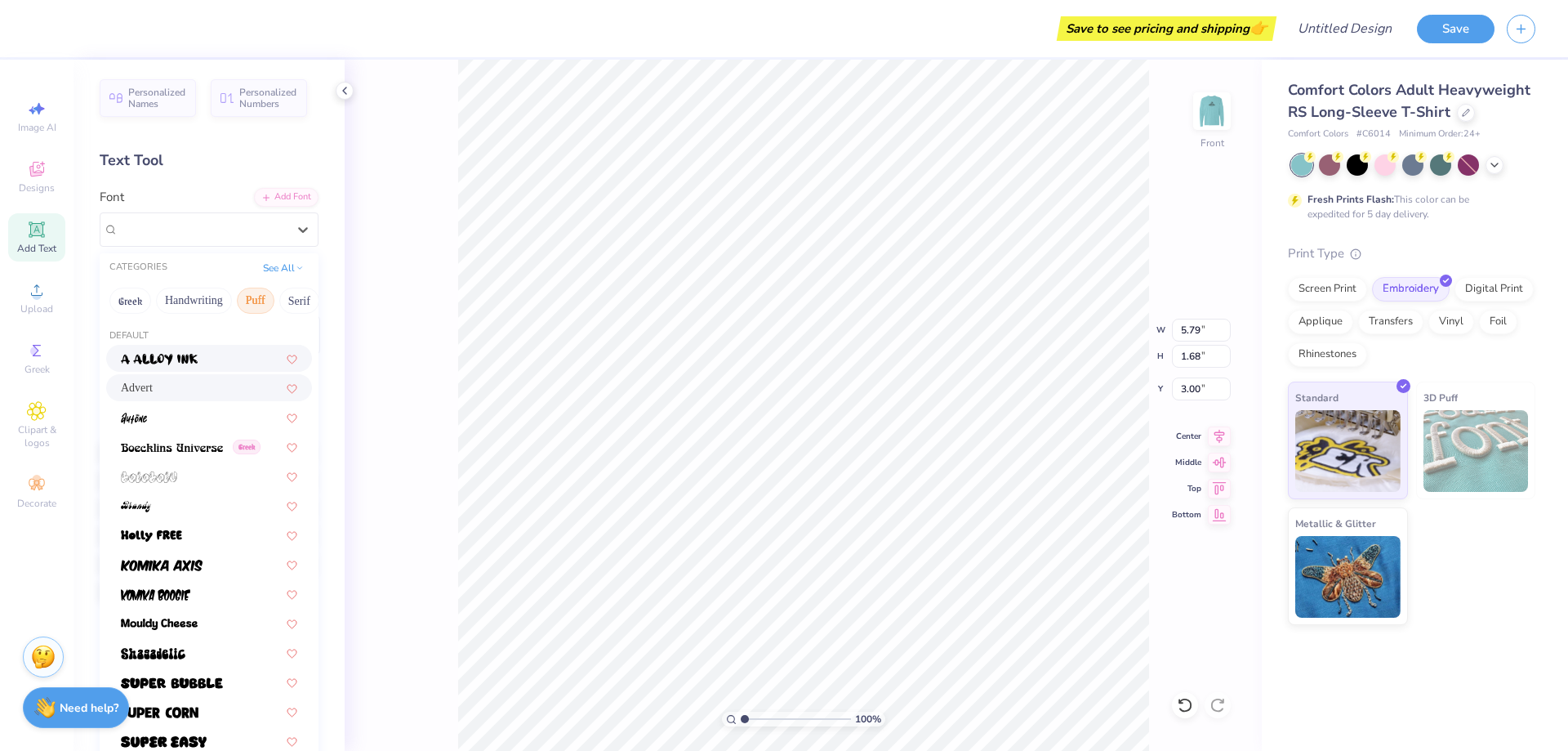
click at [280, 301] on div "Greek Handwriting Puff Serif Bold Calligraphy Retro Sans Serif Minimal Fantasy …" at bounding box center [208, 301] width 219 height 36
click at [208, 310] on button "Handwriting" at bounding box center [194, 301] width 76 height 26
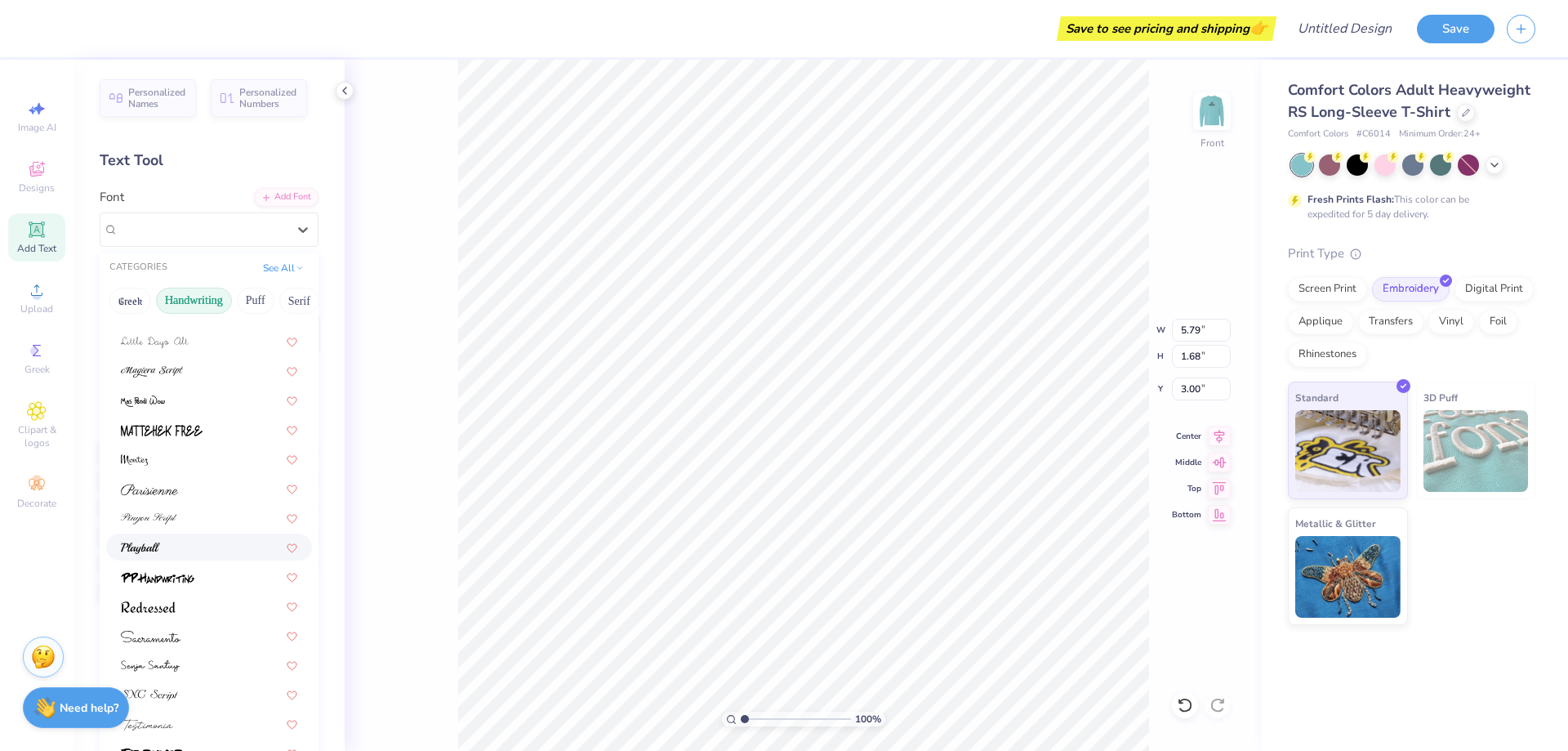
scroll to position [227, 0]
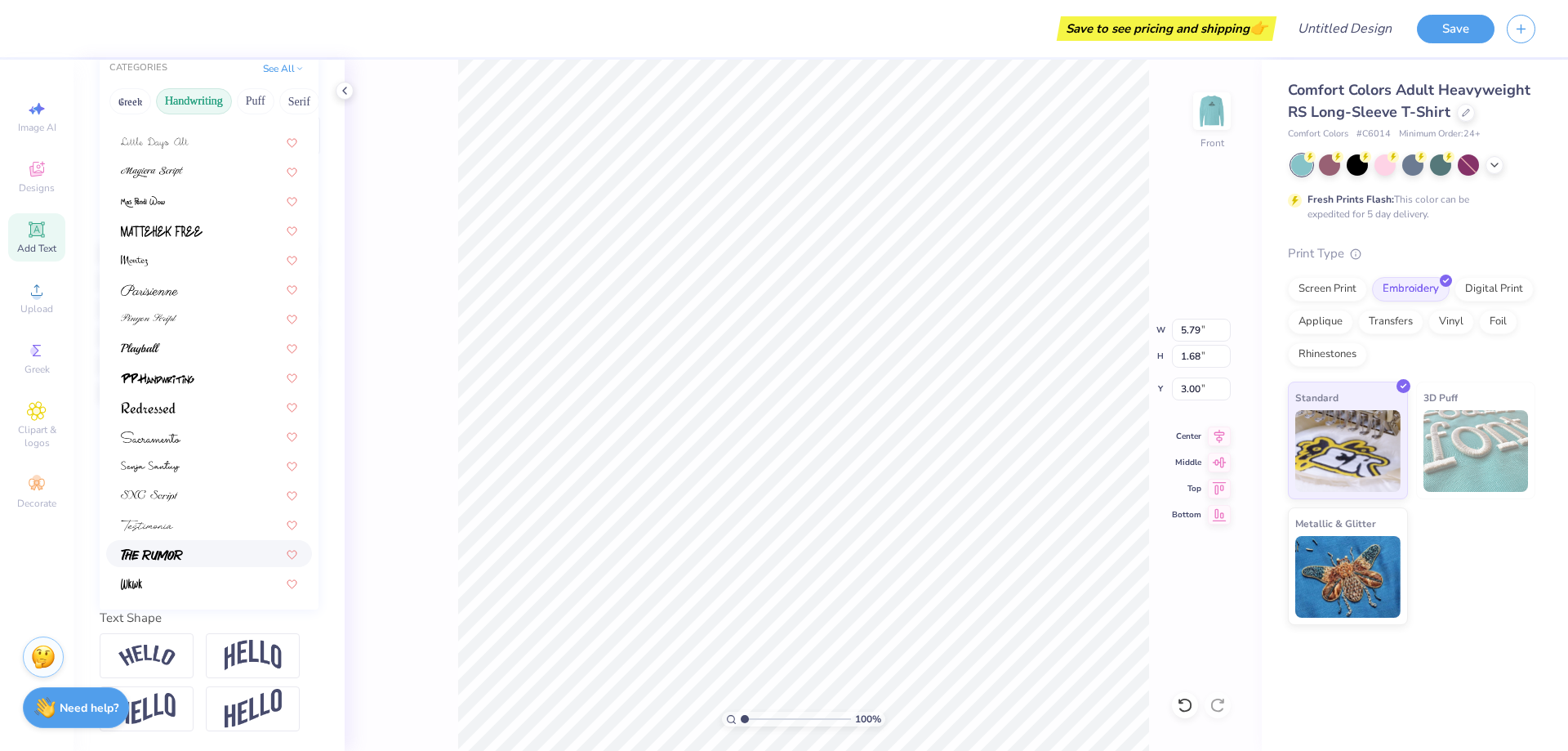
click at [204, 545] on div at bounding box center [208, 553] width 176 height 17
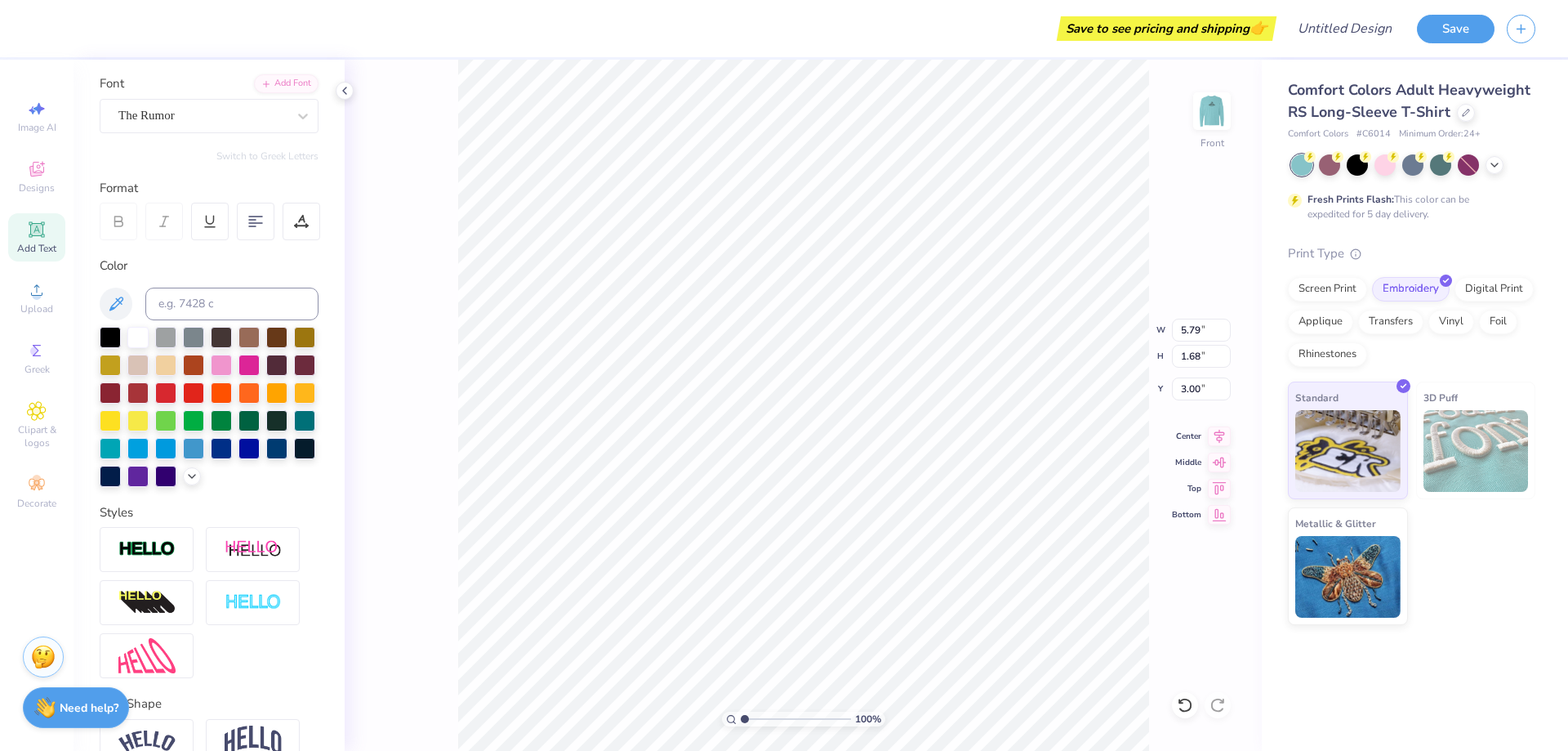
scroll to position [0, 0]
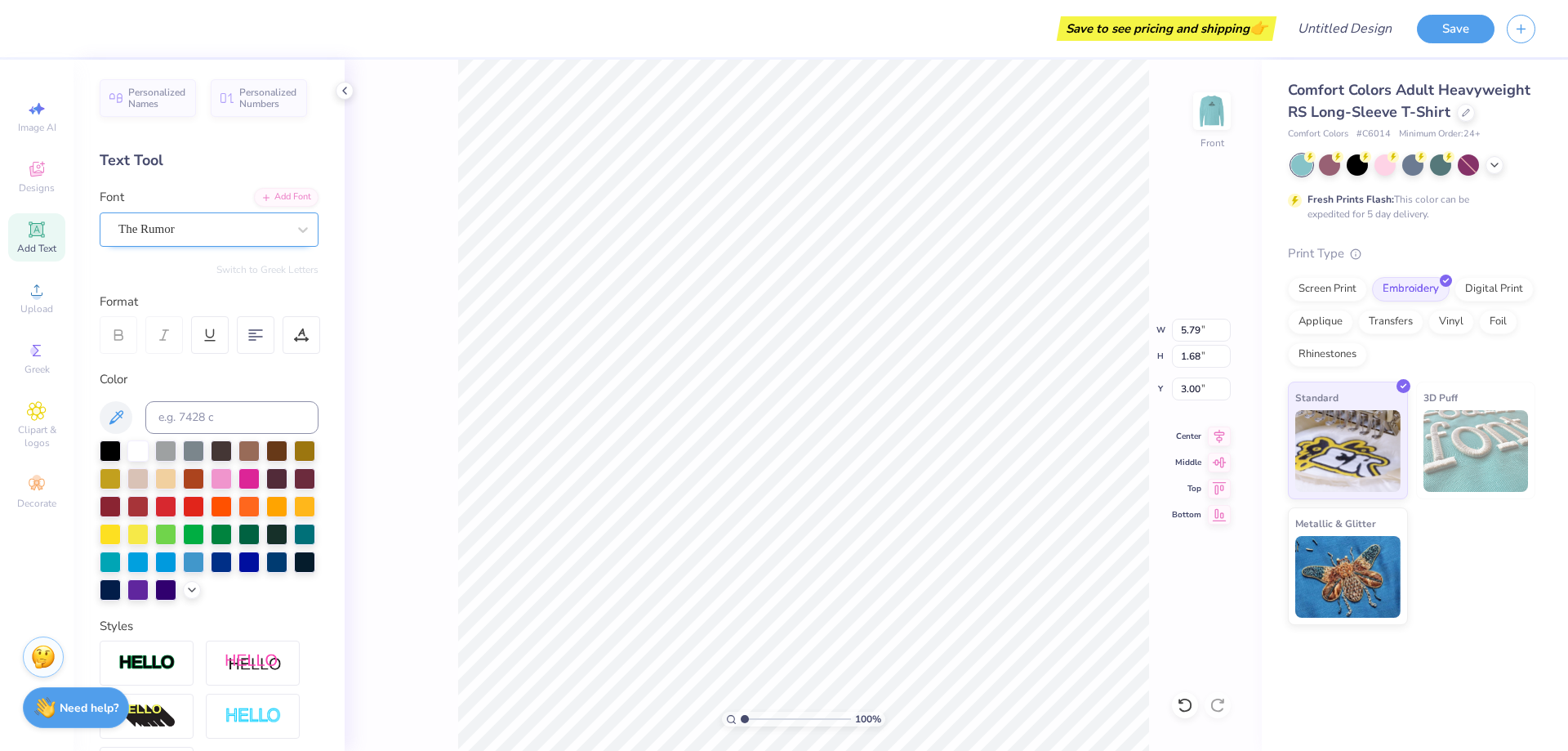
click at [250, 228] on div "The Rumor" at bounding box center [202, 229] width 171 height 25
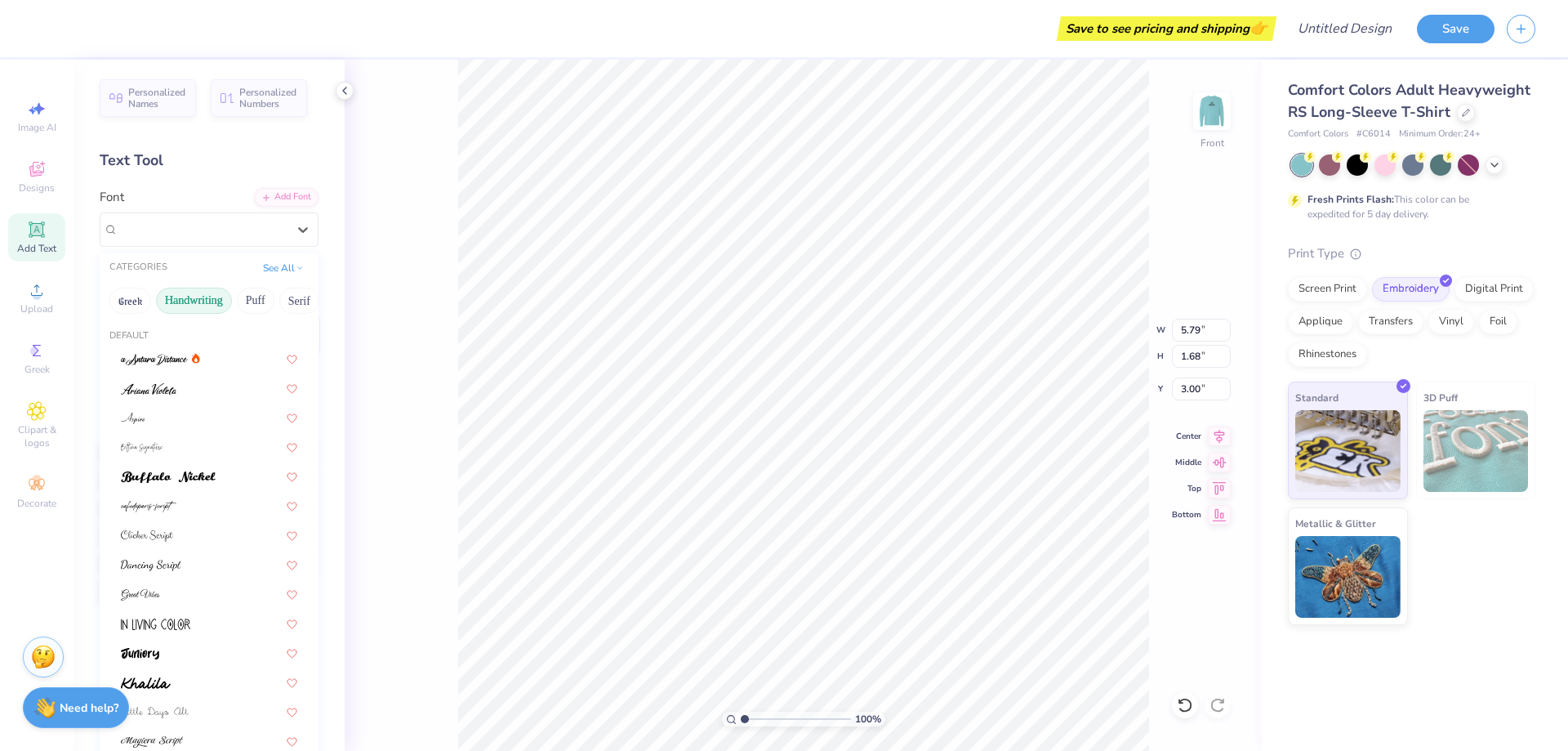
drag, startPoint x: 288, startPoint y: 304, endPoint x: 198, endPoint y: 303, distance: 90.0
click at [198, 303] on div "Greek Handwriting Puff Serif Bold Calligraphy Retro Sans Serif Minimal Fantasy …" at bounding box center [208, 301] width 219 height 36
click at [270, 267] on button "See All" at bounding box center [283, 266] width 51 height 16
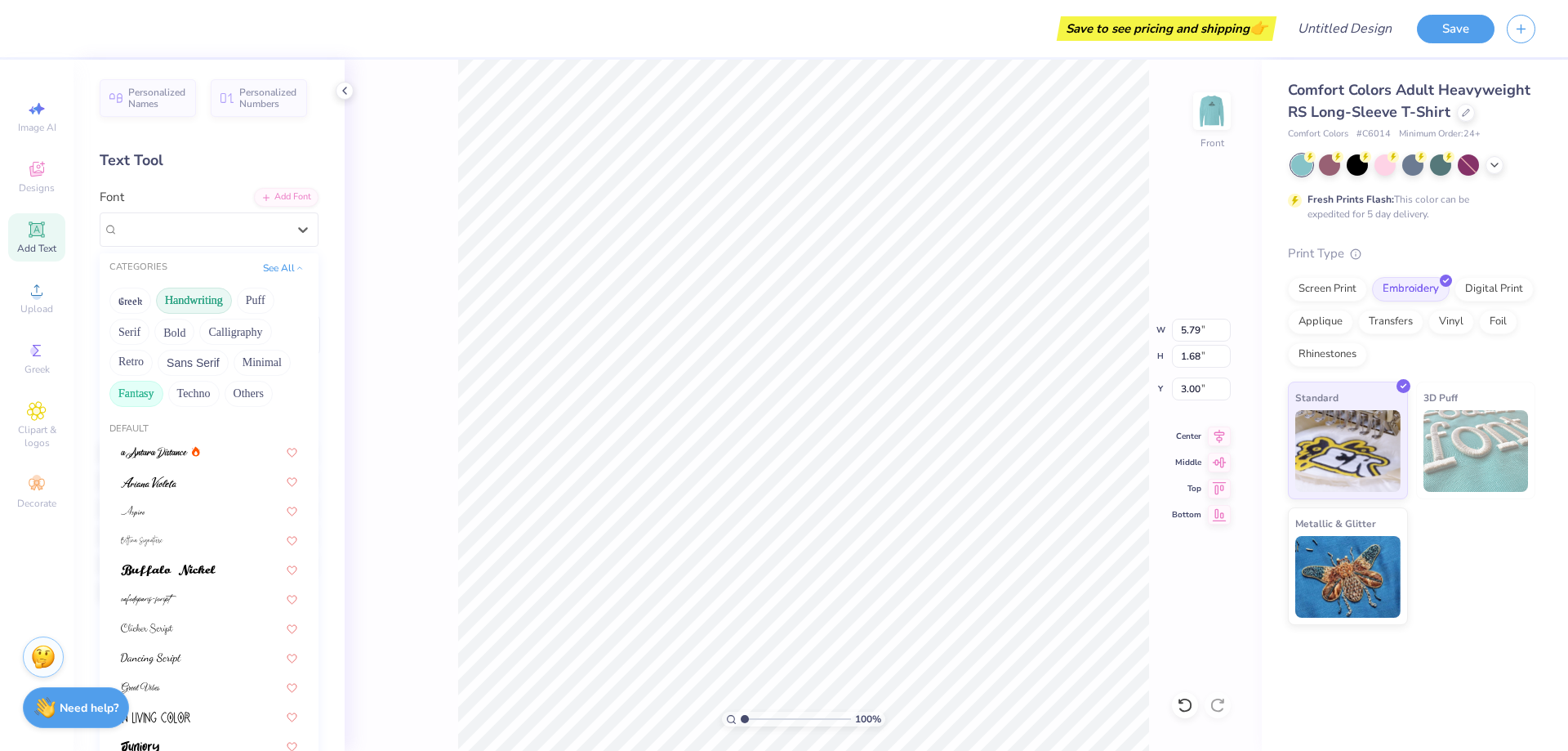
click at [151, 392] on button "Fantasy" at bounding box center [136, 394] width 54 height 26
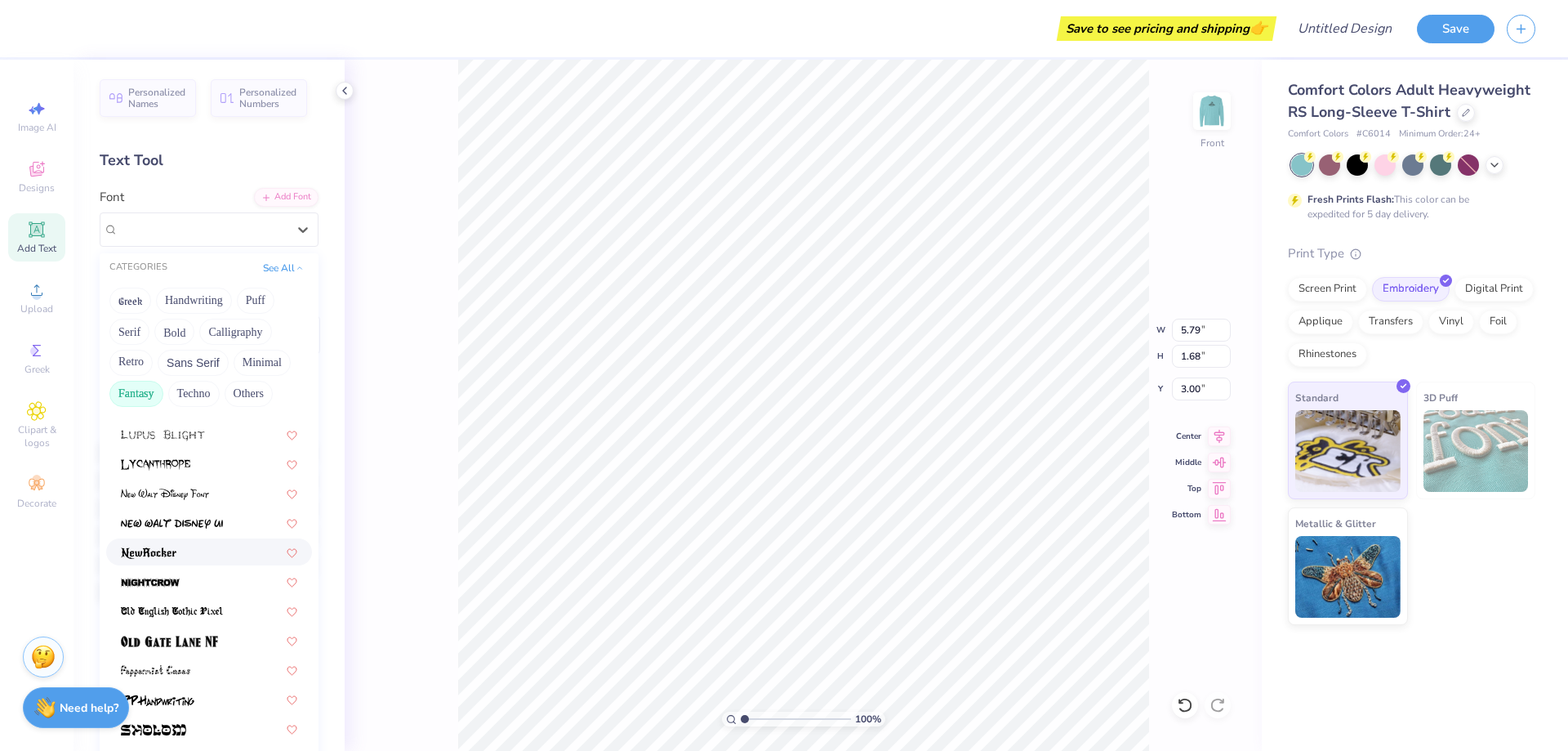
scroll to position [227, 0]
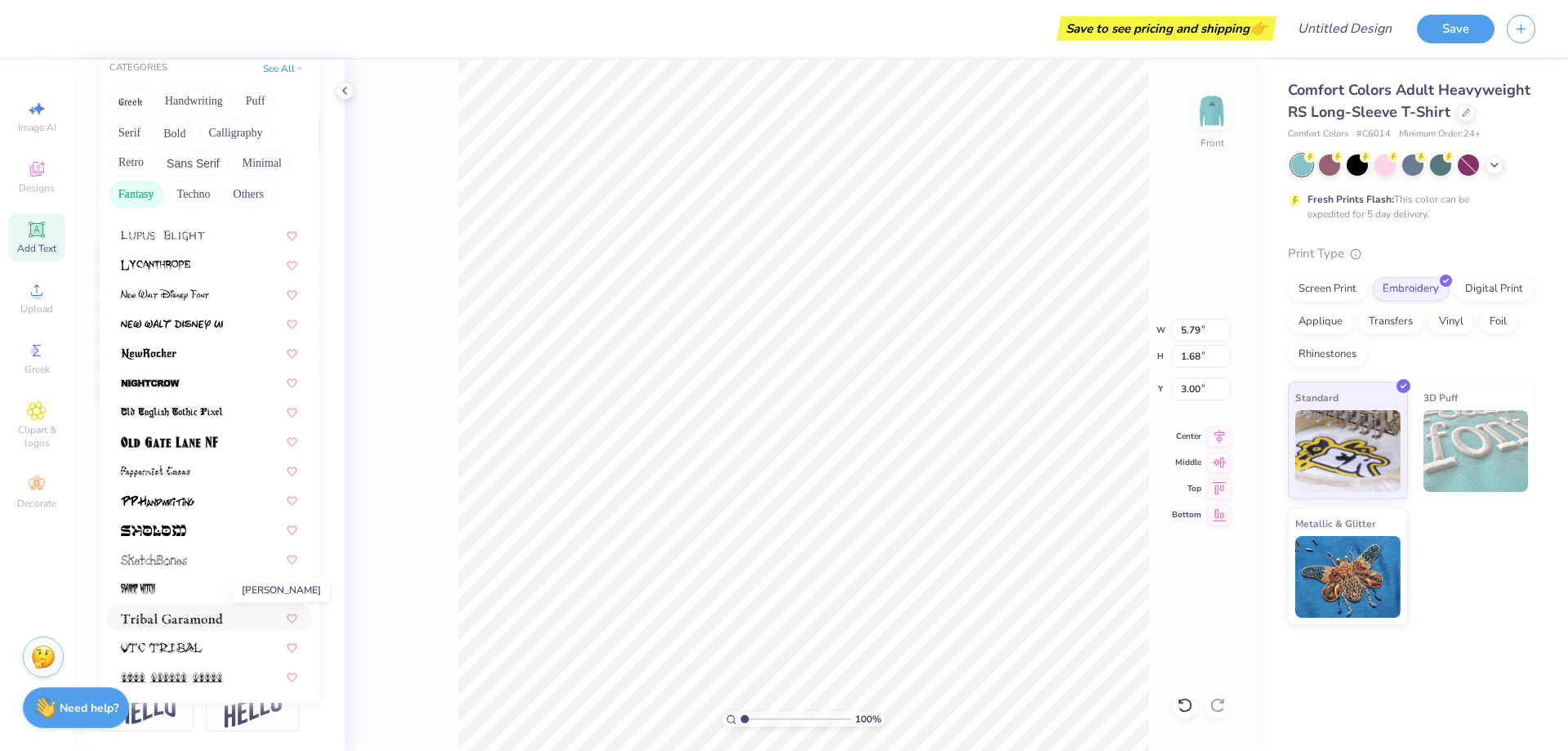
click at [193, 613] on img at bounding box center [171, 618] width 102 height 12
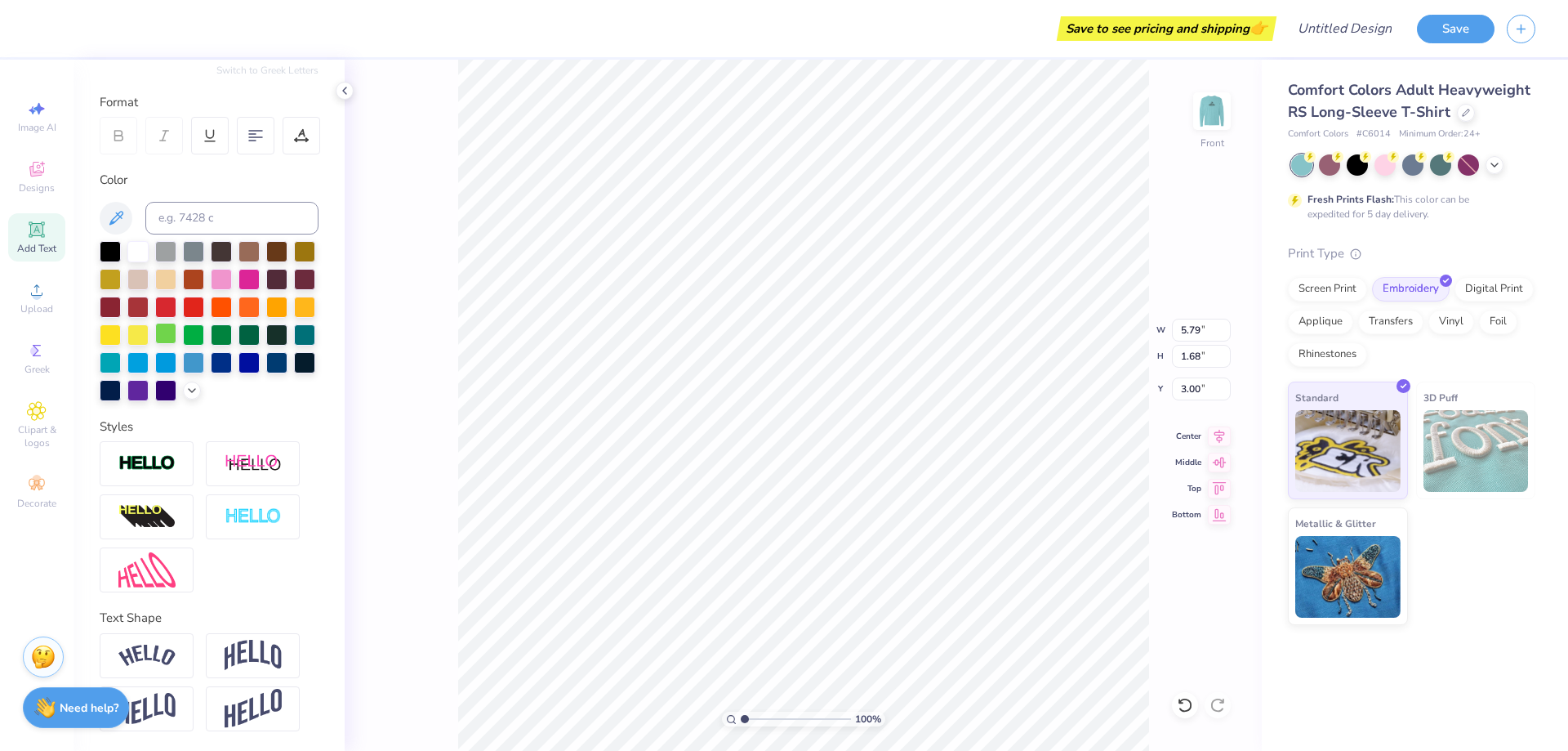
scroll to position [0, 0]
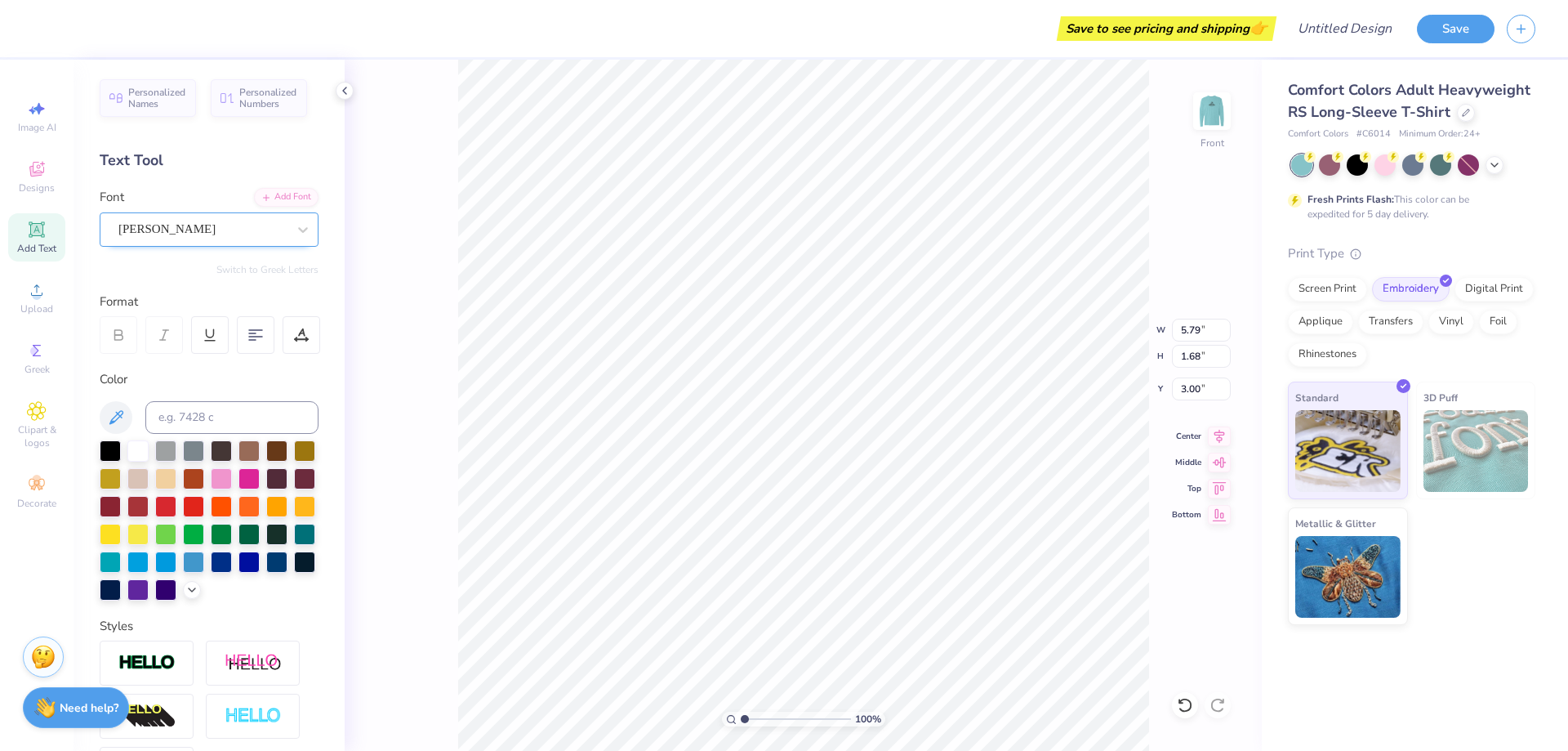
click at [246, 218] on div at bounding box center [202, 229] width 168 height 22
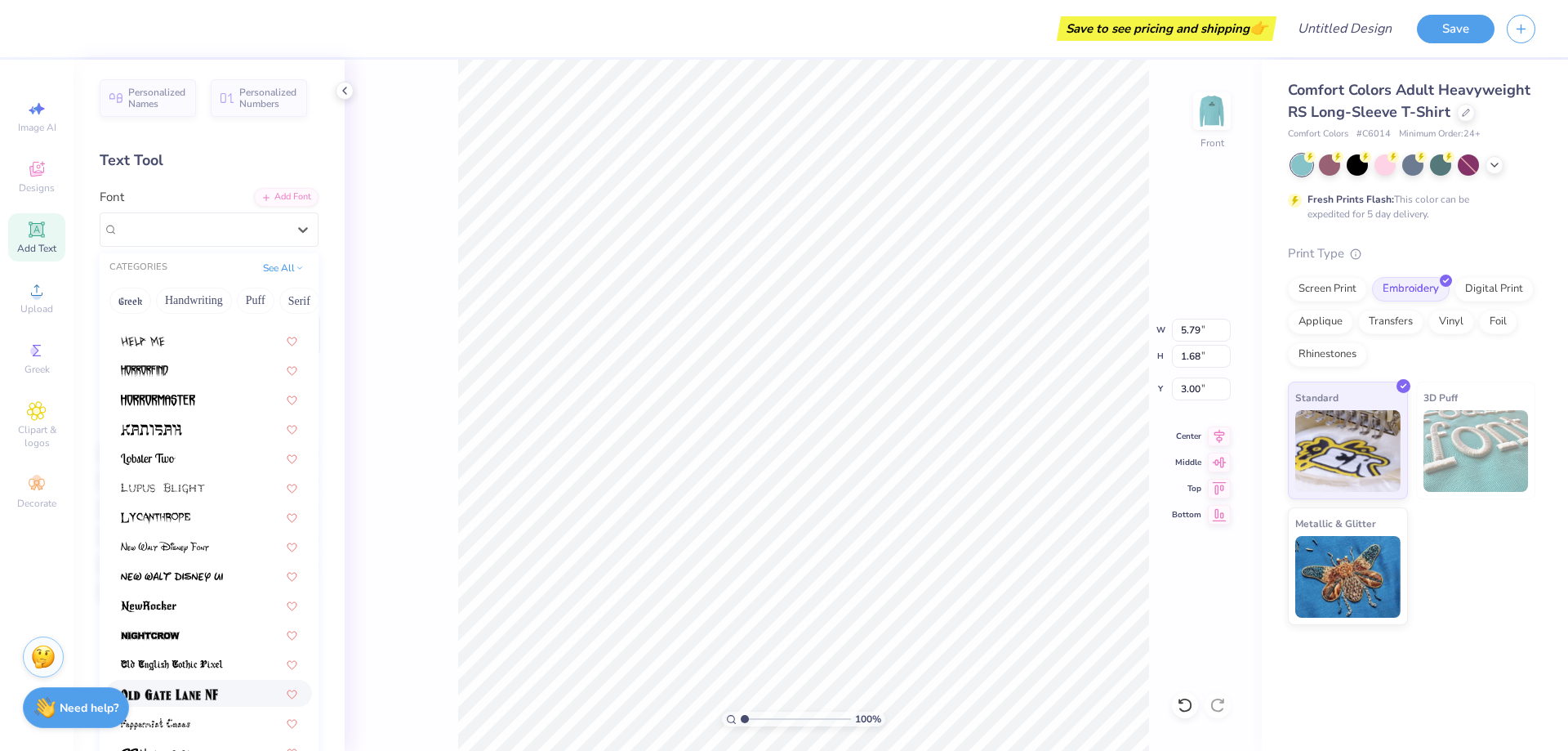
scroll to position [340, 0]
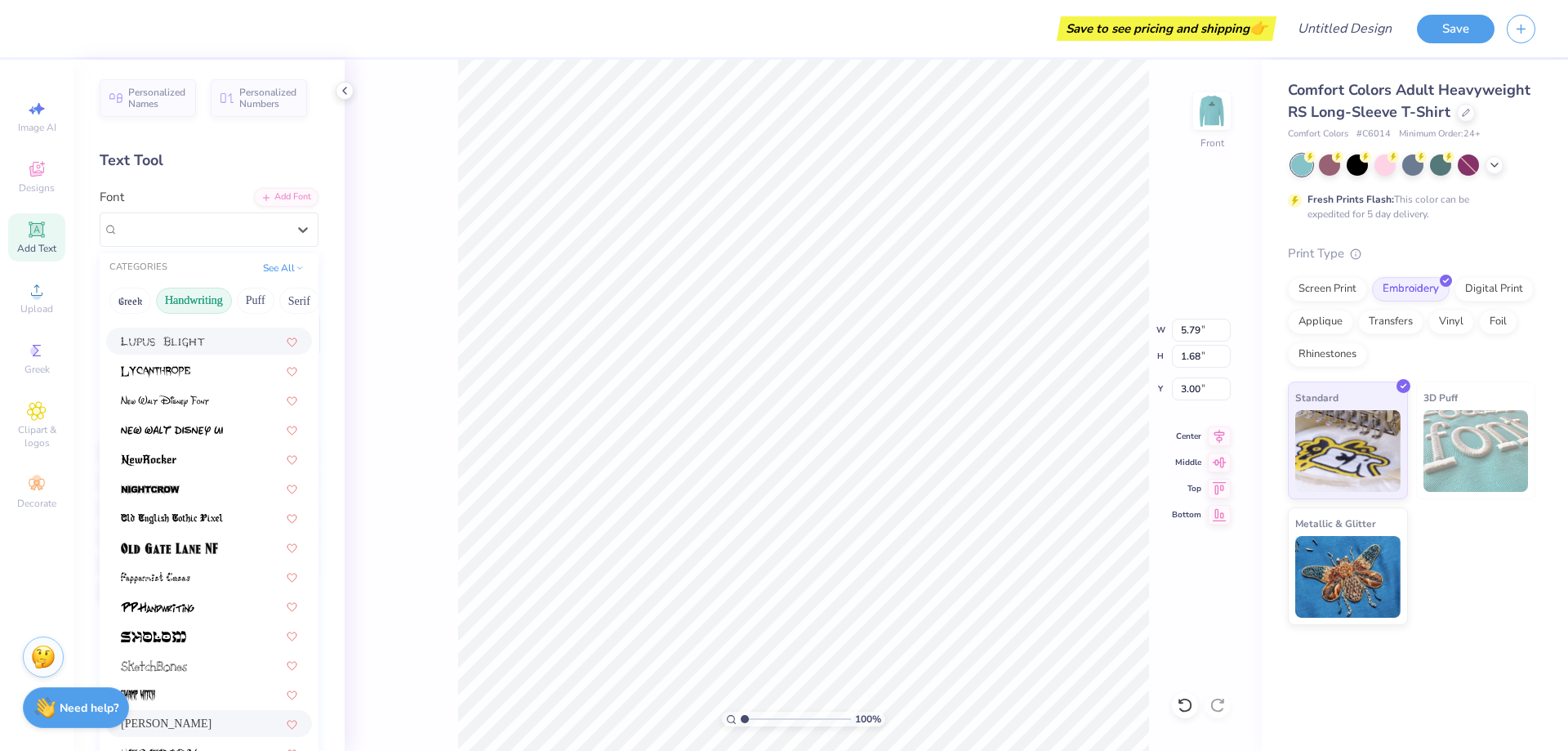
click at [203, 302] on button "Handwriting" at bounding box center [194, 301] width 76 height 26
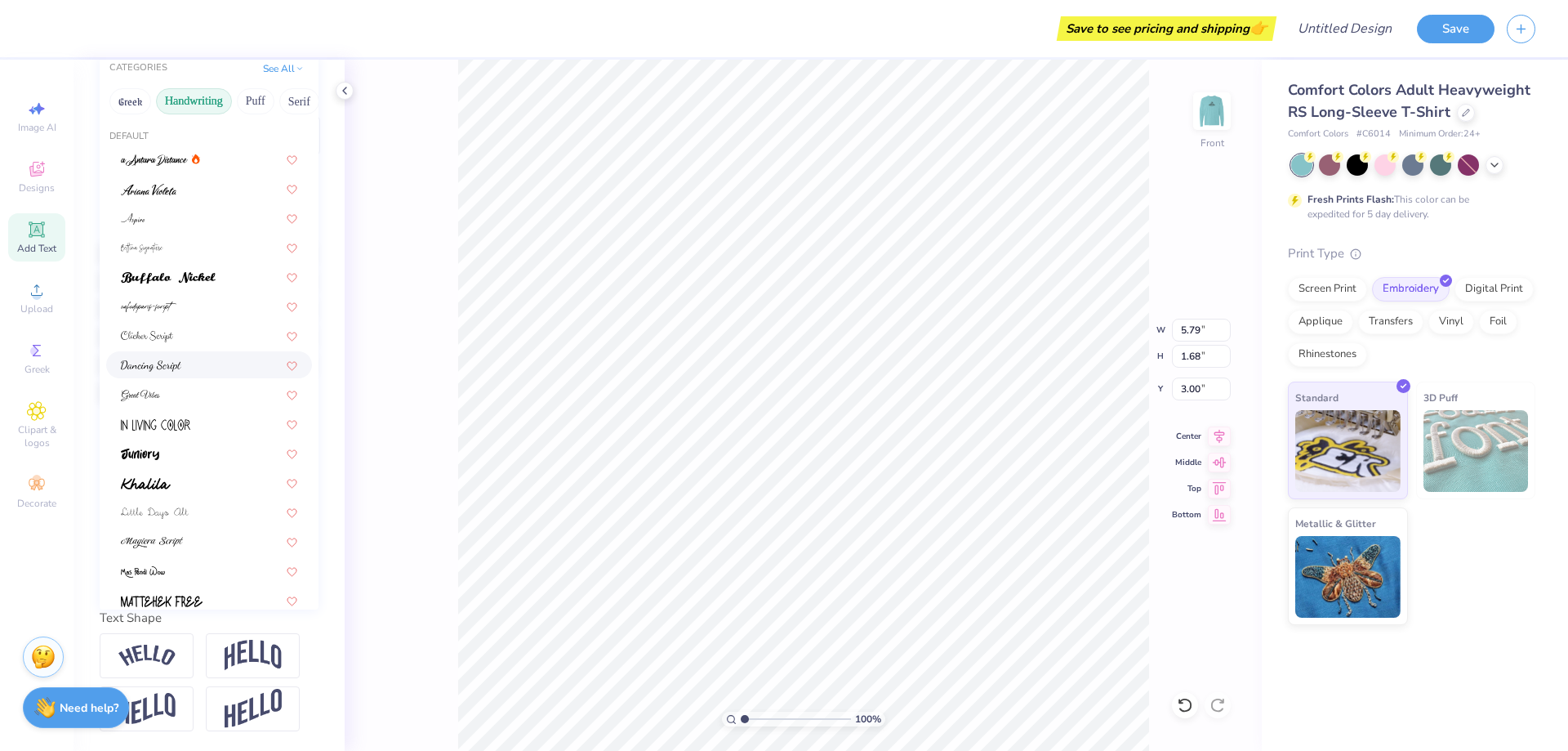
scroll to position [0, 0]
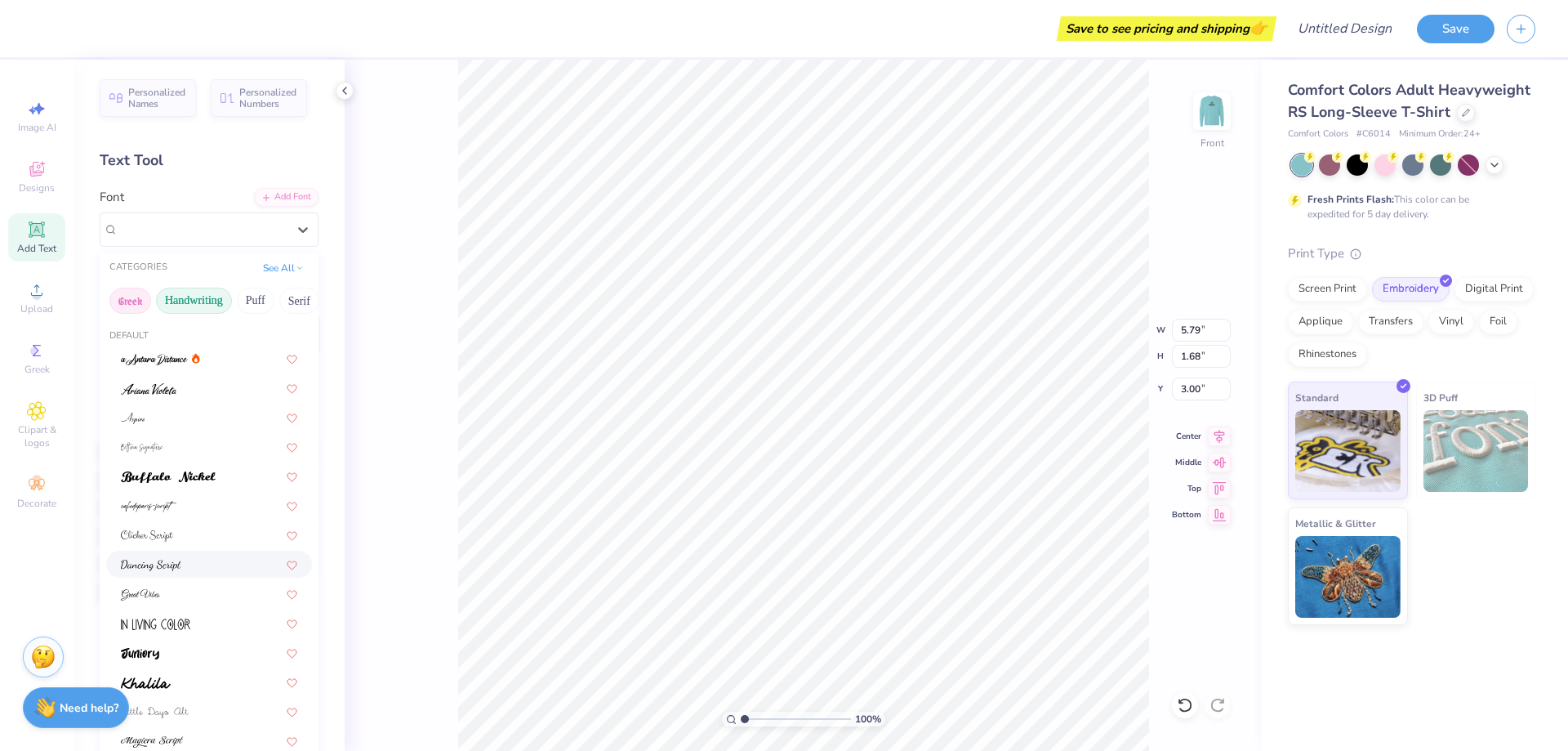
click at [134, 299] on button "Greek" at bounding box center [130, 301] width 42 height 26
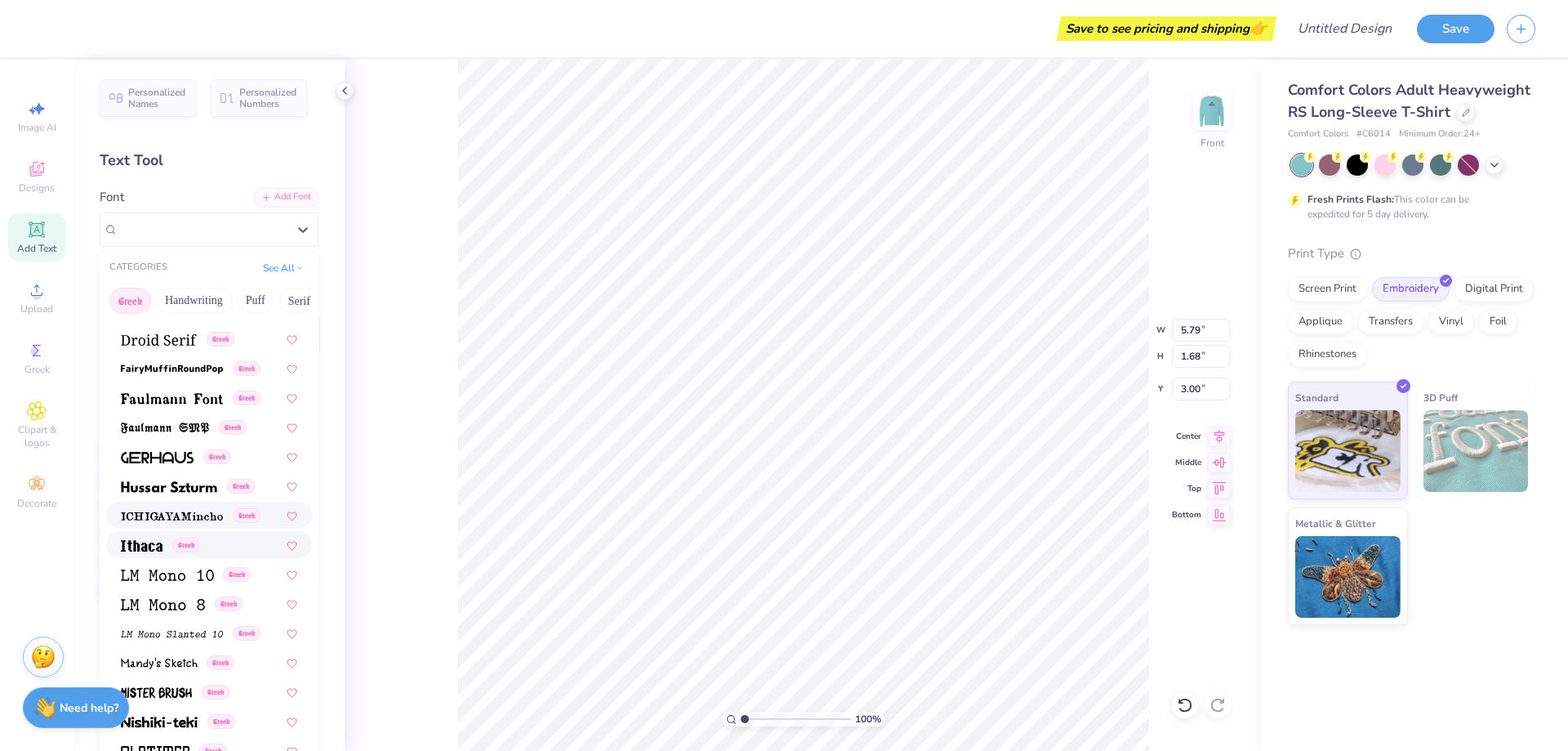
scroll to position [980, 0]
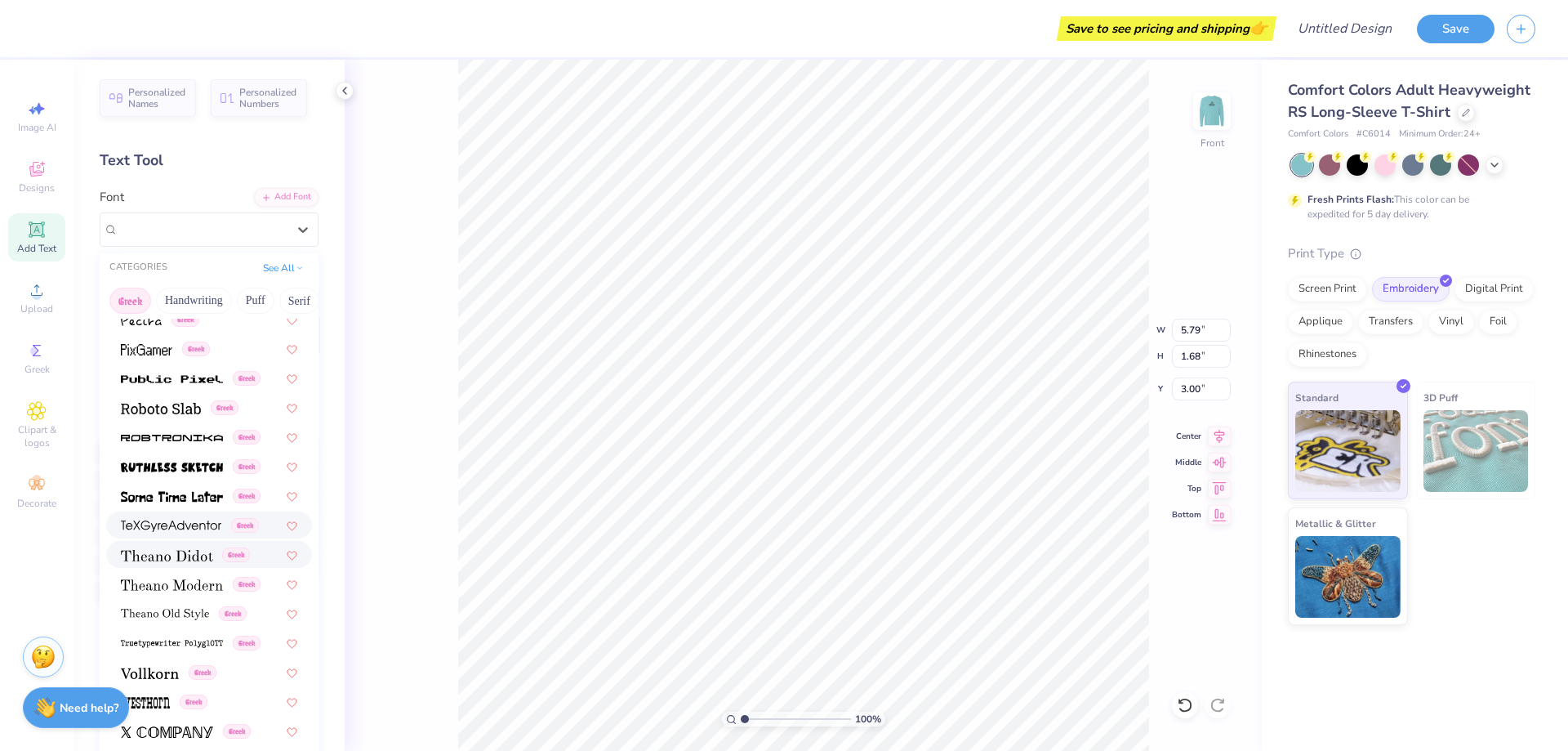
click at [191, 552] on img at bounding box center [167, 555] width 92 height 12
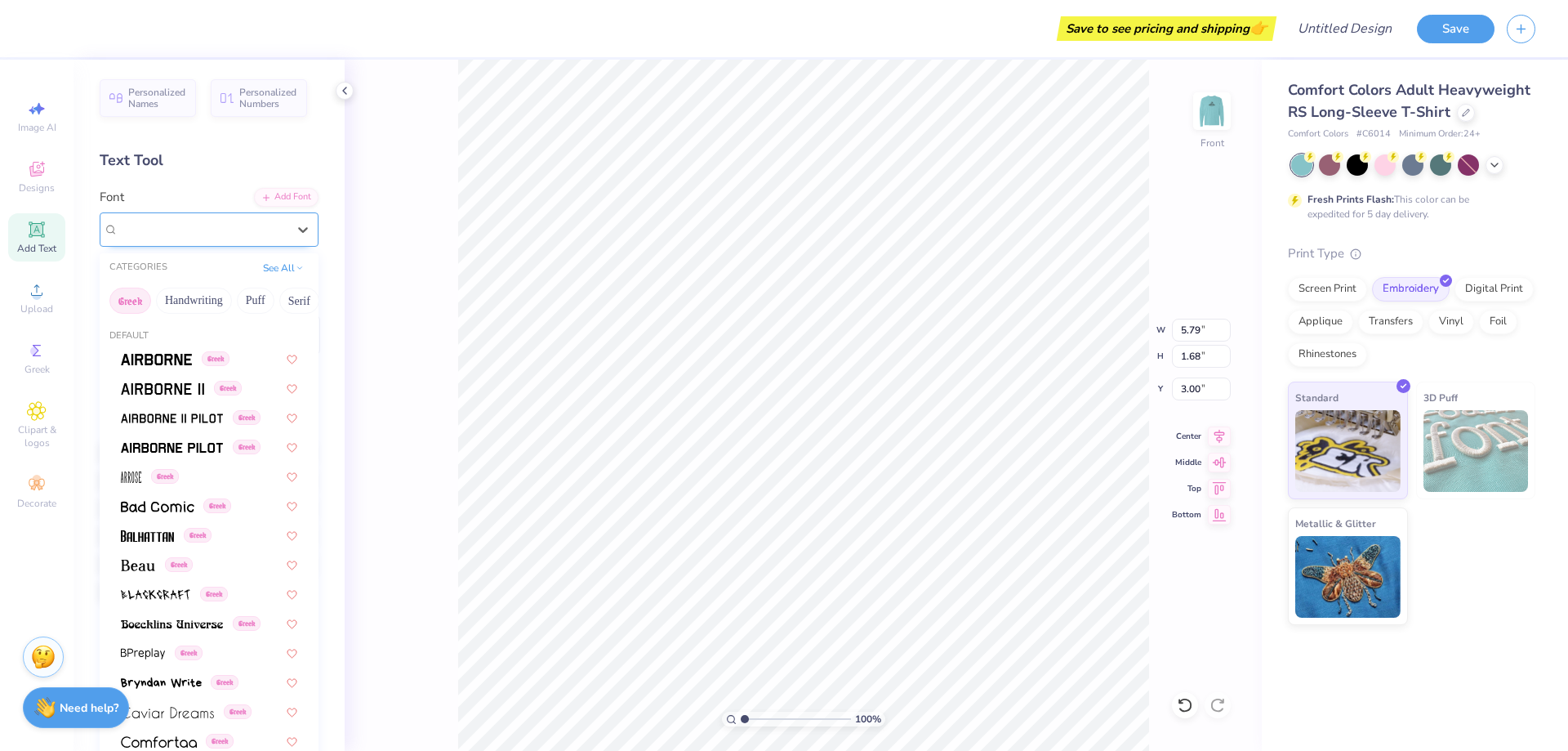
click at [253, 235] on div "[PERSON_NAME] Greek" at bounding box center [202, 229] width 171 height 25
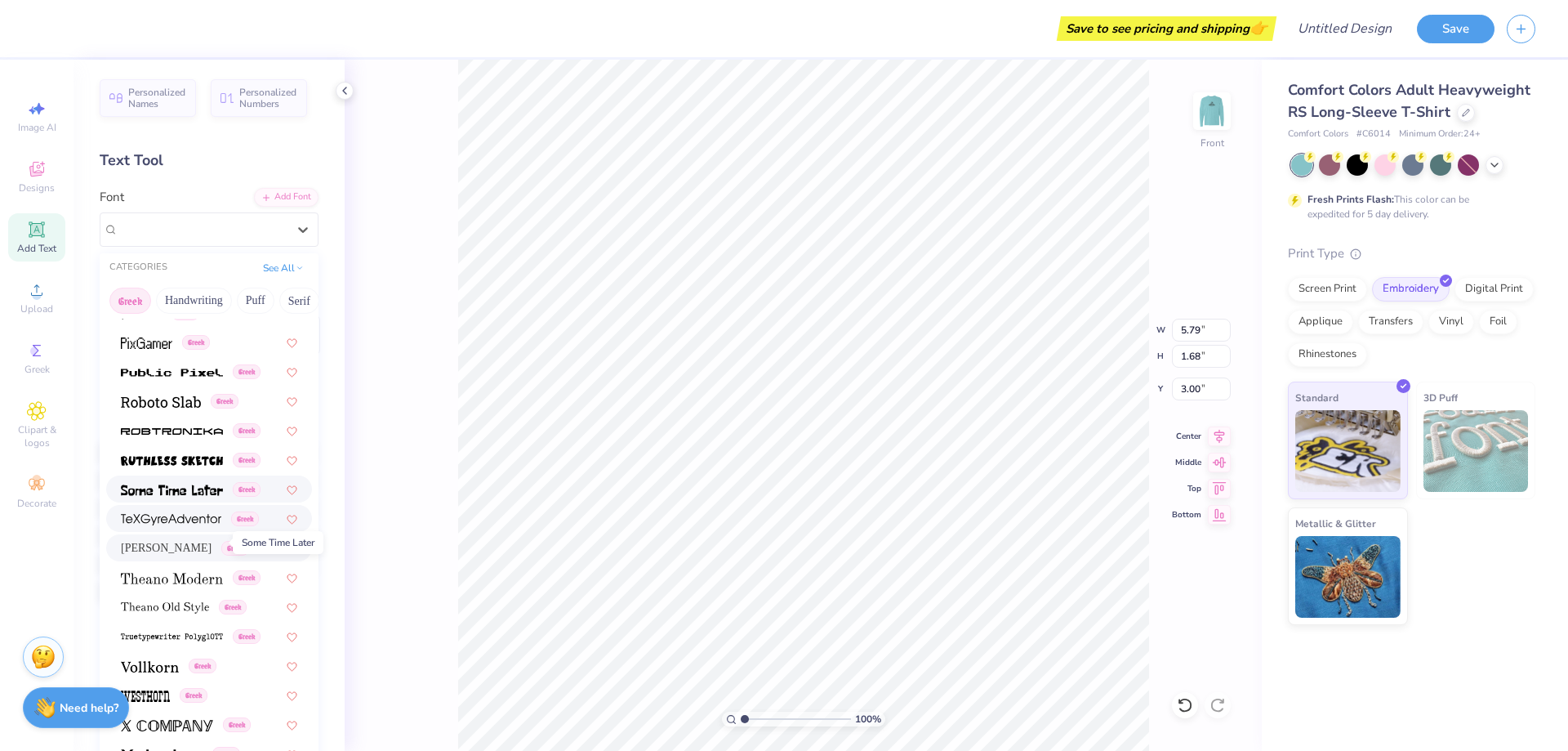
scroll to position [987, 0]
click at [182, 510] on span at bounding box center [171, 517] width 100 height 17
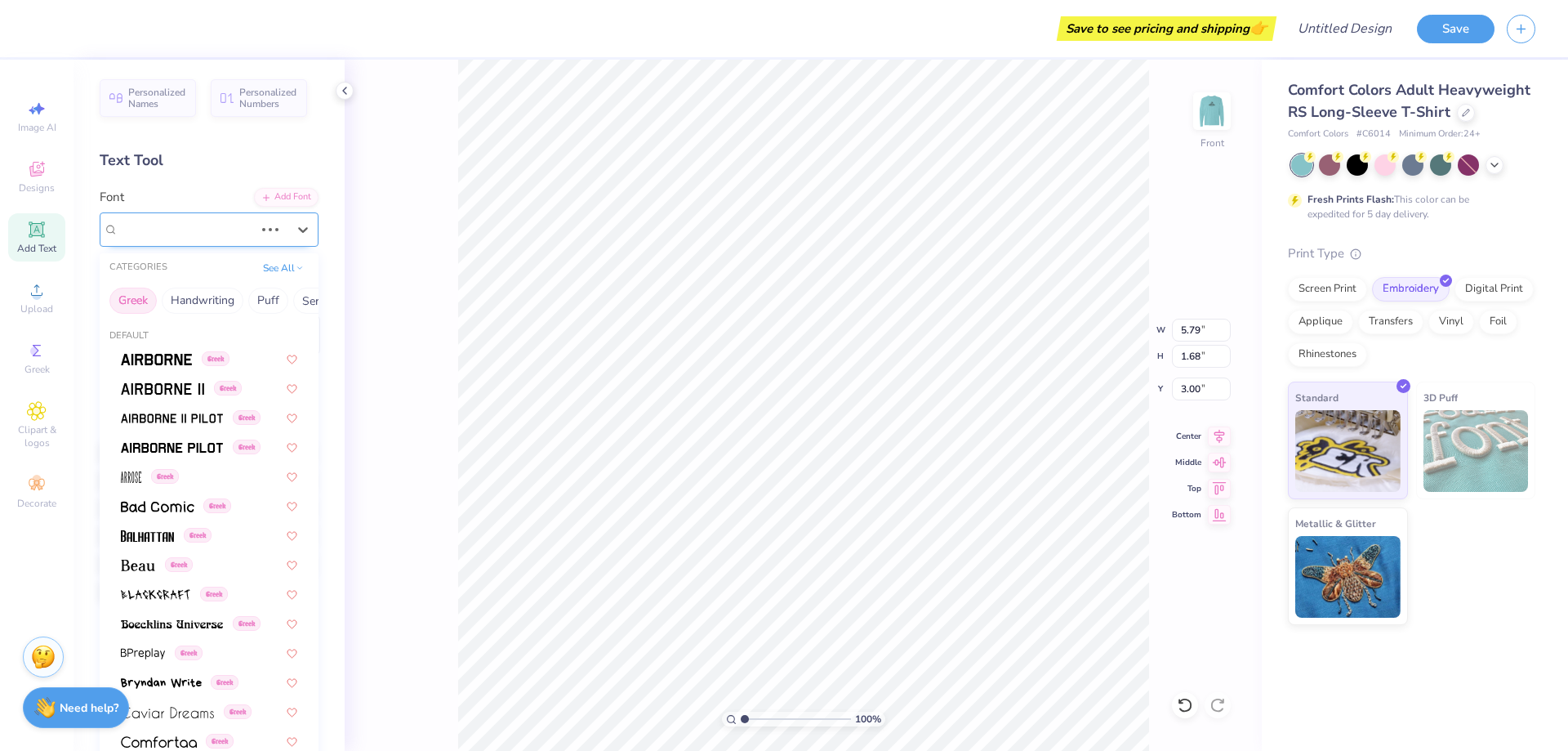
click at [184, 235] on div "[PERSON_NAME] Greek" at bounding box center [186, 229] width 139 height 25
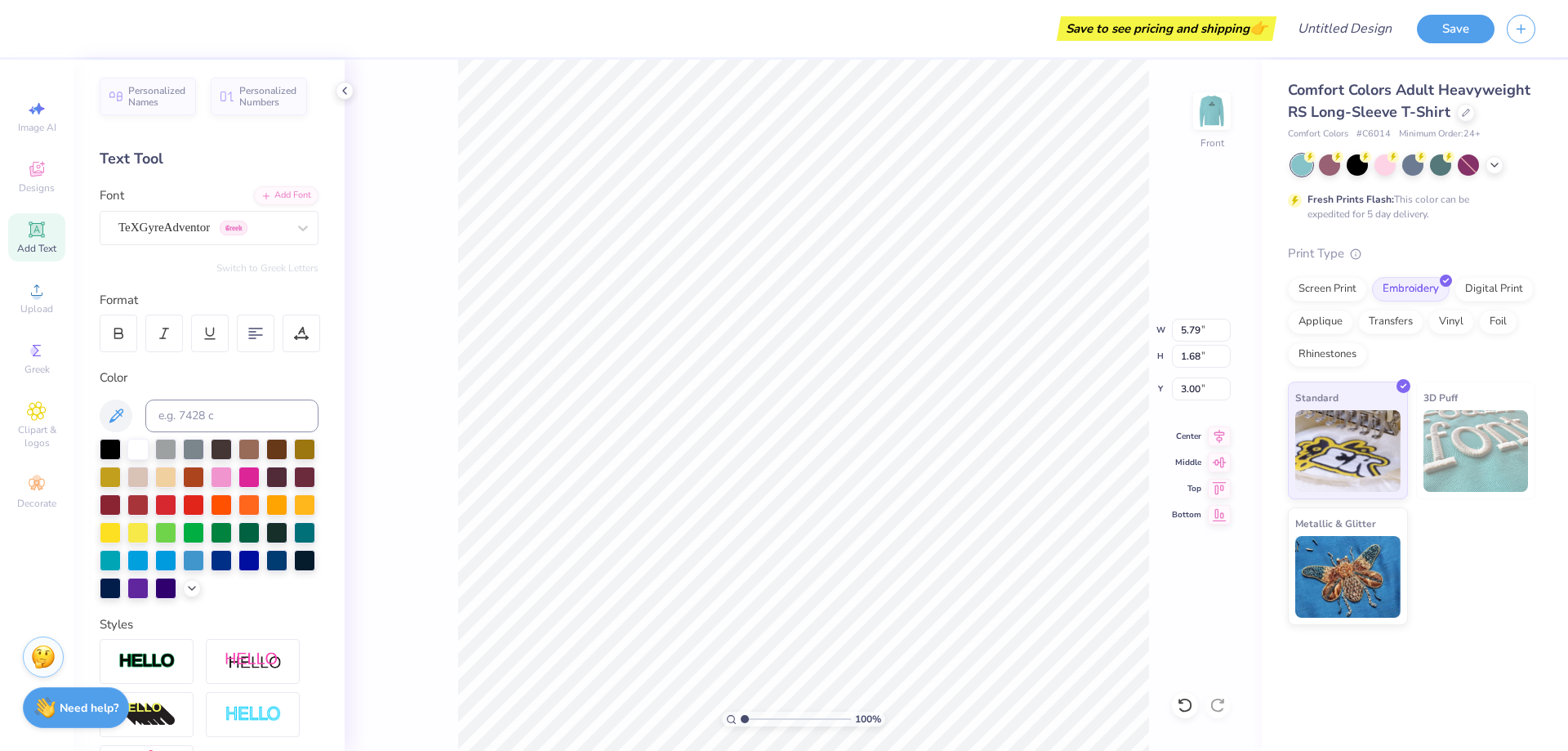
scroll to position [0, 0]
click at [295, 236] on icon at bounding box center [303, 229] width 16 height 16
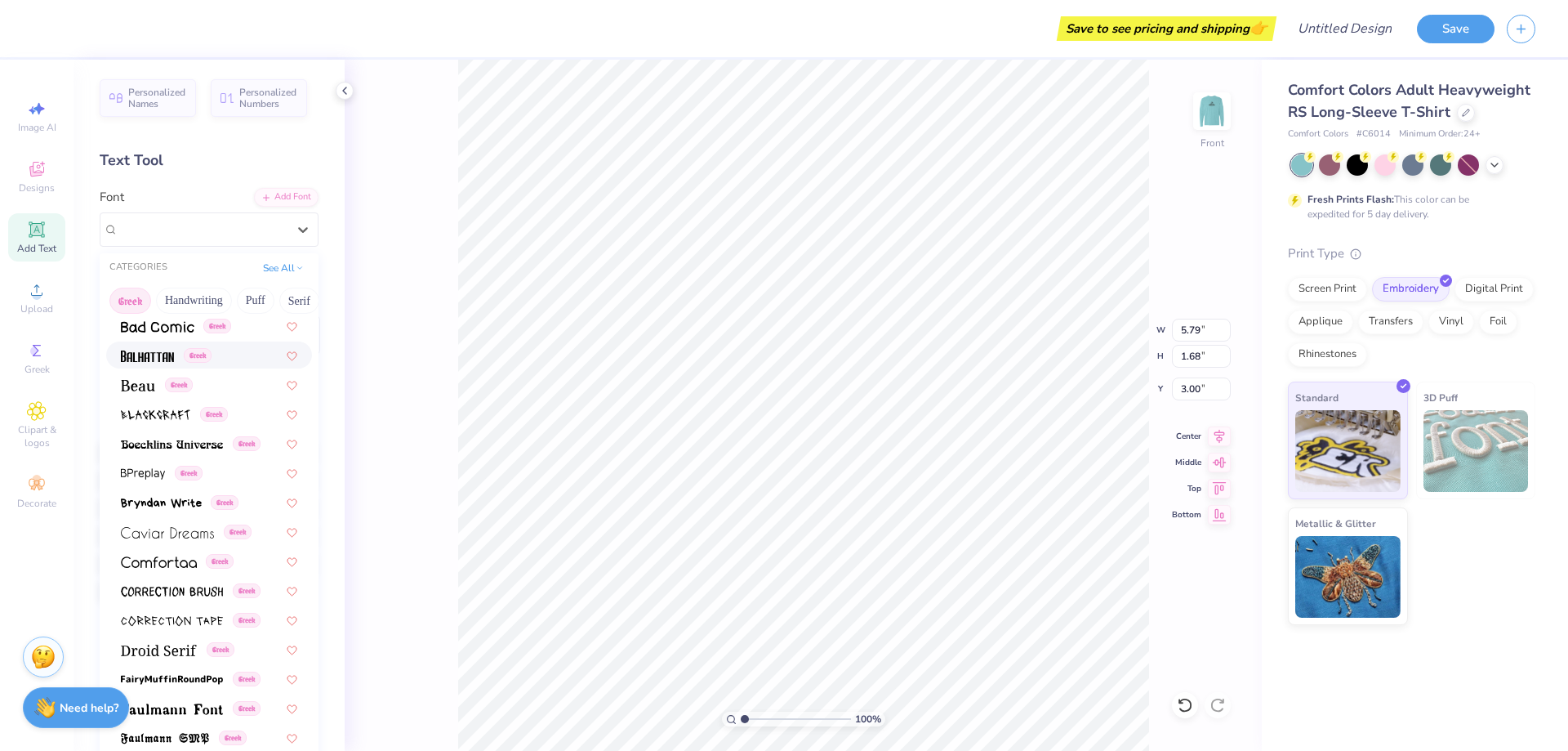
scroll to position [327, 0]
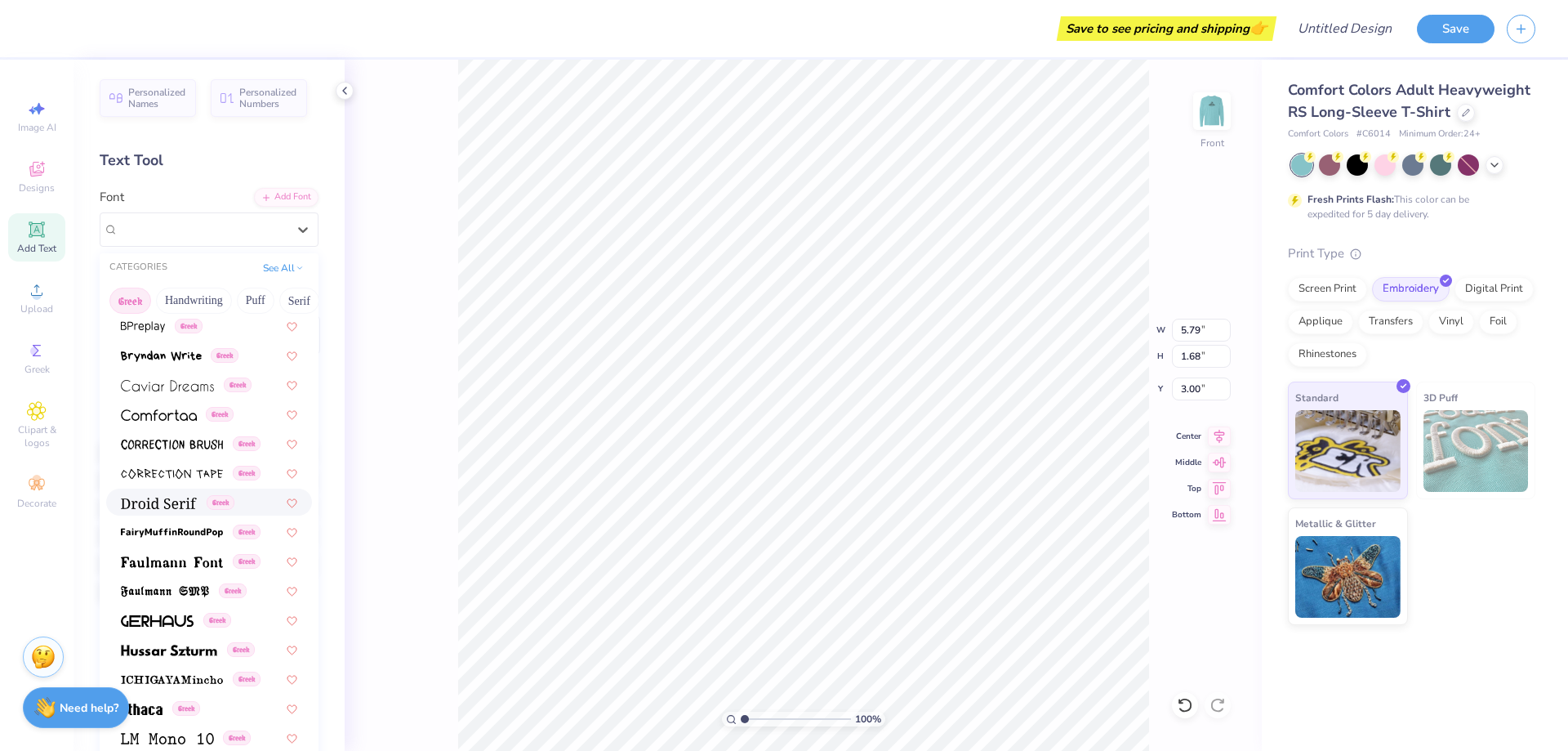
click at [176, 500] on img at bounding box center [159, 503] width 76 height 12
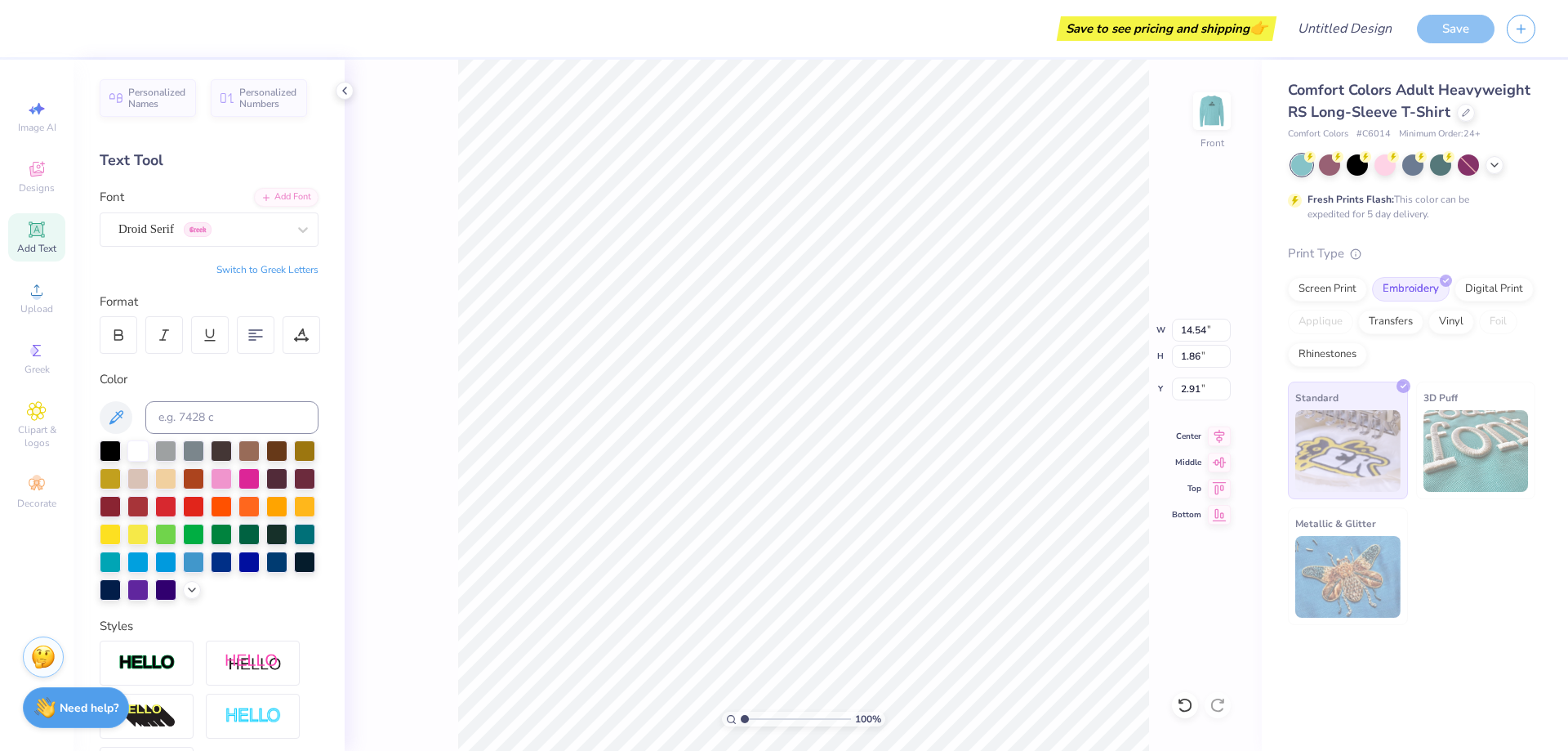
type input "14.50"
type input "1.89"
type input "2.89"
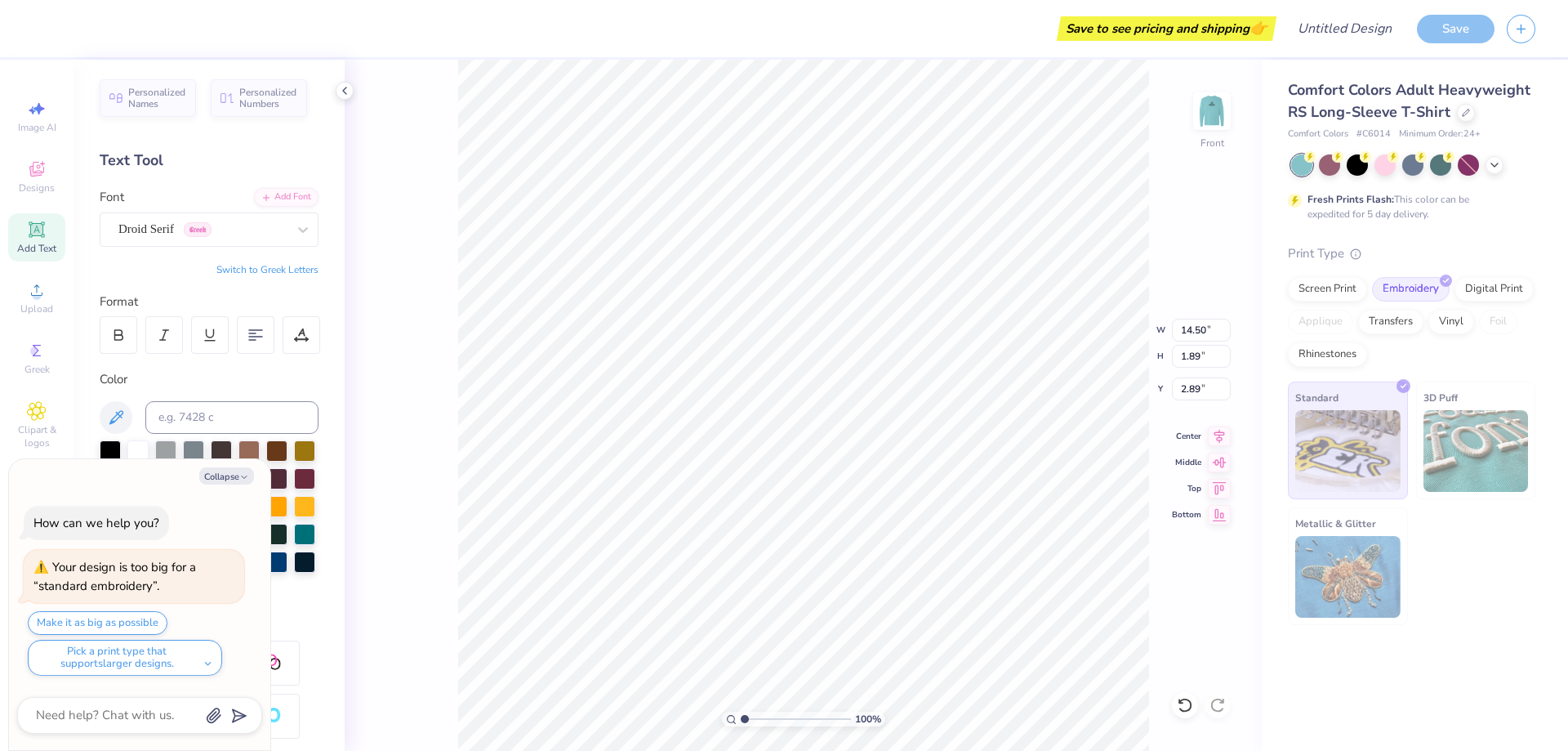
scroll to position [14, 6]
type textarea "x"
type input "11.46"
type input "1.50"
type input "3.29"
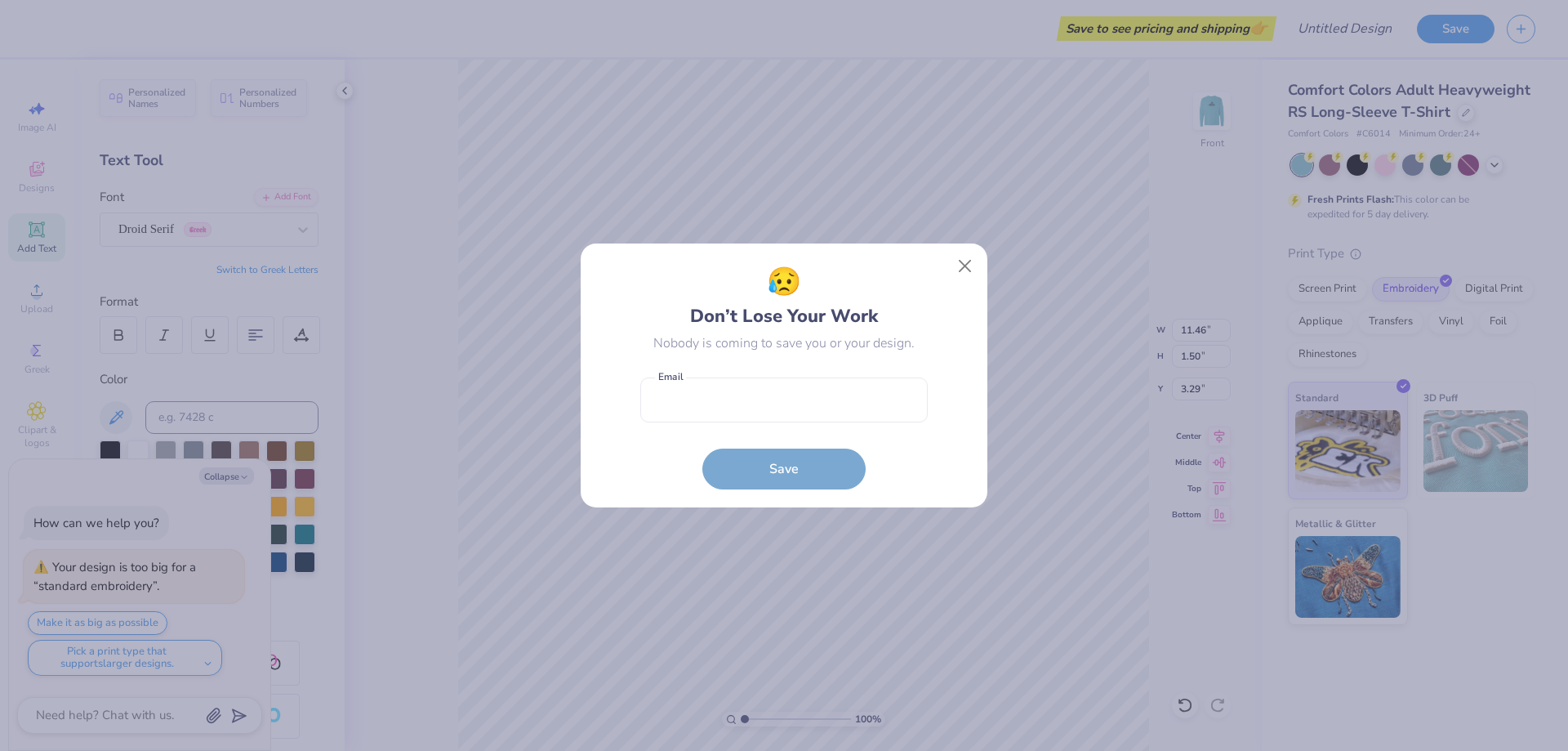
click at [823, 177] on body "Save to see pricing and shipping 👉 Design Title Save Image AI Designs Add Text …" at bounding box center [784, 376] width 1568 height 751
type textarea "x"
click at [844, 416] on input "email" at bounding box center [784, 400] width 288 height 45
type input "[EMAIL_ADDRESS][DOMAIN_NAME]"
click at [825, 471] on button "Save" at bounding box center [783, 464] width 163 height 41
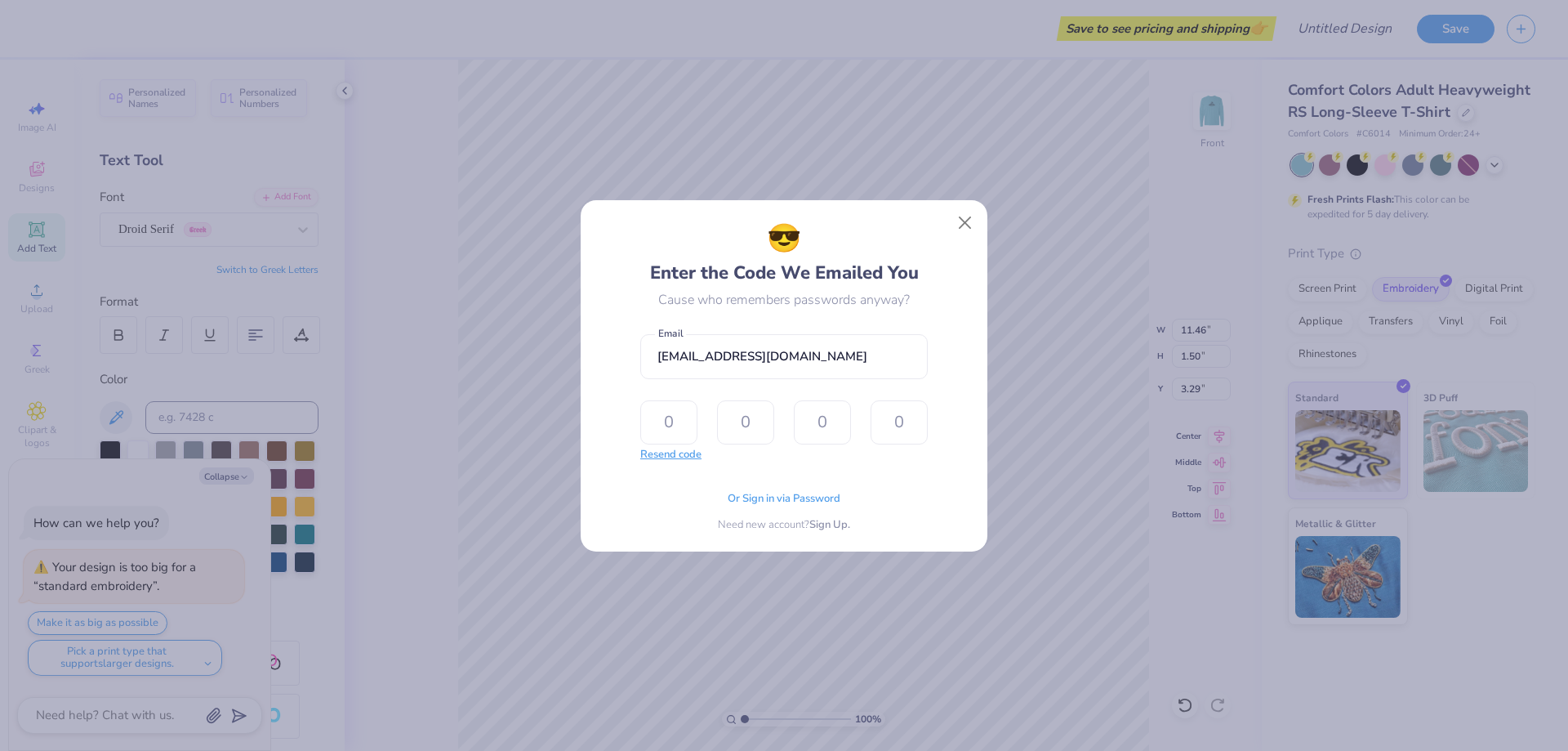
click at [684, 460] on button "Resend code" at bounding box center [671, 455] width 61 height 16
type textarea "x"
